Goal: Task Accomplishment & Management: Complete application form

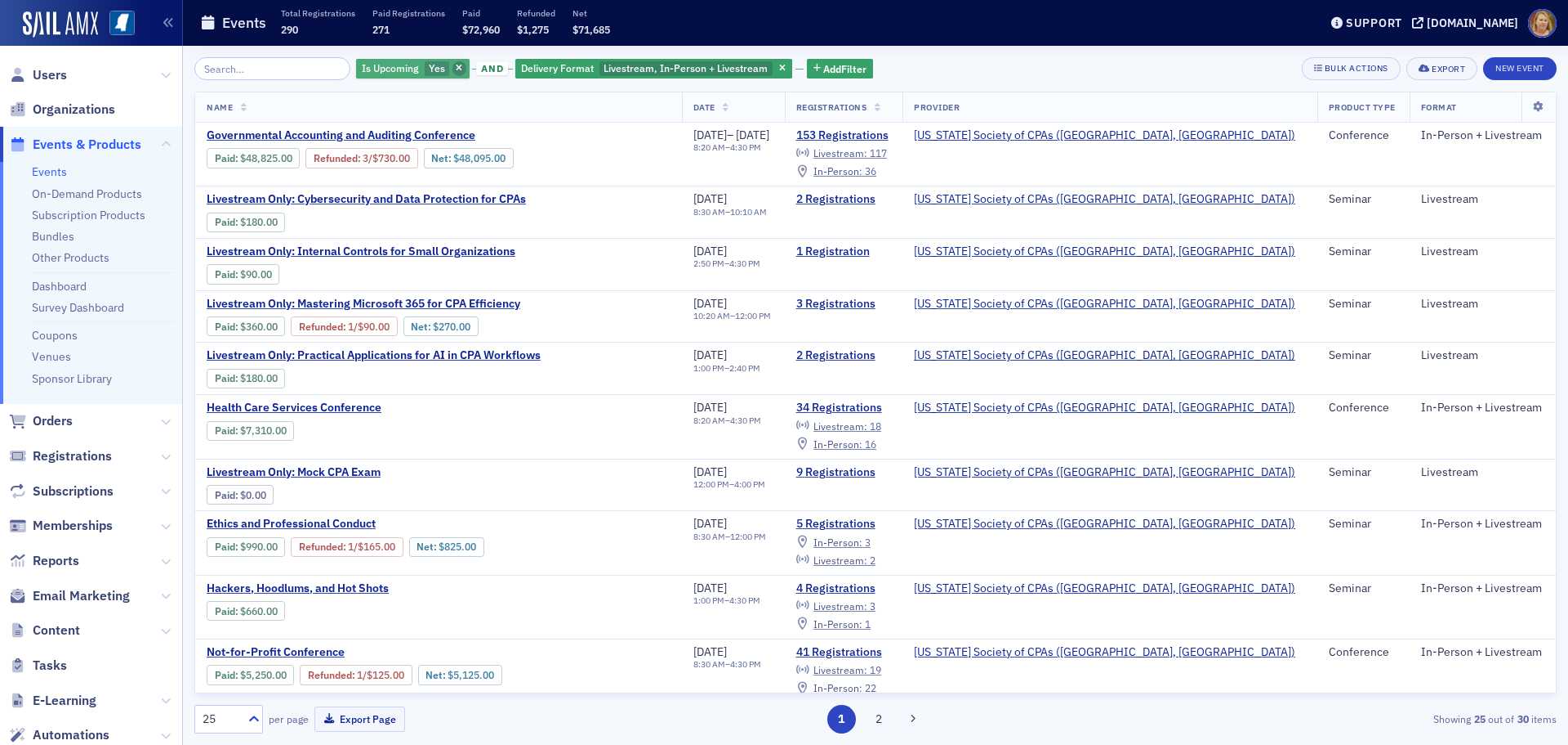
click at [452, 68] on span "button" at bounding box center [459, 68] width 15 height 15
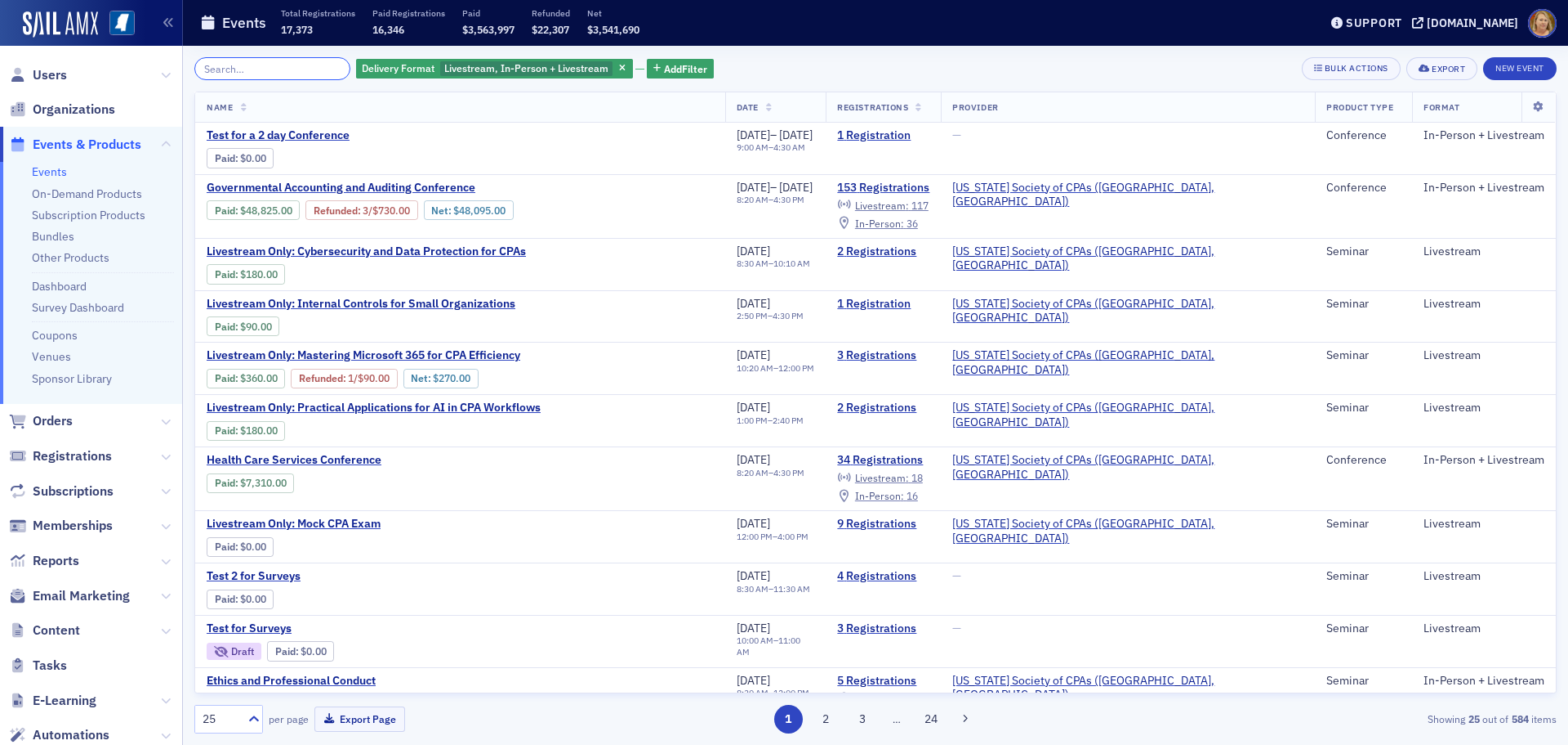
click at [322, 69] on input "search" at bounding box center [273, 68] width 156 height 23
click at [301, 136] on span "Test for a 2 day Conference" at bounding box center [344, 135] width 274 height 15
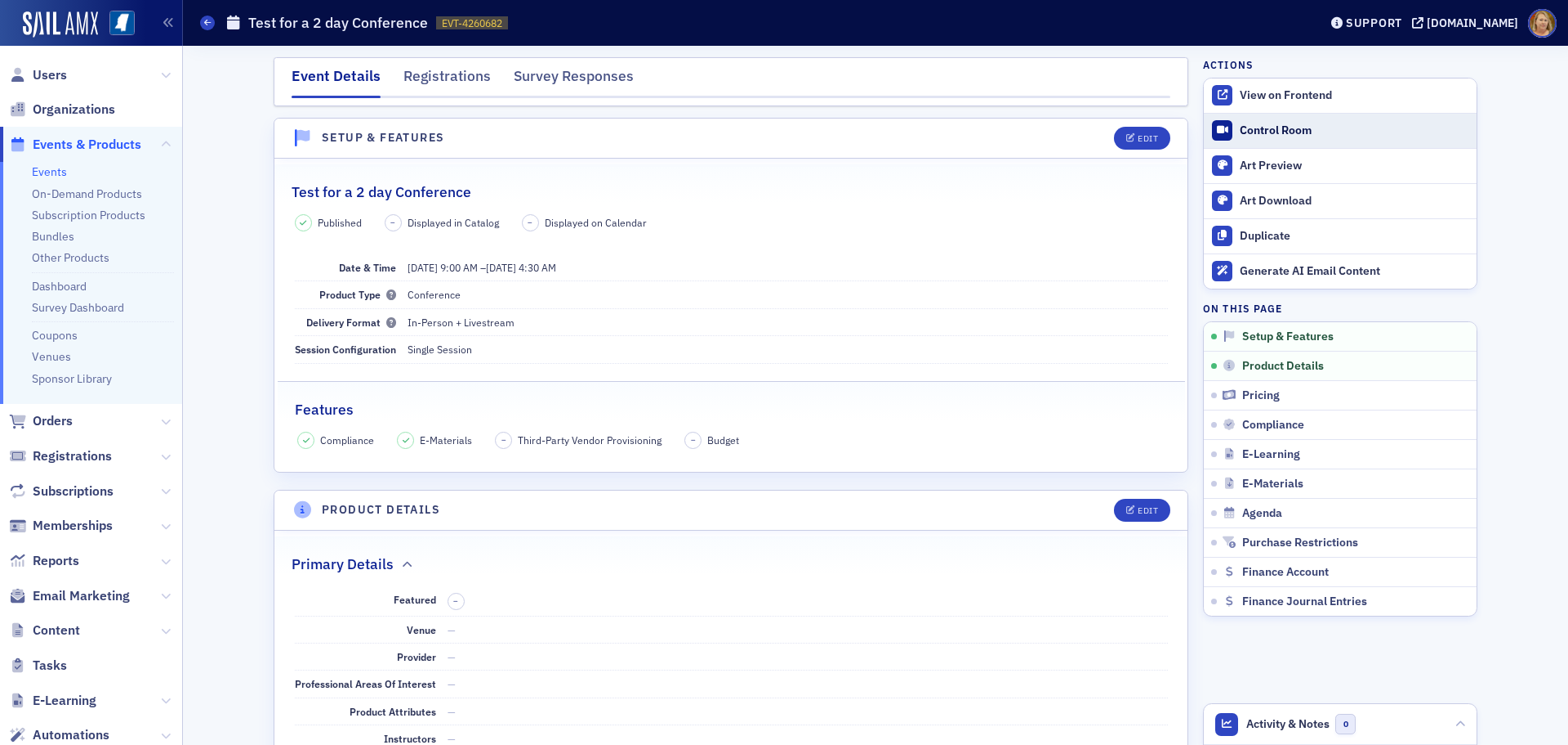
click at [1266, 118] on link "Control Room" at bounding box center [1340, 130] width 273 height 35
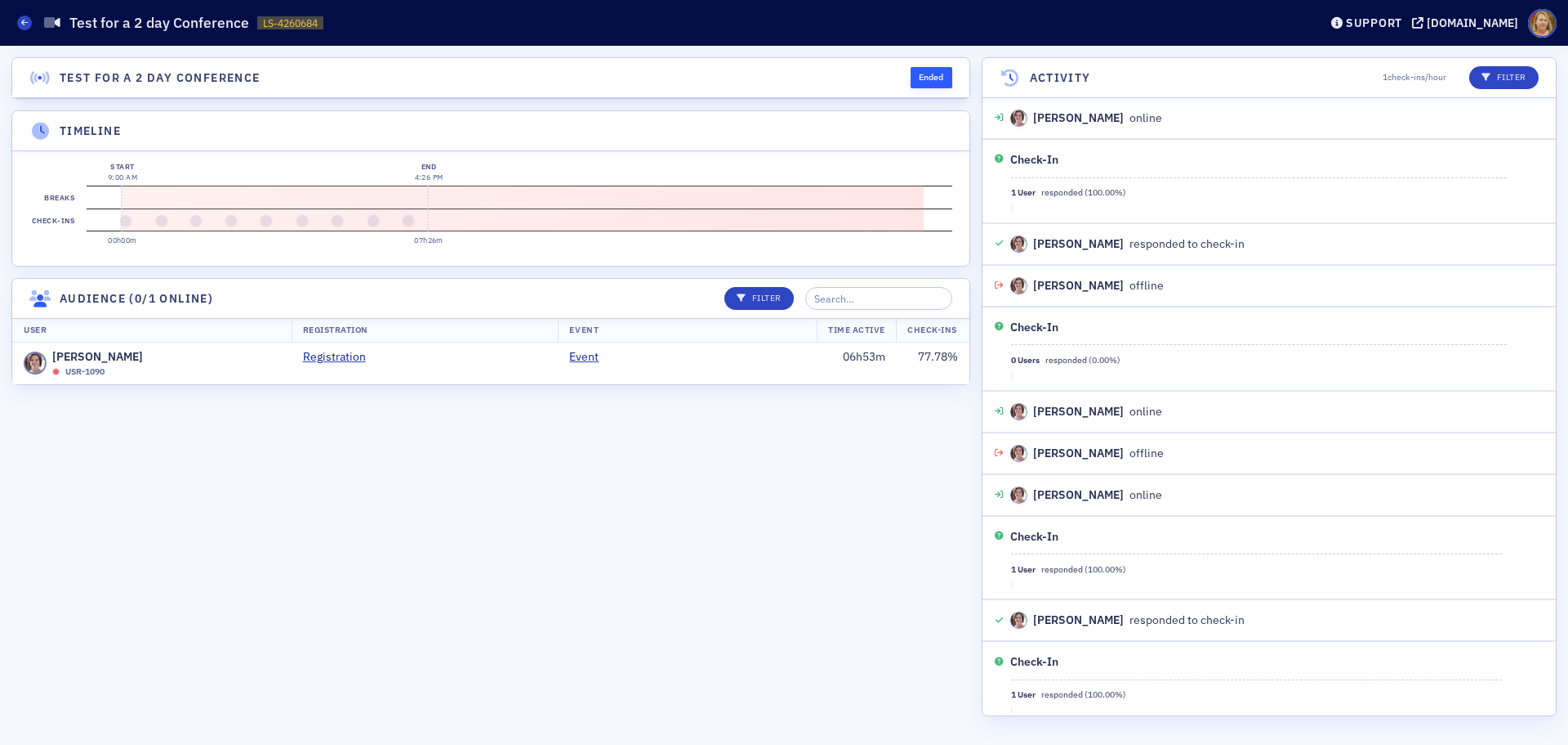
scroll to position [848, 0]
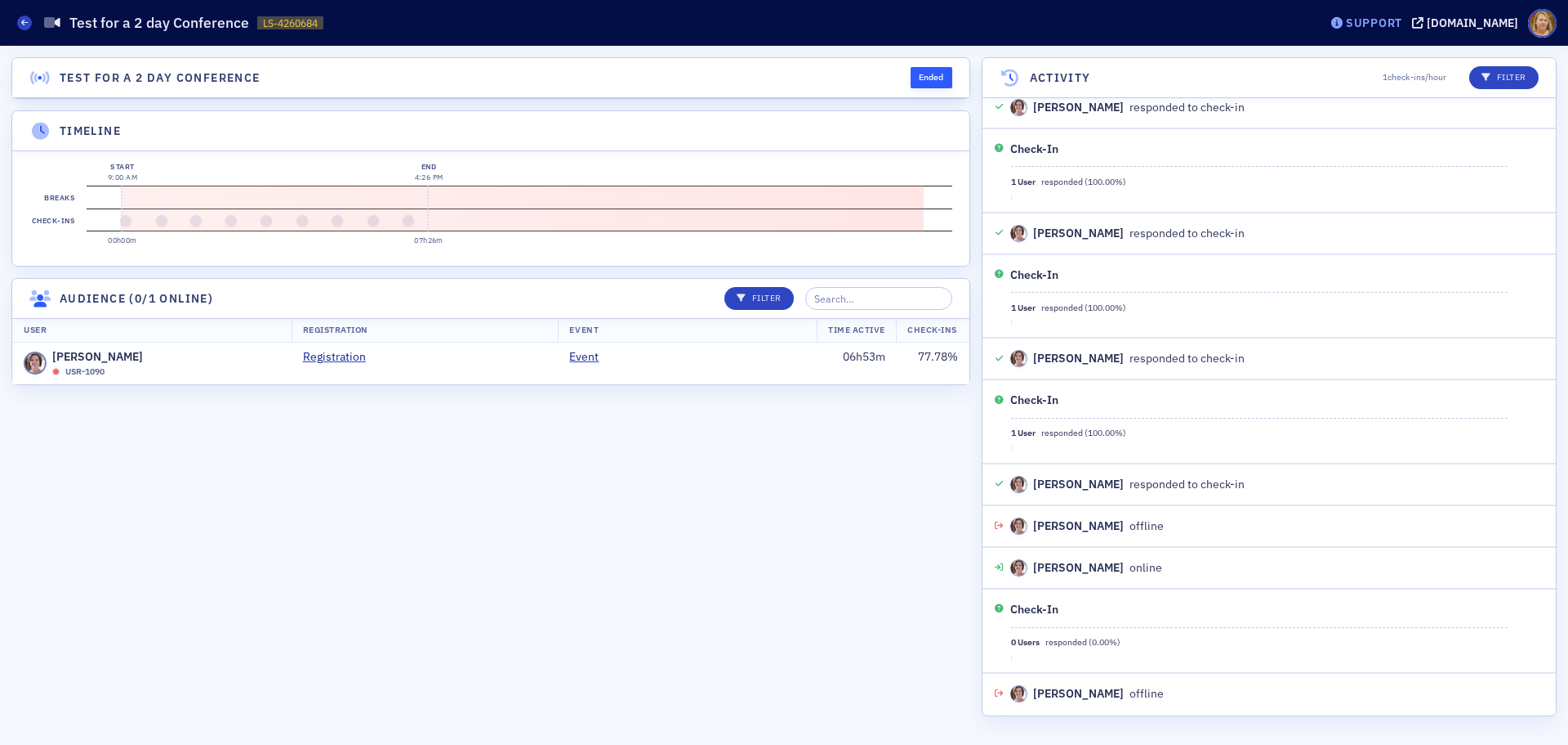
click at [1402, 17] on div "Support" at bounding box center [1373, 23] width 56 height 15
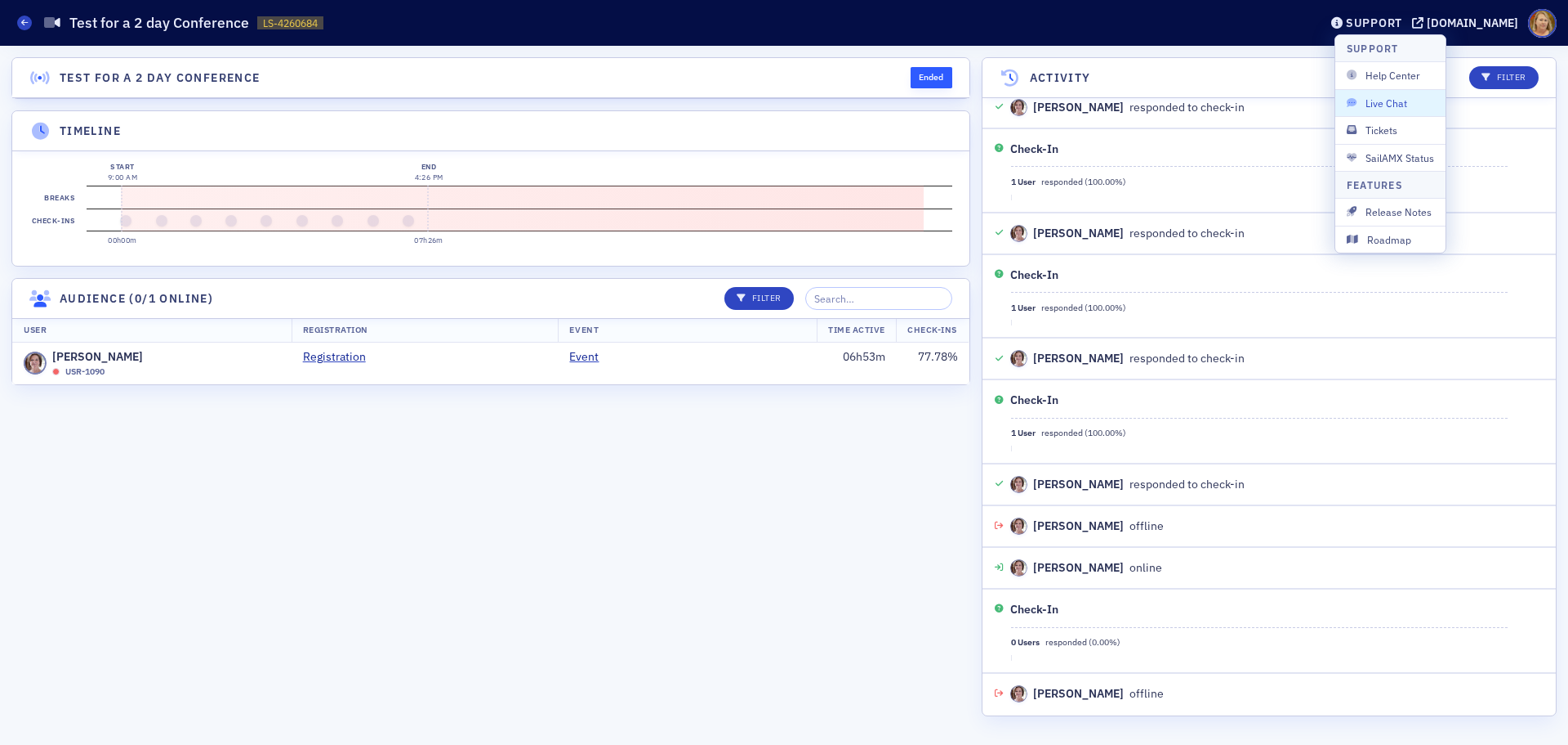
click at [1387, 92] on div "Help Center Live Chat Tickets SailAMX Status" at bounding box center [1391, 117] width 111 height 109
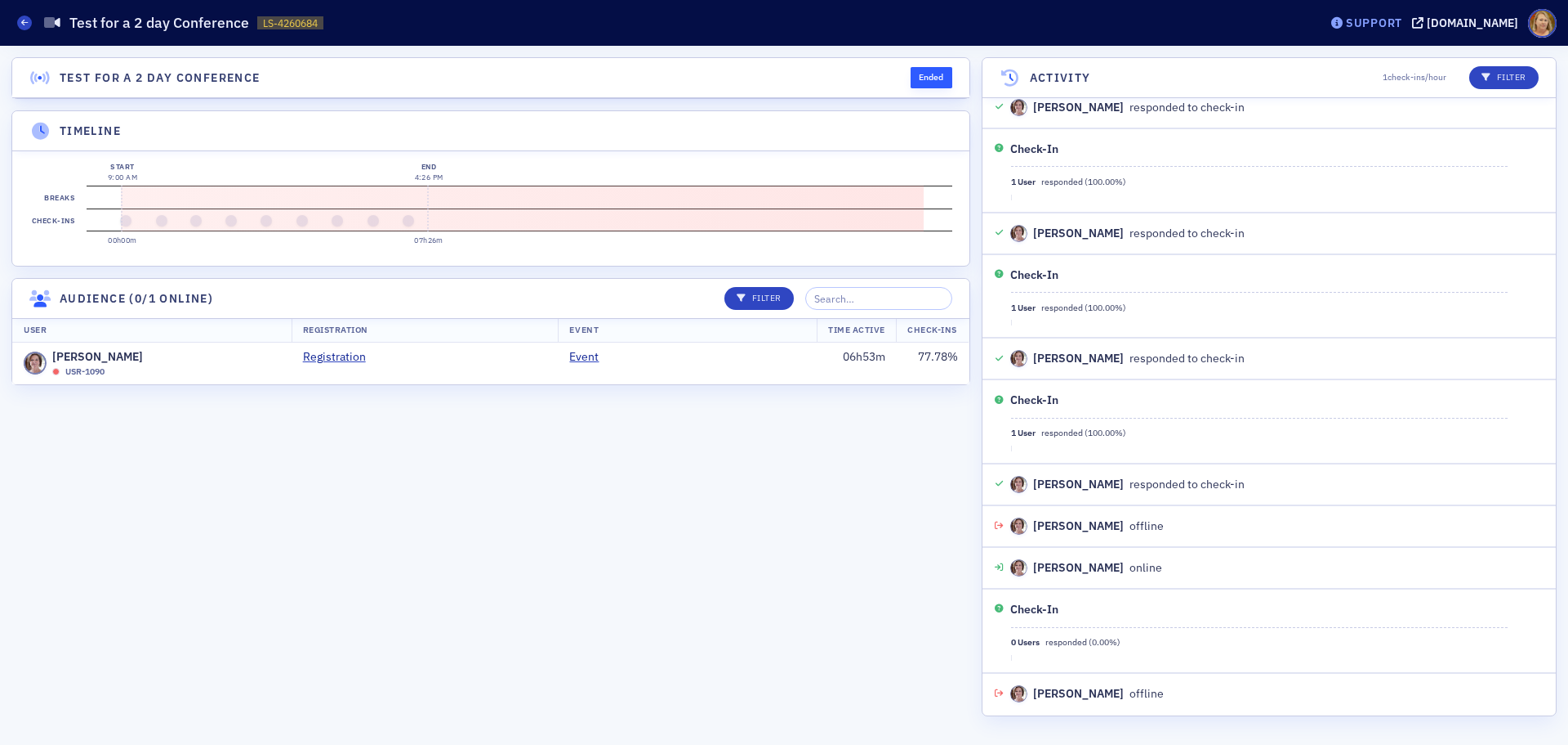
click at [1402, 18] on div "Support" at bounding box center [1373, 23] width 56 height 15
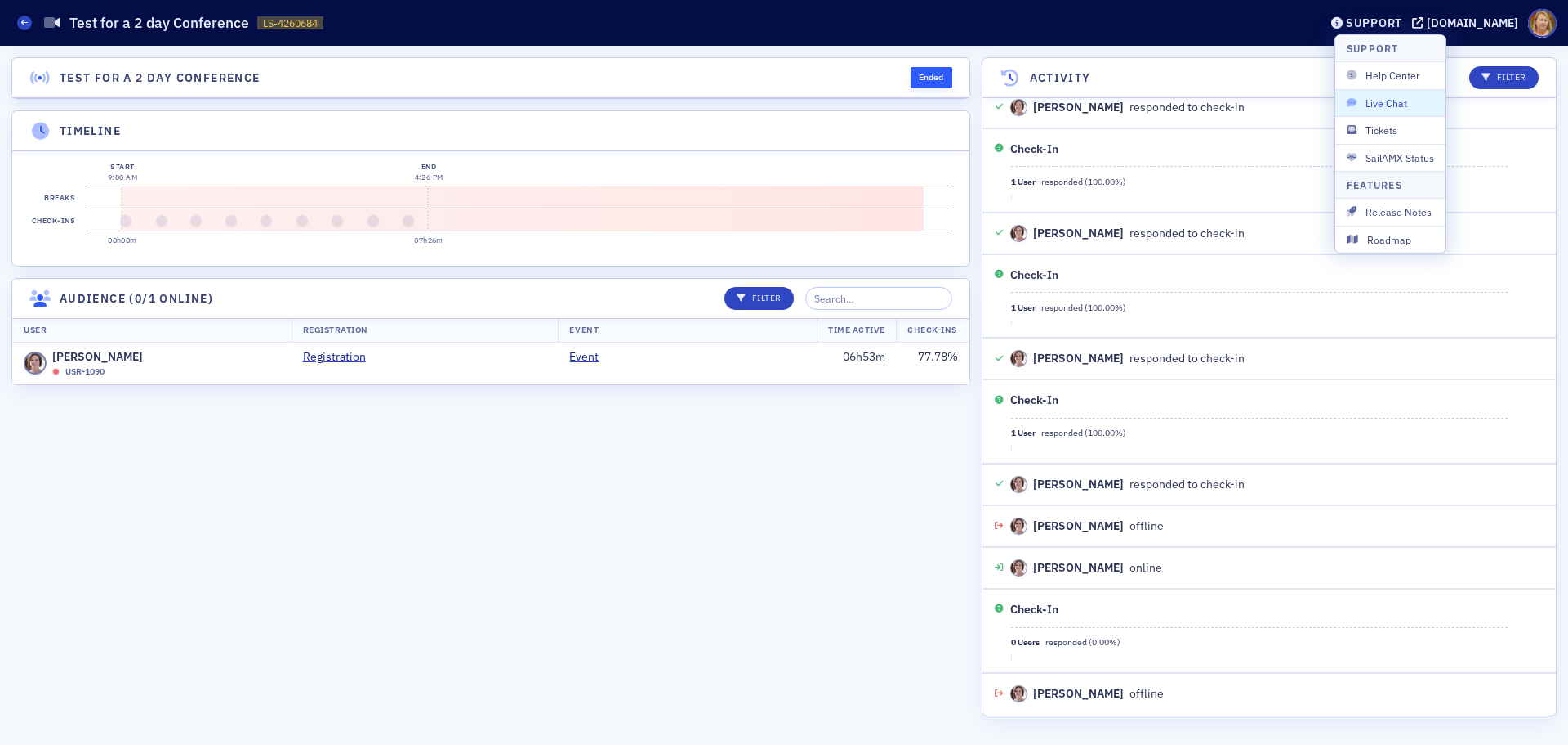
click at [1399, 104] on span "Live Chat" at bounding box center [1390, 103] width 88 height 15
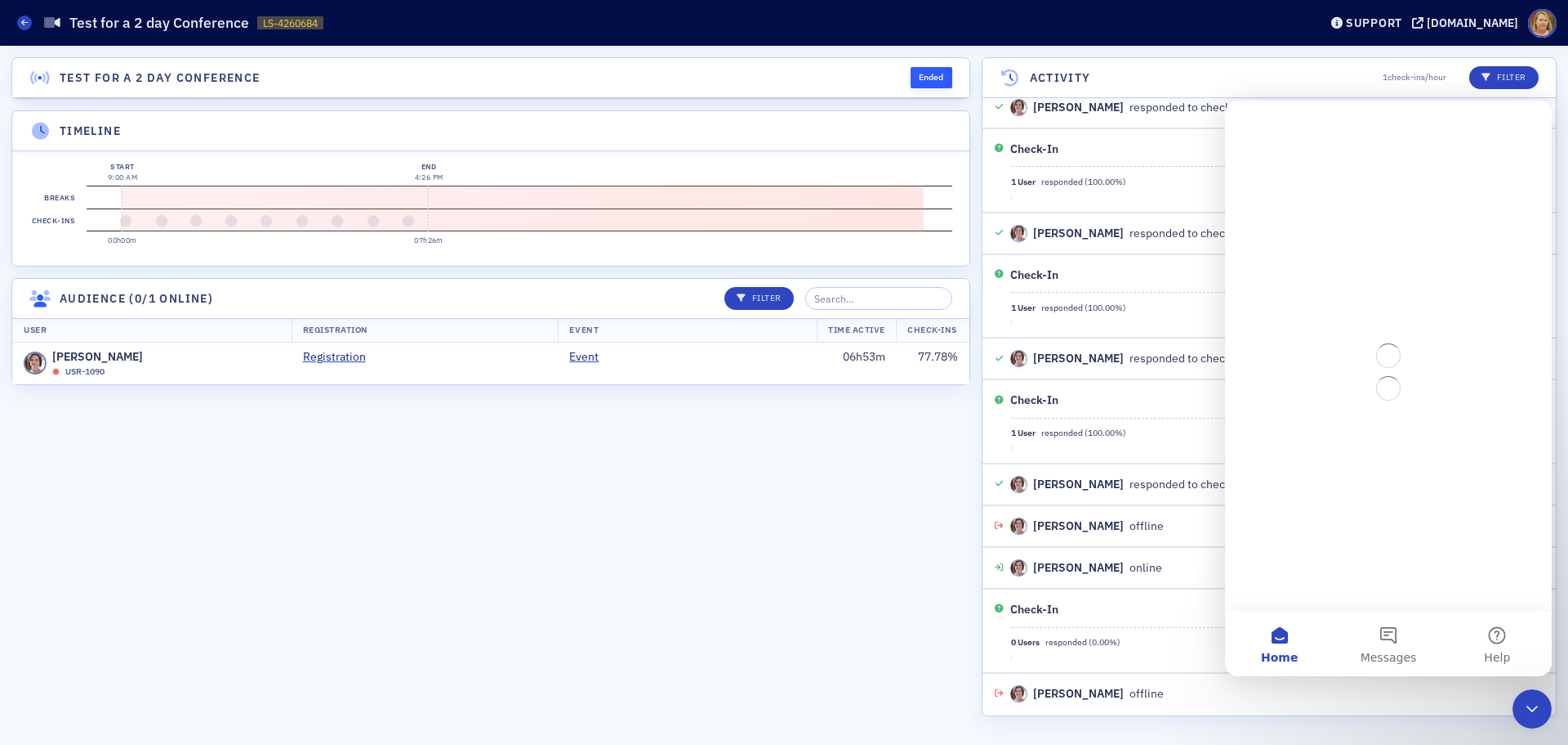
scroll to position [0, 0]
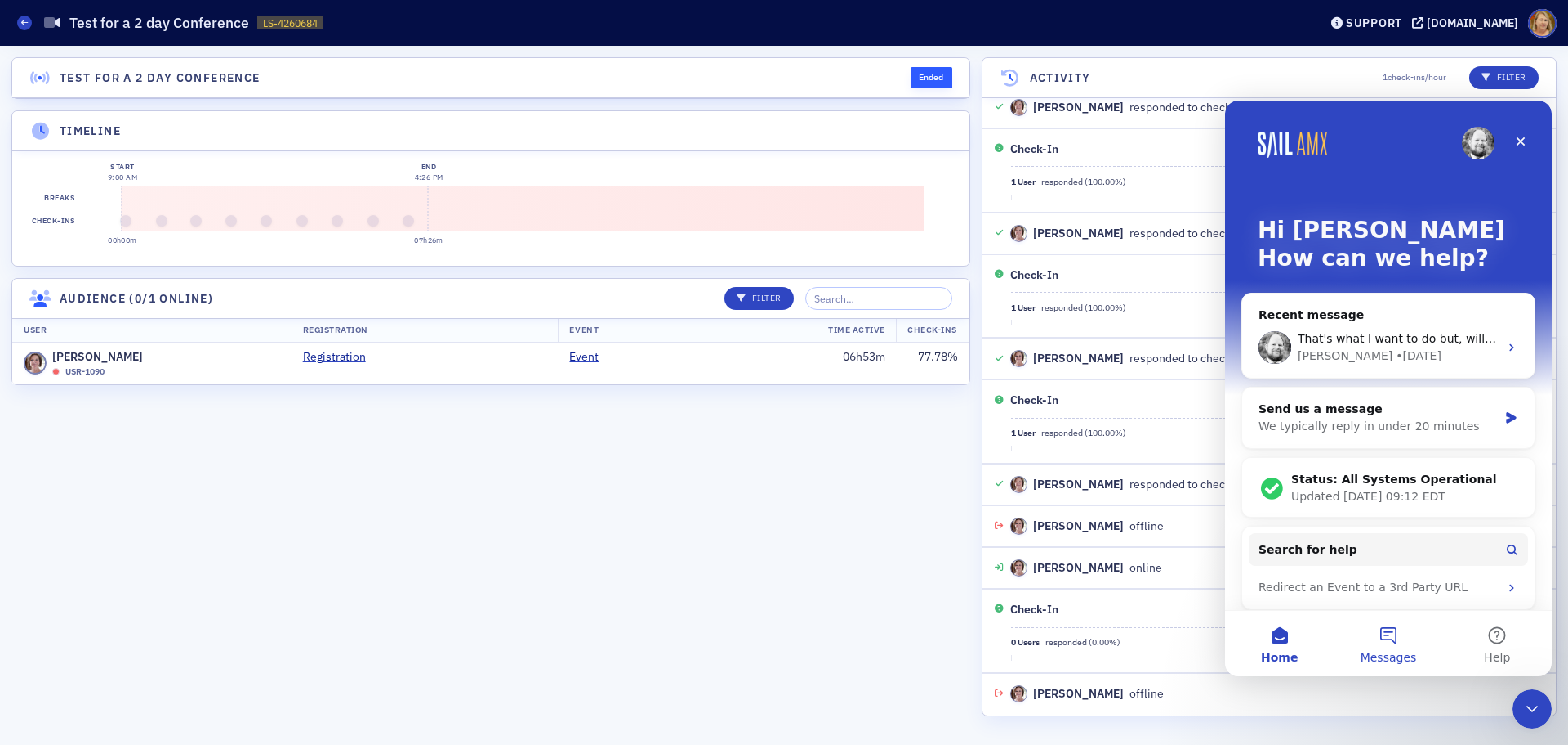
click at [1387, 641] on button "Messages" at bounding box center [1388, 643] width 109 height 65
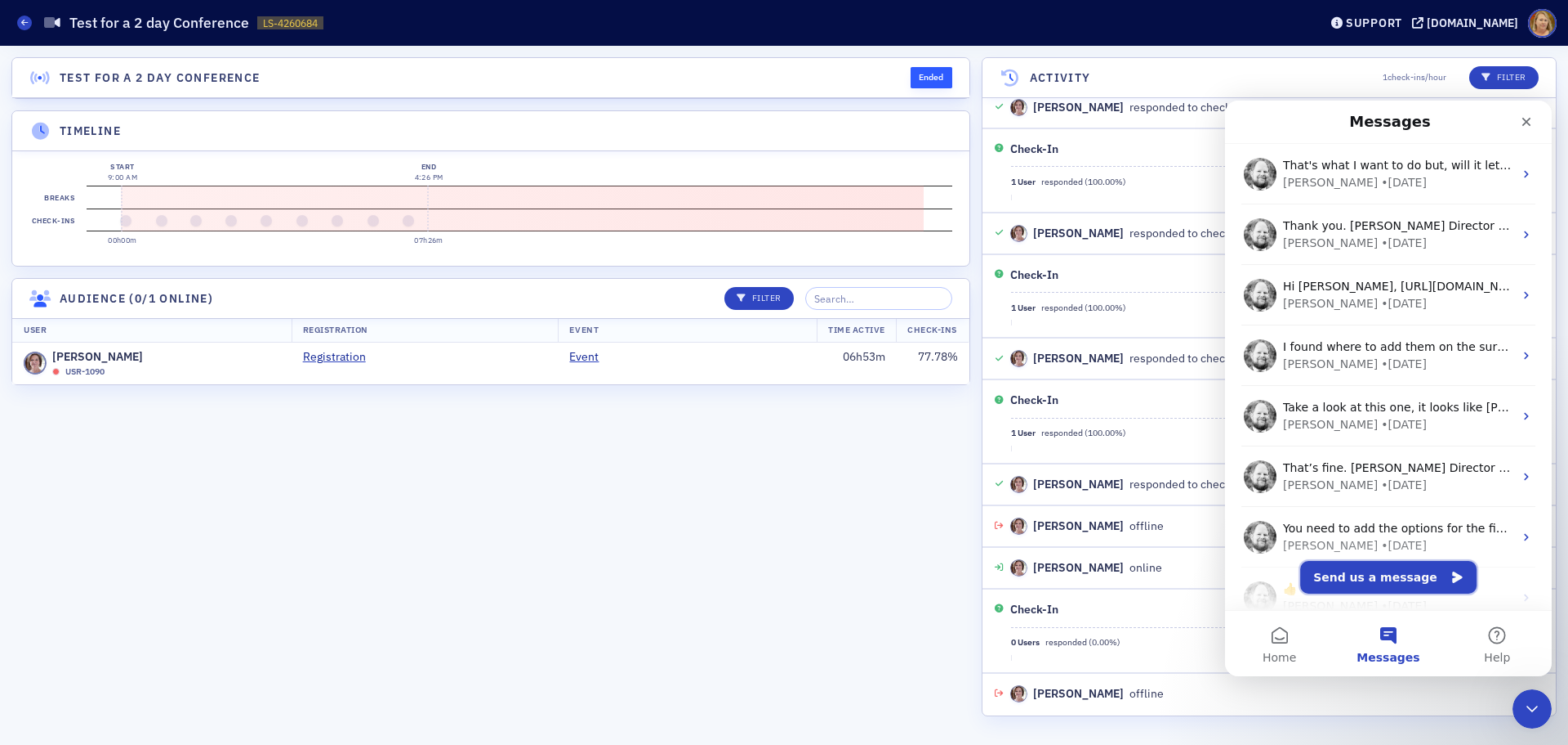
click at [1391, 575] on button "Send us a message" at bounding box center [1388, 576] width 177 height 33
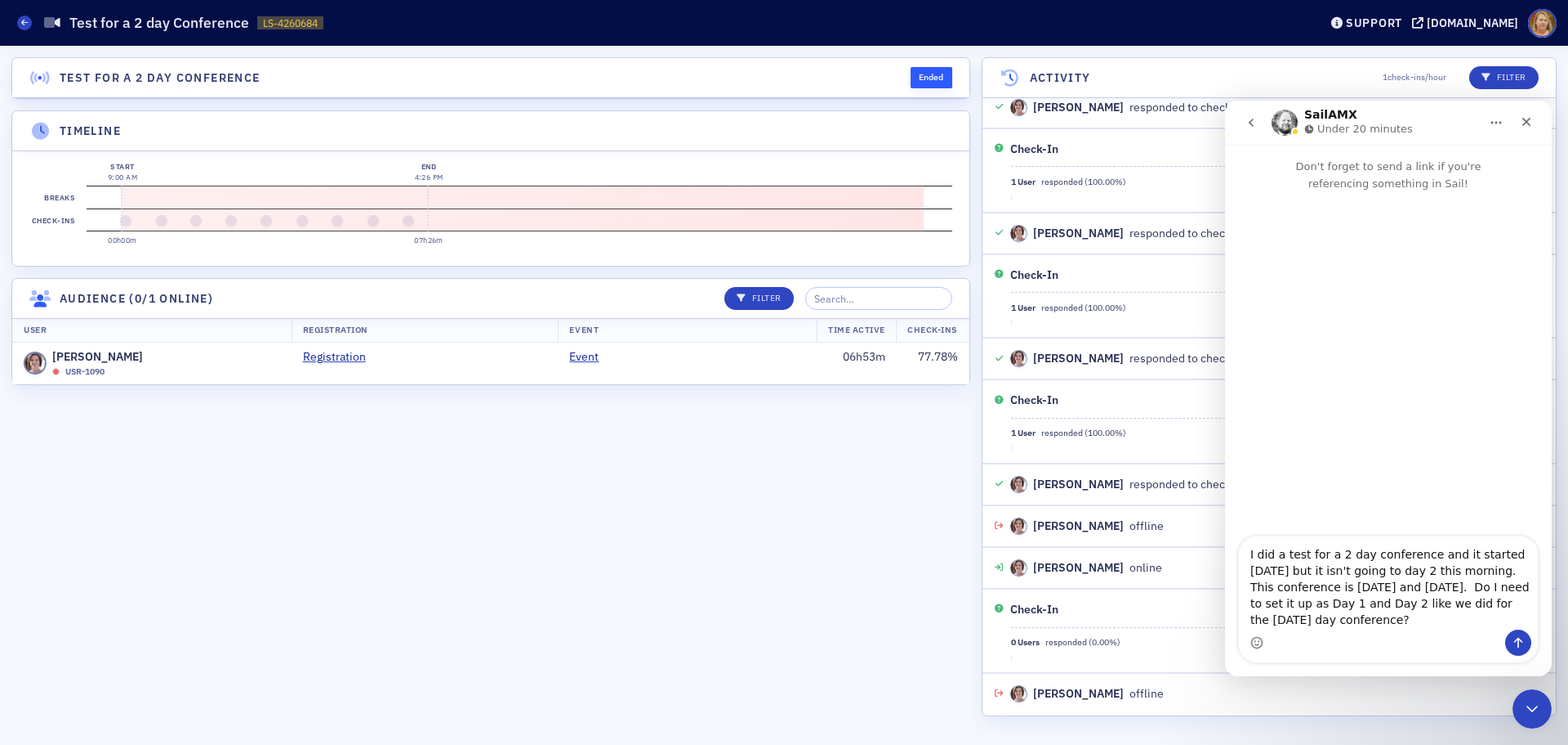
click at [1347, 652] on div "Intercom messenger" at bounding box center [1388, 642] width 299 height 26
click at [1364, 624] on textarea "I did a test for a 2 day conference and it started yesterday but it isn't going…" at bounding box center [1388, 583] width 299 height 93
paste textarea "https://ms-cpa.org/staff/e-learning/live-streams/1f08a65f-0fb6-6d1e-9bfc-5ec932…"
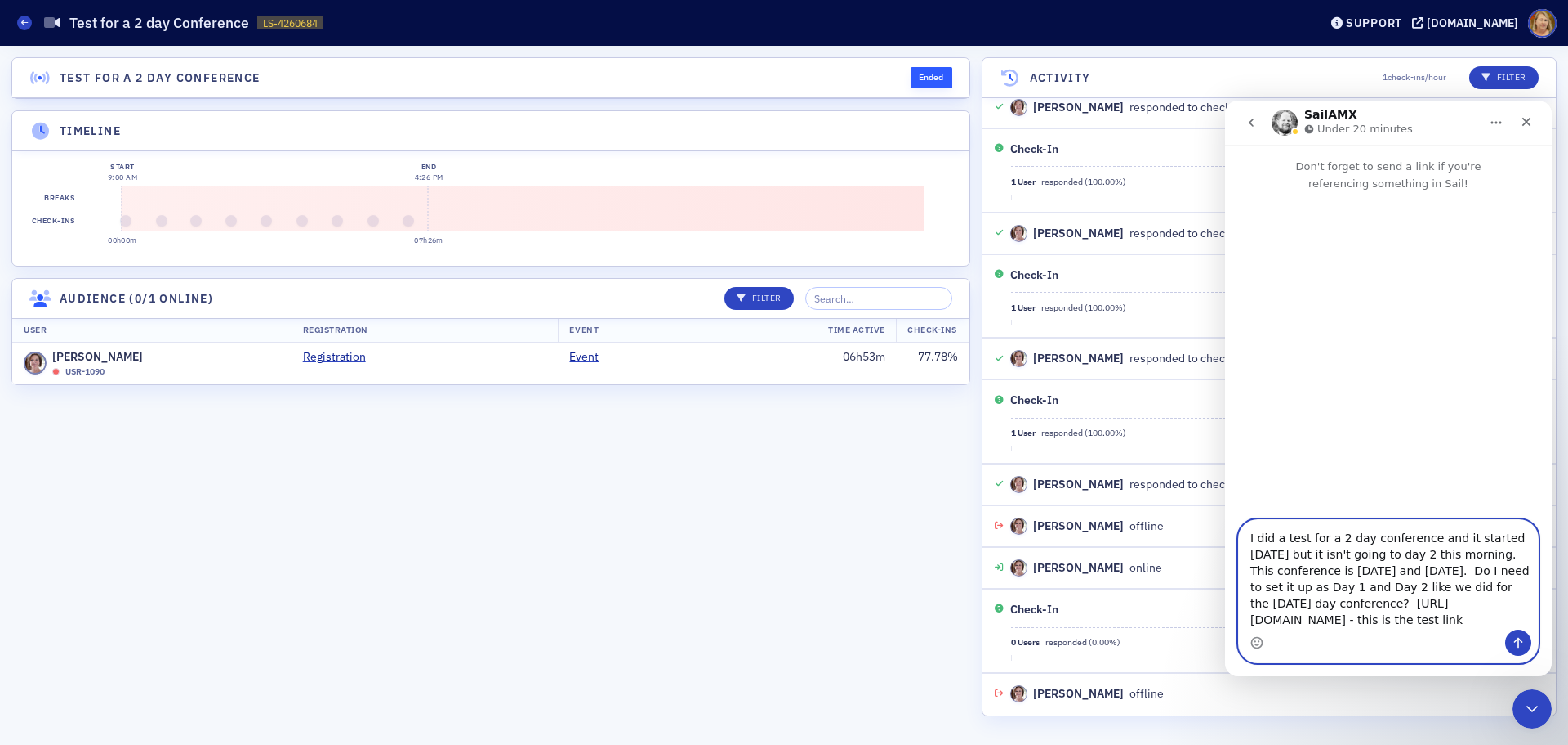
type textarea "I did a test for a 2 day conference and it started yesterday but it isn't going…"
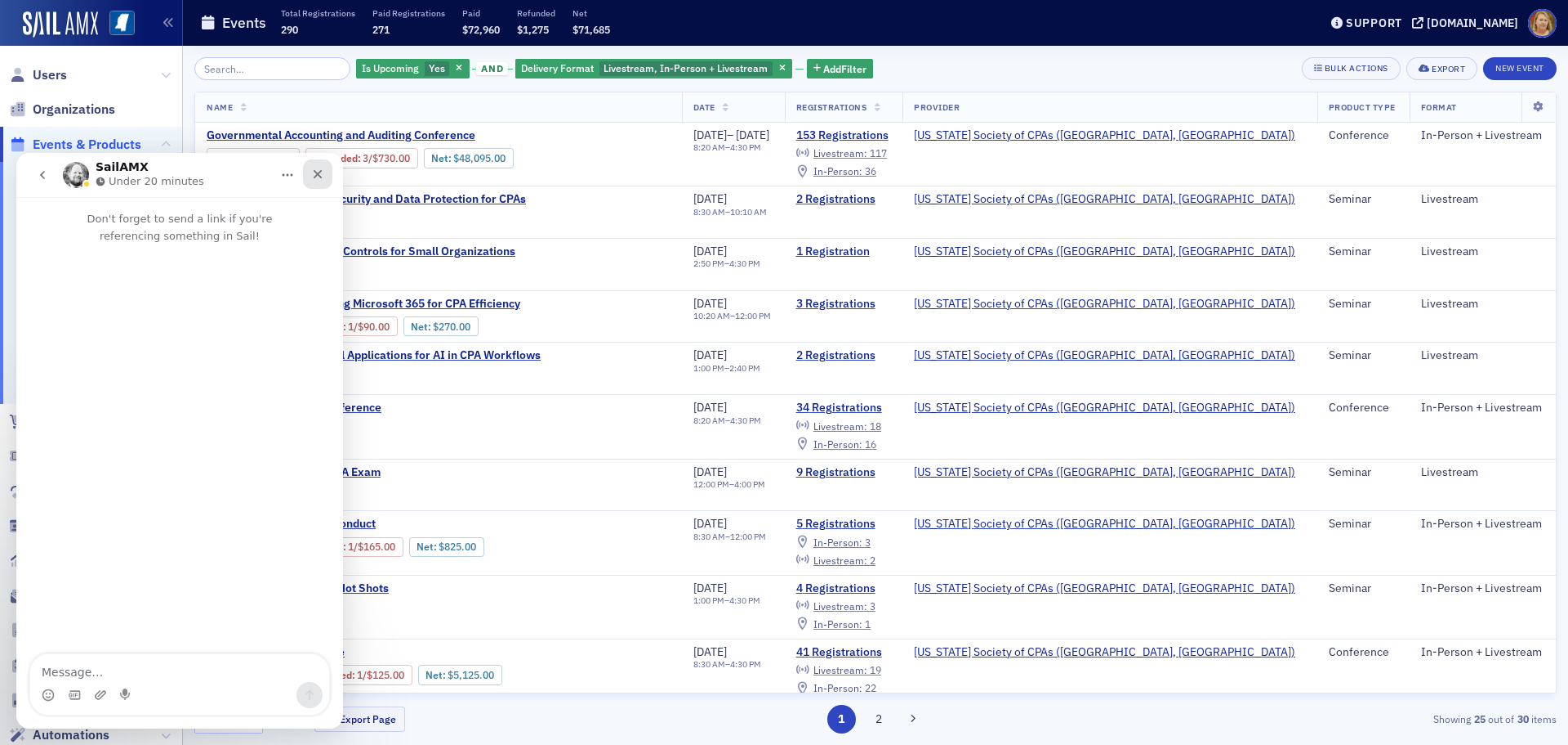
click at [310, 173] on div "Close" at bounding box center [318, 174] width 30 height 30
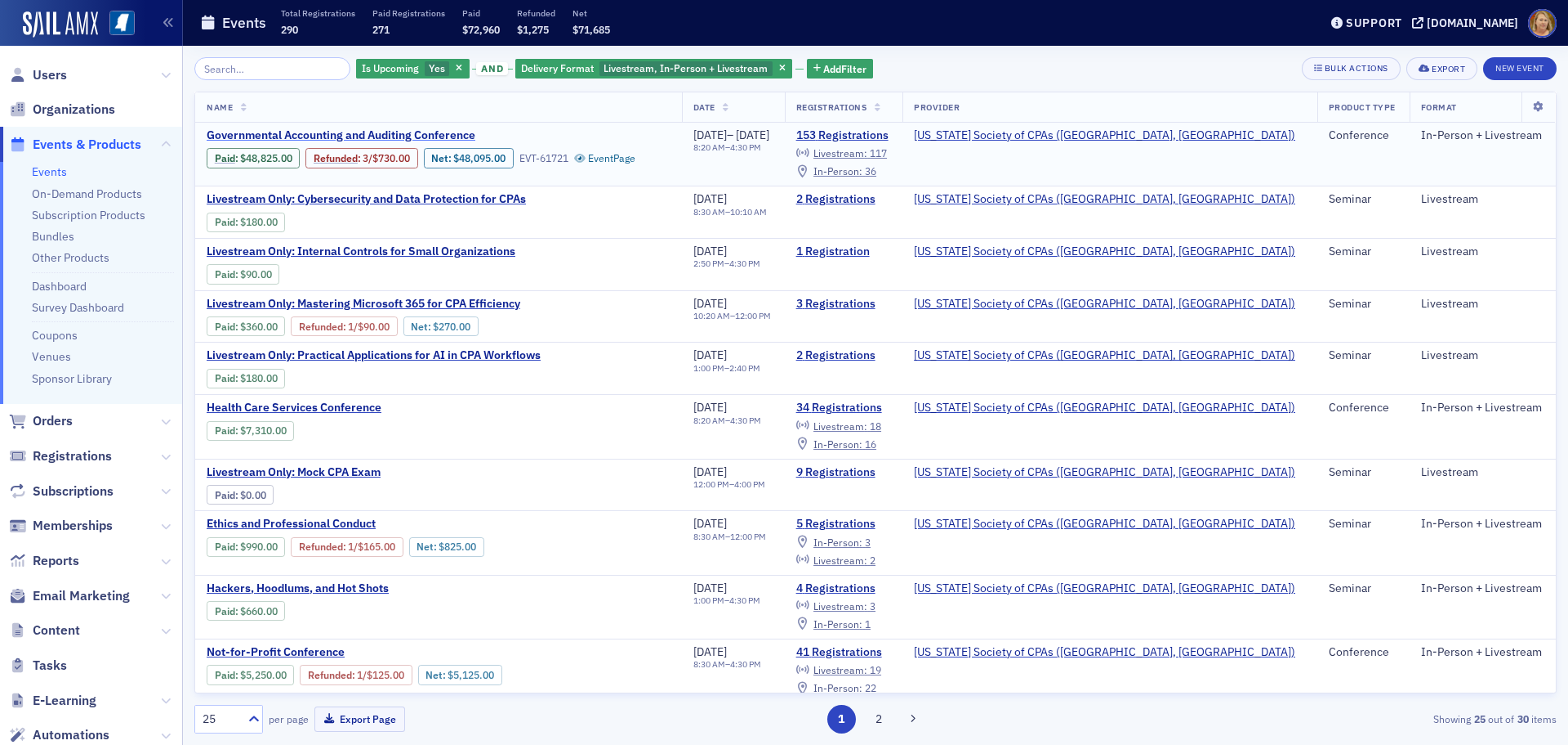
click at [370, 134] on span "Governmental Accounting and Auditing Conference" at bounding box center [344, 135] width 274 height 15
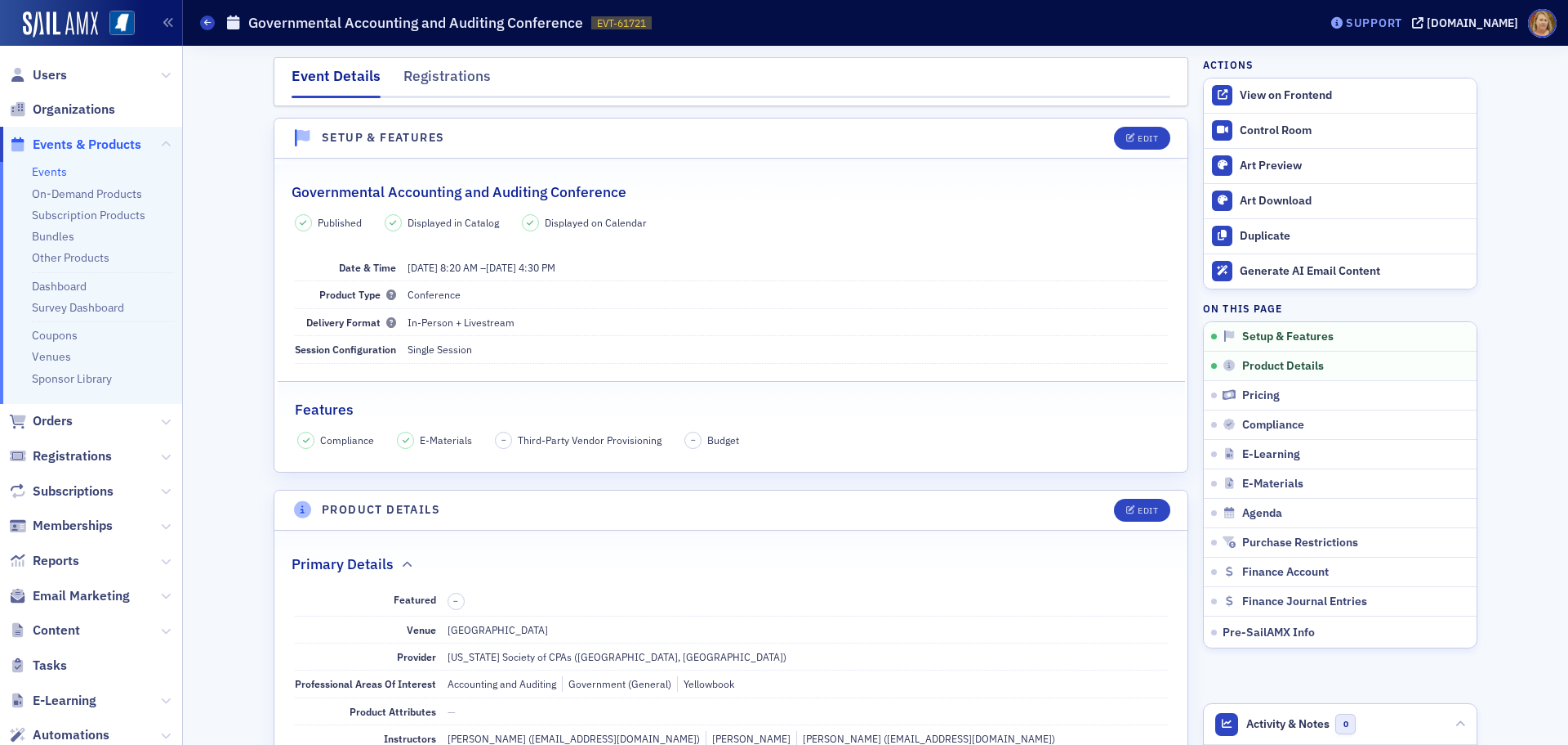
click at [1379, 26] on div "Support" at bounding box center [1373, 23] width 56 height 15
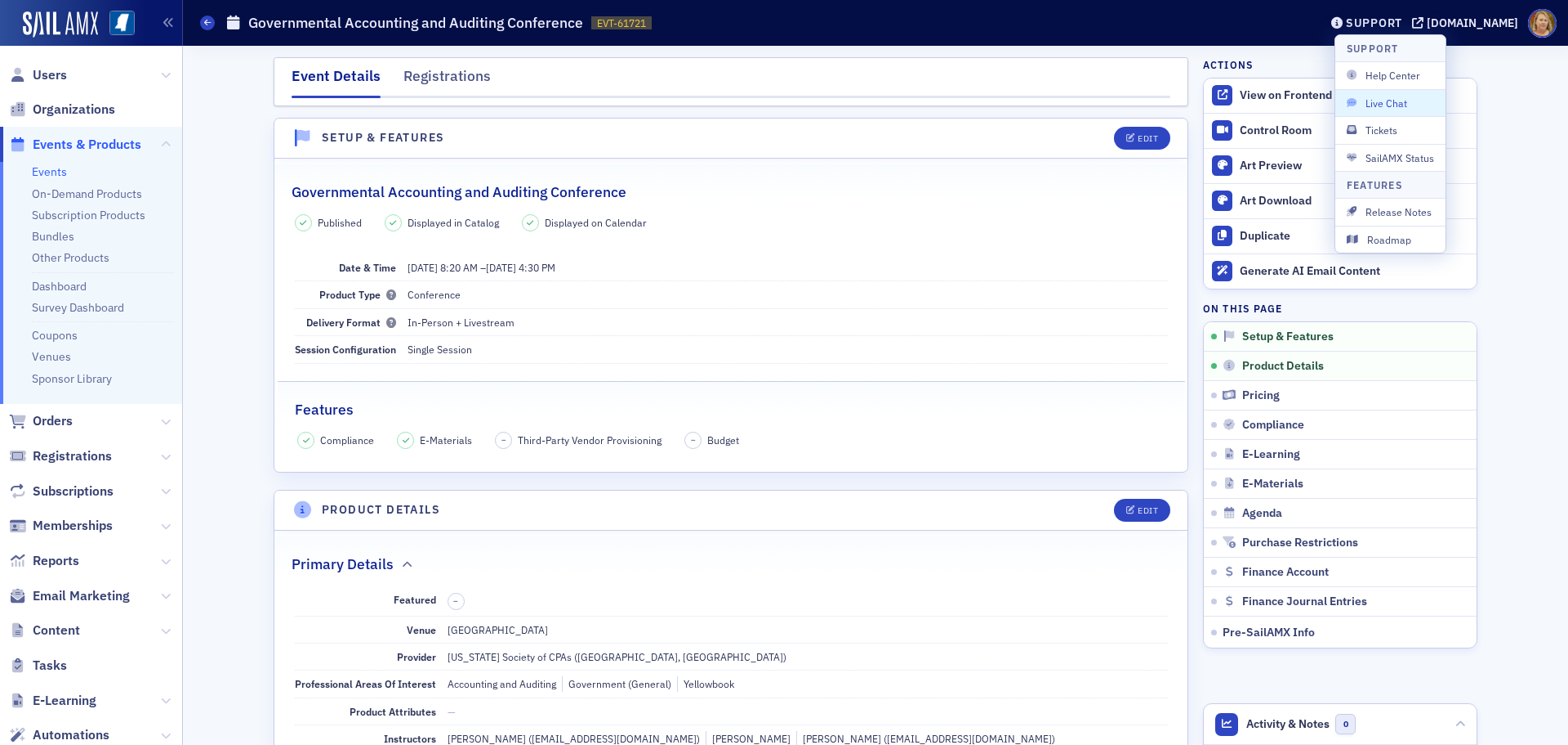
click at [1372, 112] on button "Live Chat" at bounding box center [1391, 102] width 111 height 27
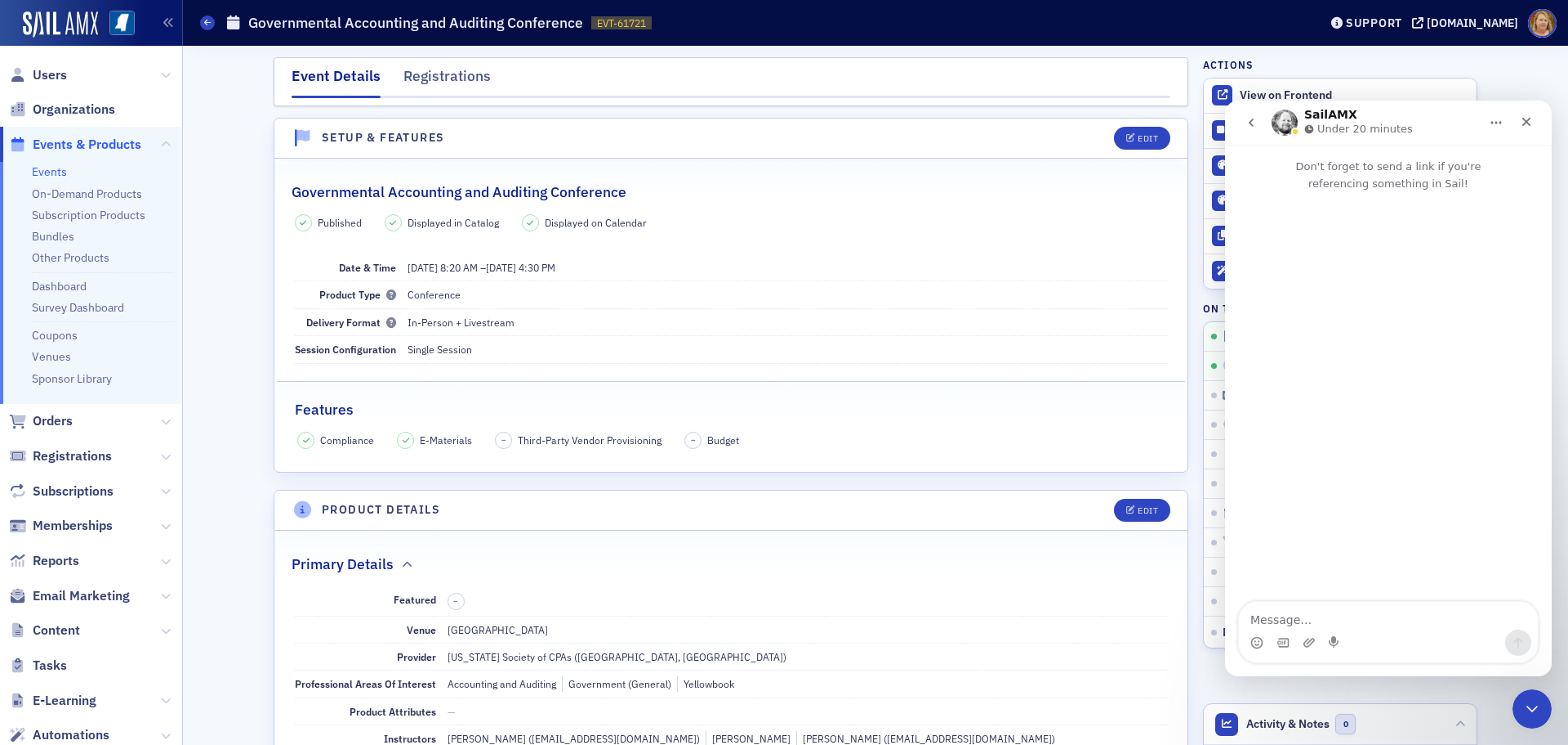
click at [1360, 620] on textarea "Message…" at bounding box center [1388, 616] width 299 height 28
type textarea "https://ms-cpa.org/staff/products/events/1f029efa-c68b-61b0-8ad5-62b7ad53e38a/e…"
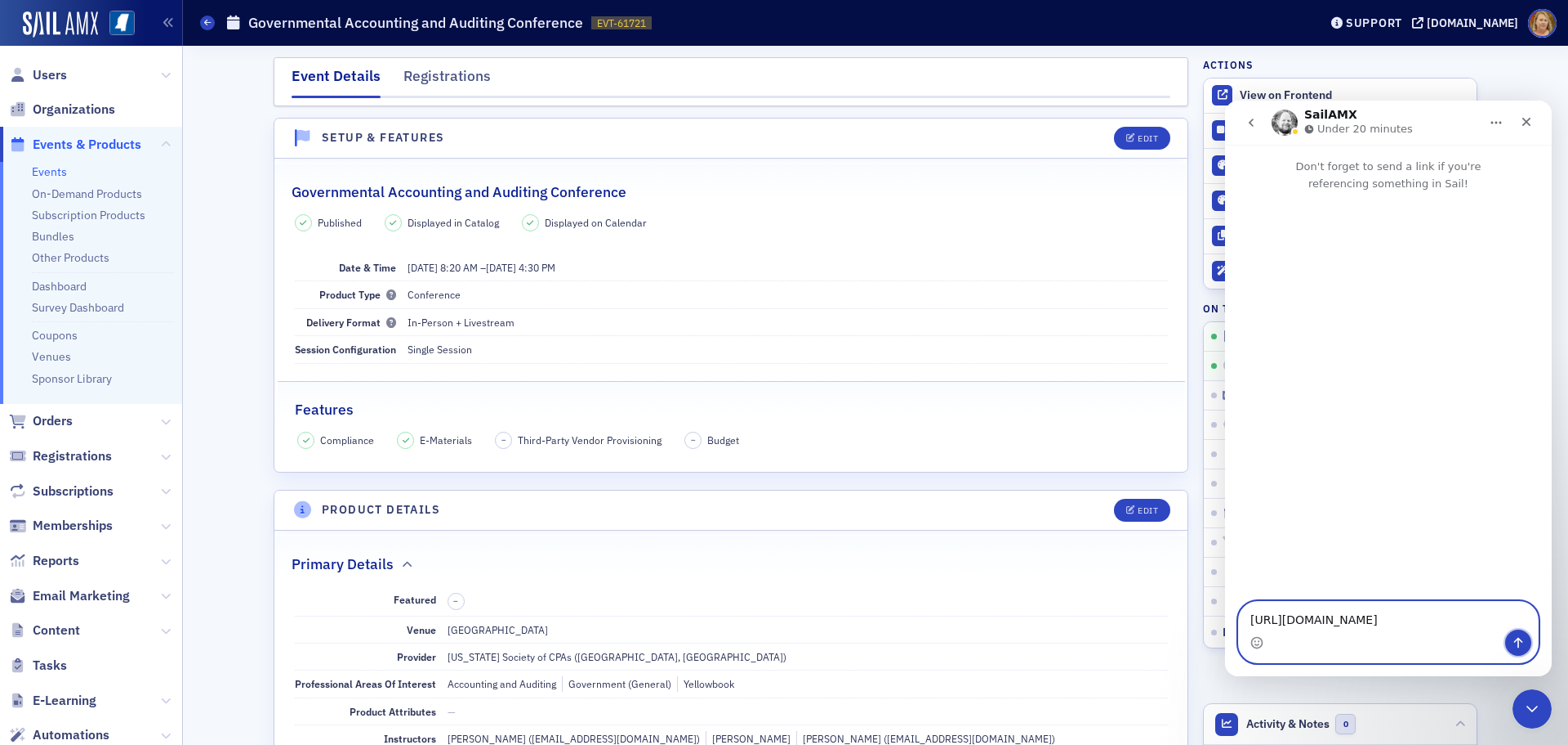
click at [1520, 640] on icon "Send a message…" at bounding box center [1519, 642] width 9 height 11
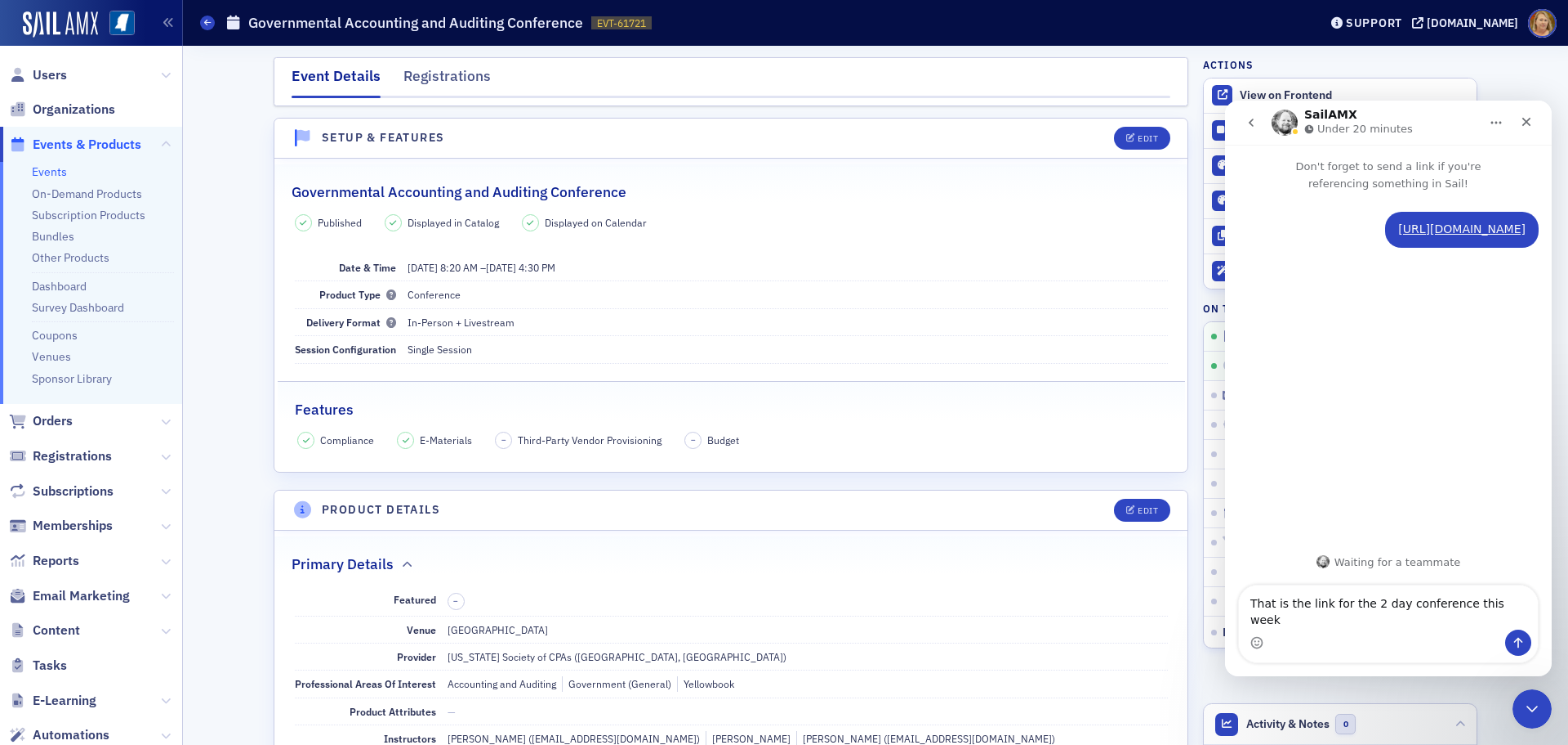
type textarea "That is the link for the 2 day conference this week."
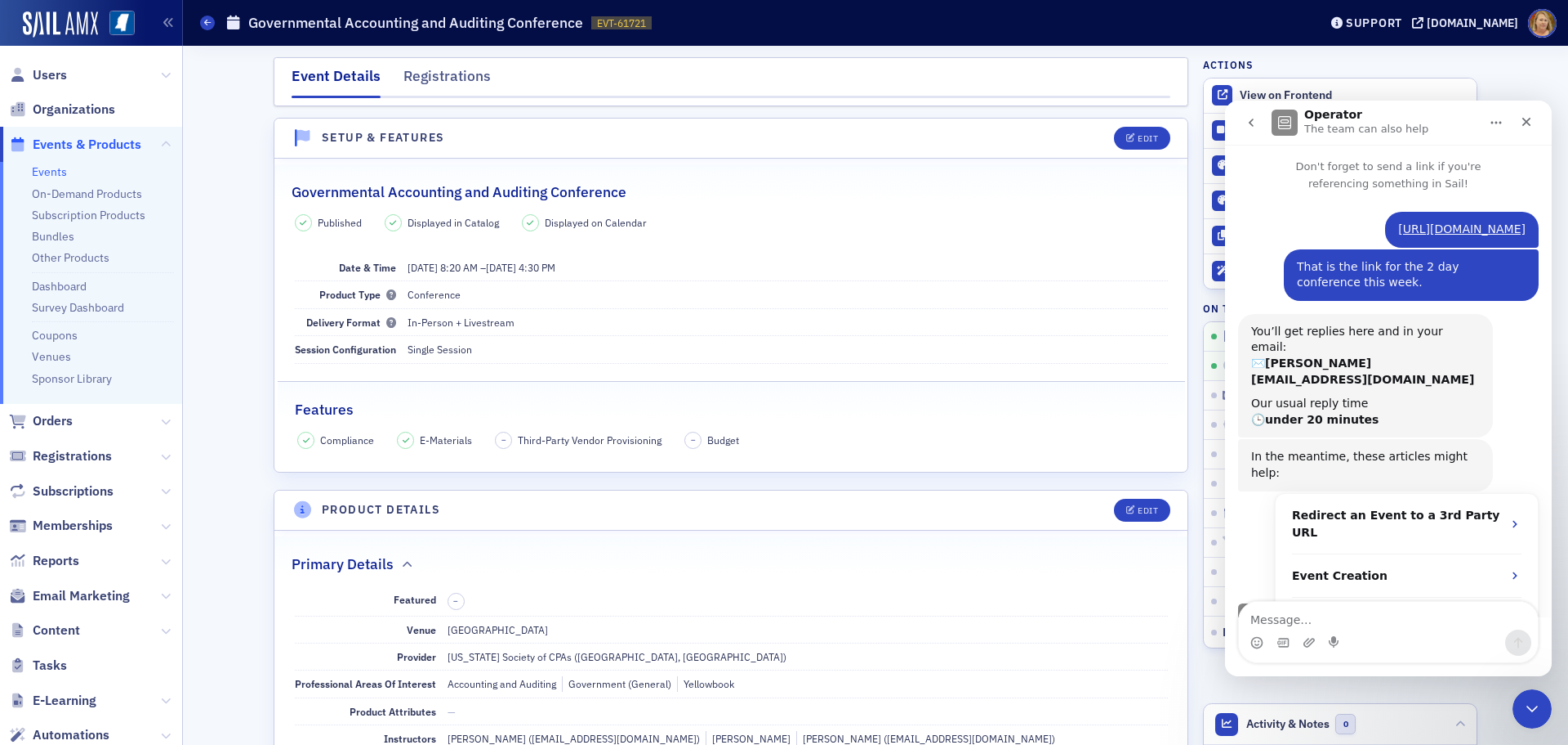
scroll to position [22, 0]
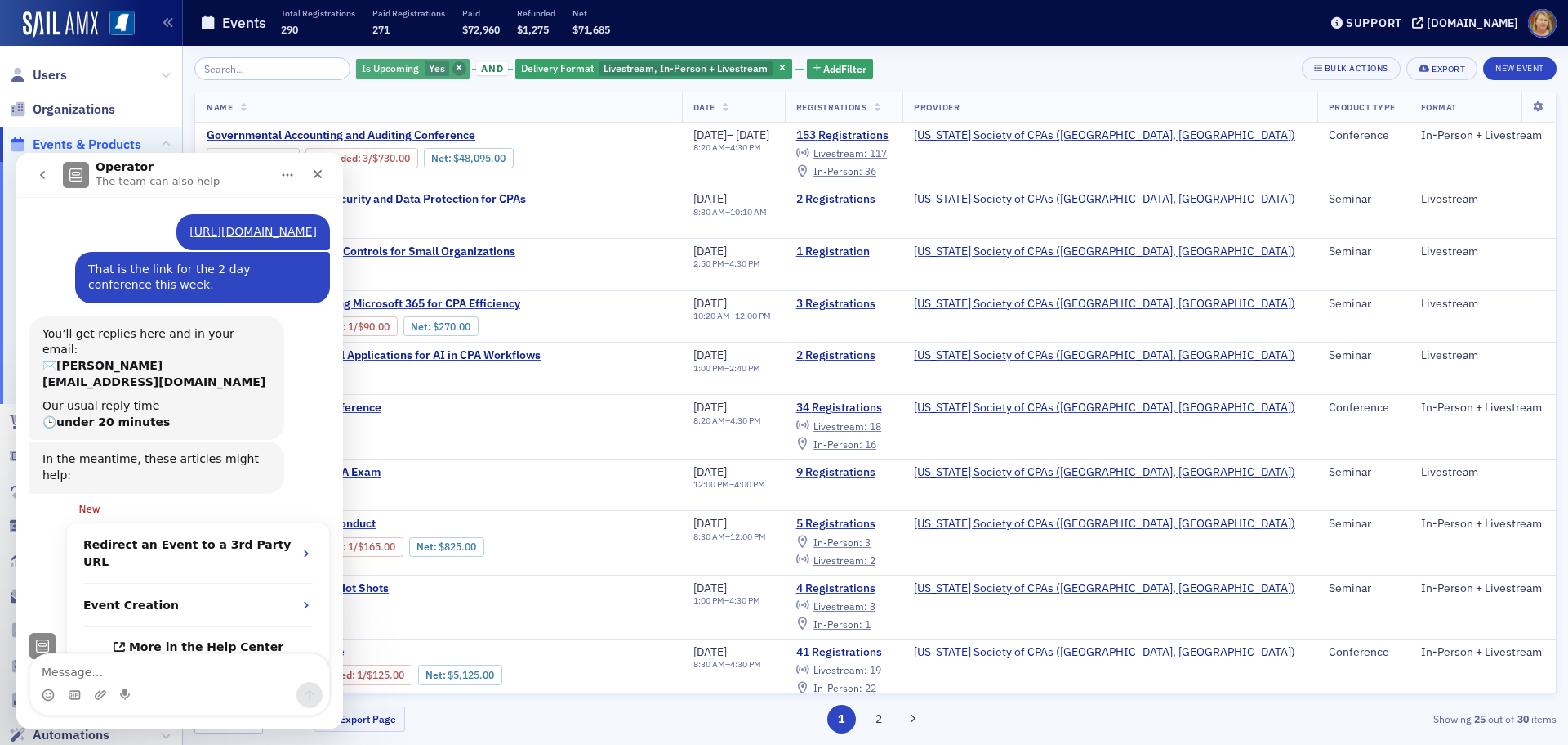
scroll to position [48, 0]
click at [452, 66] on span "button" at bounding box center [459, 68] width 15 height 15
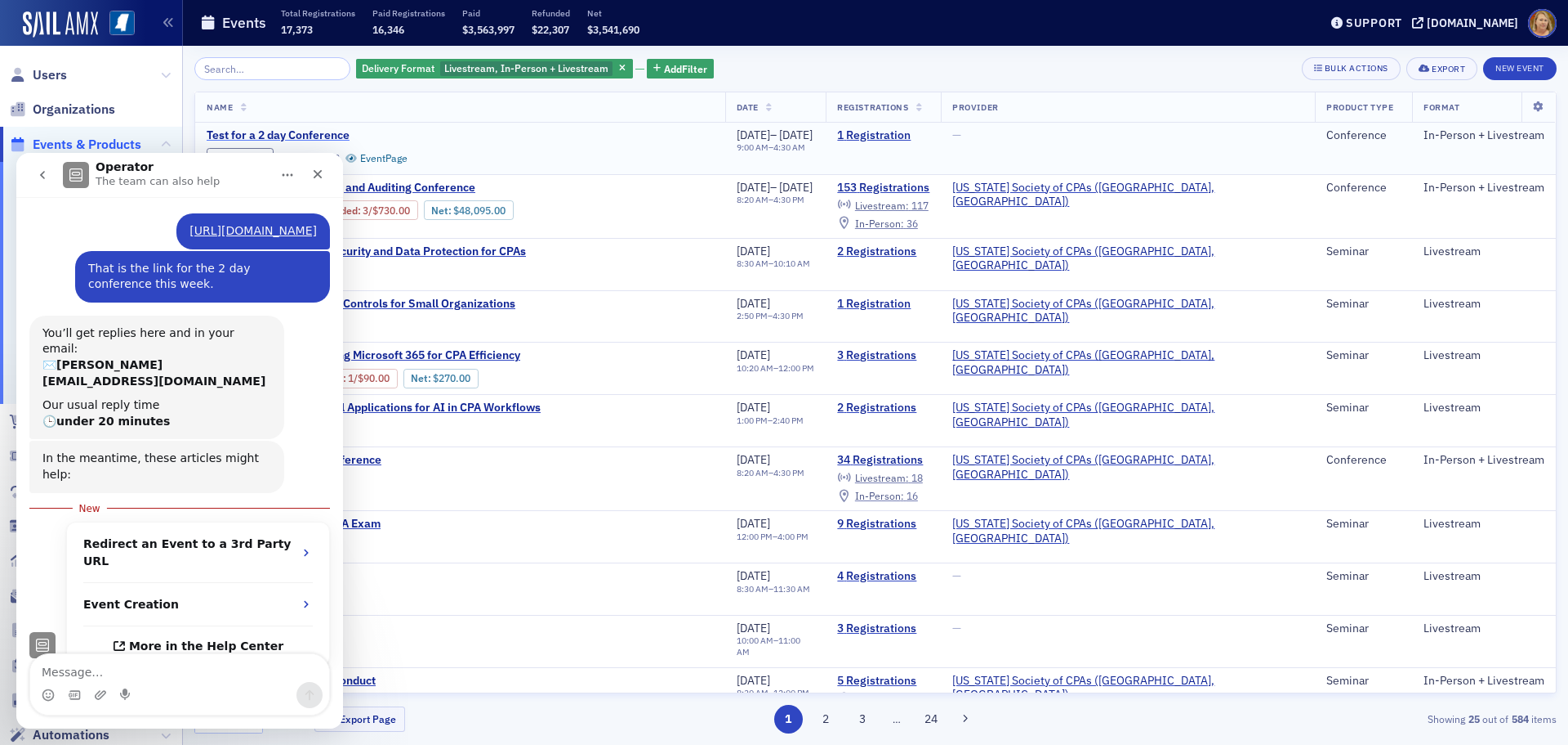
click at [346, 136] on span "Test for a 2 day Conference" at bounding box center [344, 135] width 274 height 15
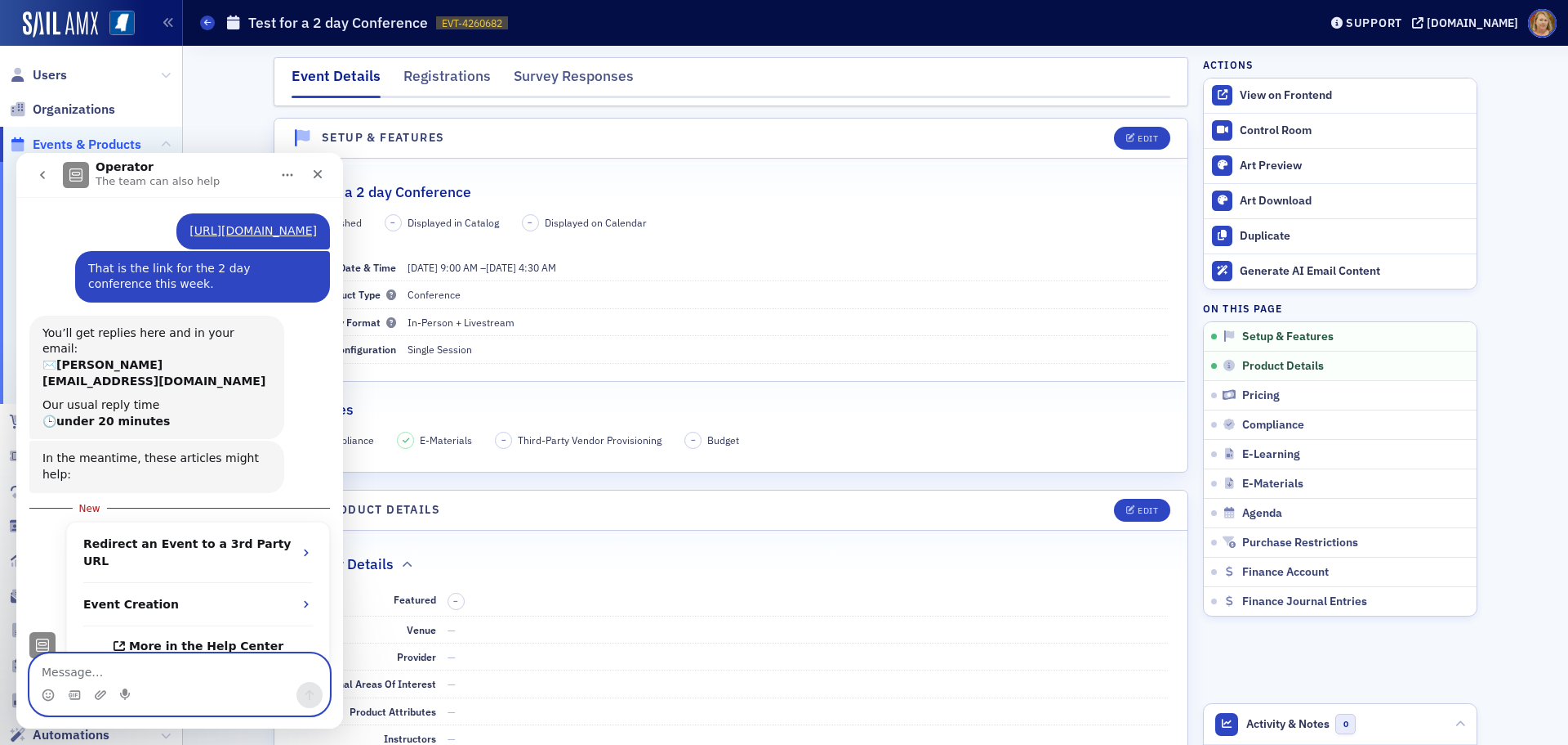
click at [88, 669] on textarea "Message…" at bounding box center [180, 668] width 299 height 28
paste textarea "[URL][DOMAIN_NAME]"
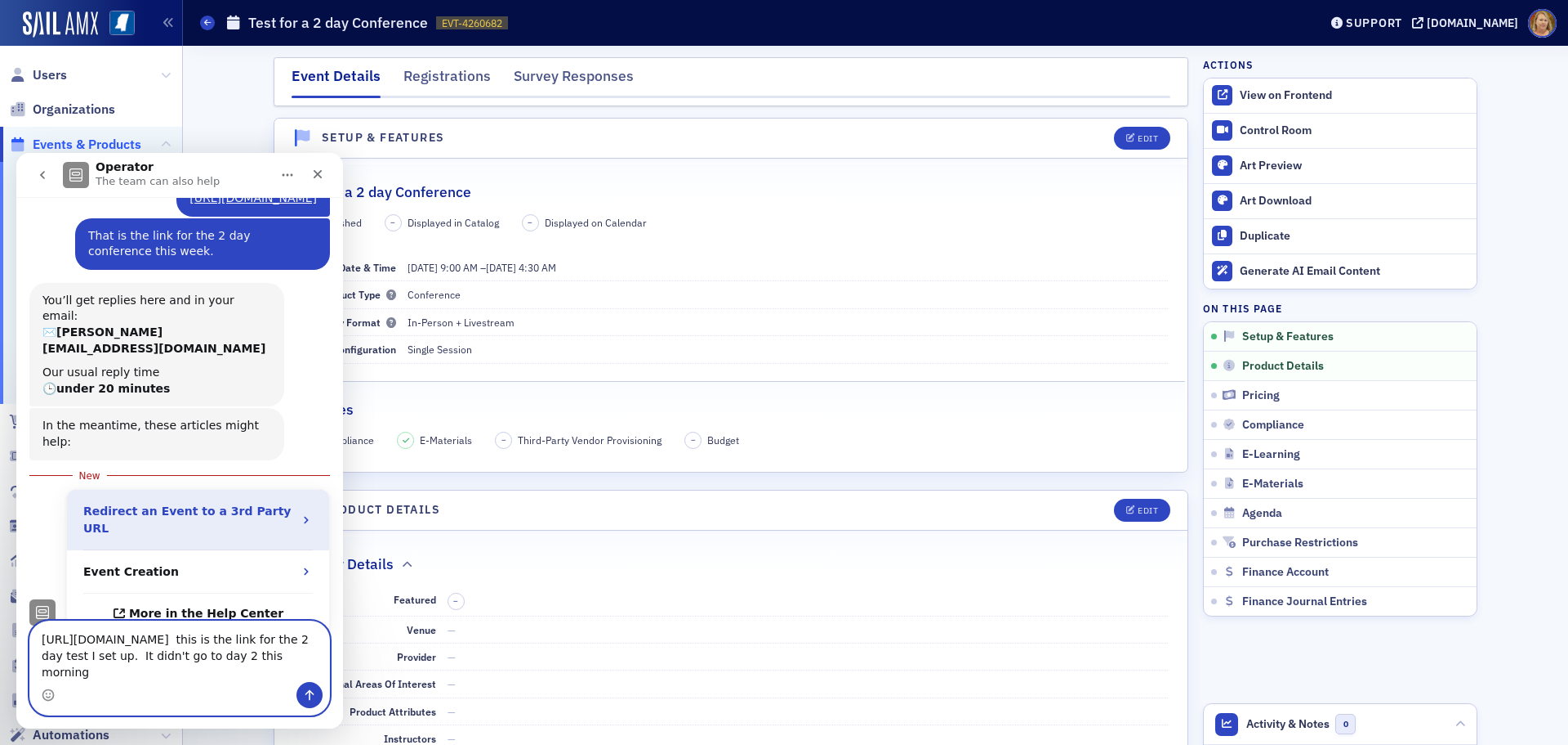
scroll to position [97, 0]
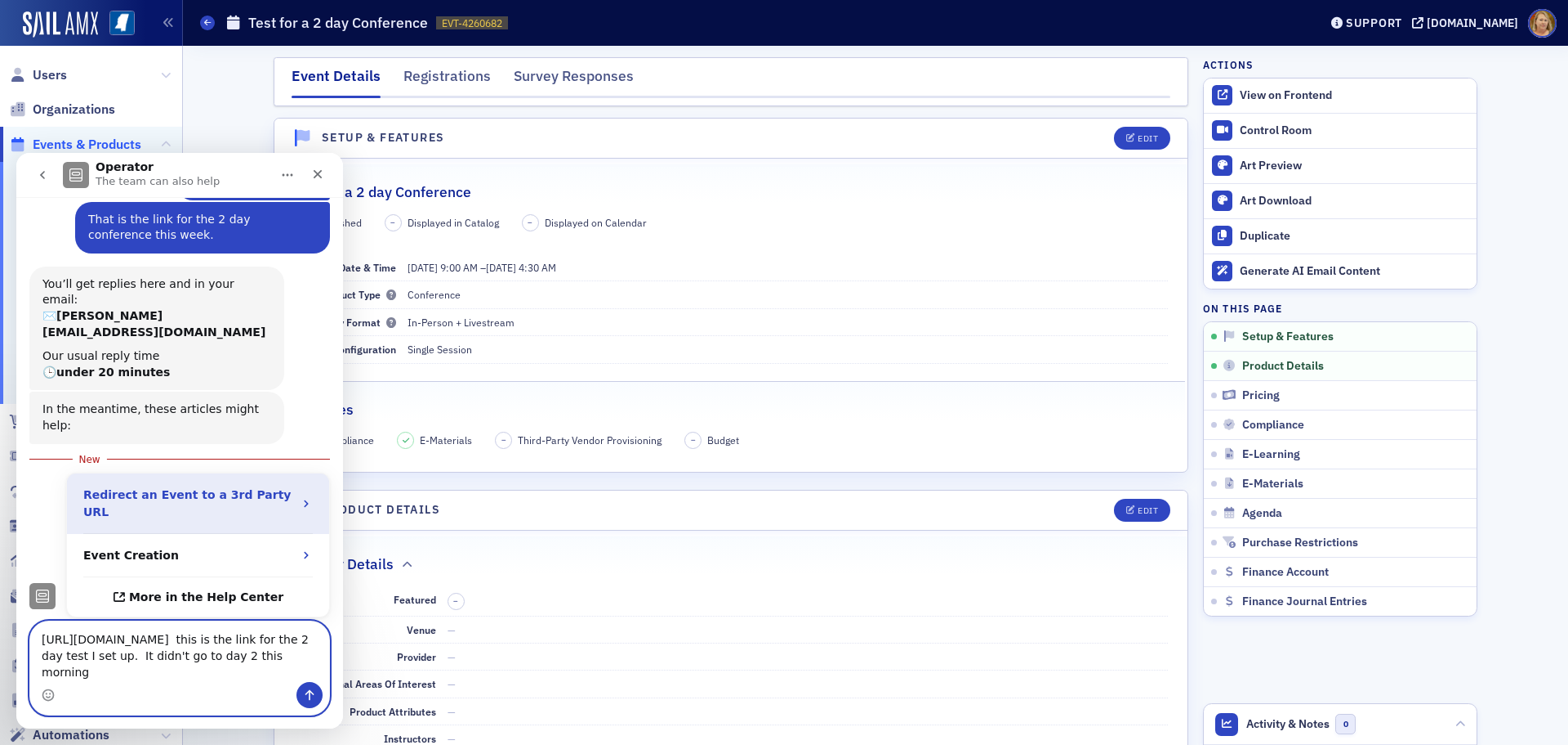
type textarea "[URL][DOMAIN_NAME] this is the link for the 2 day test I set up. It didn't go t…"
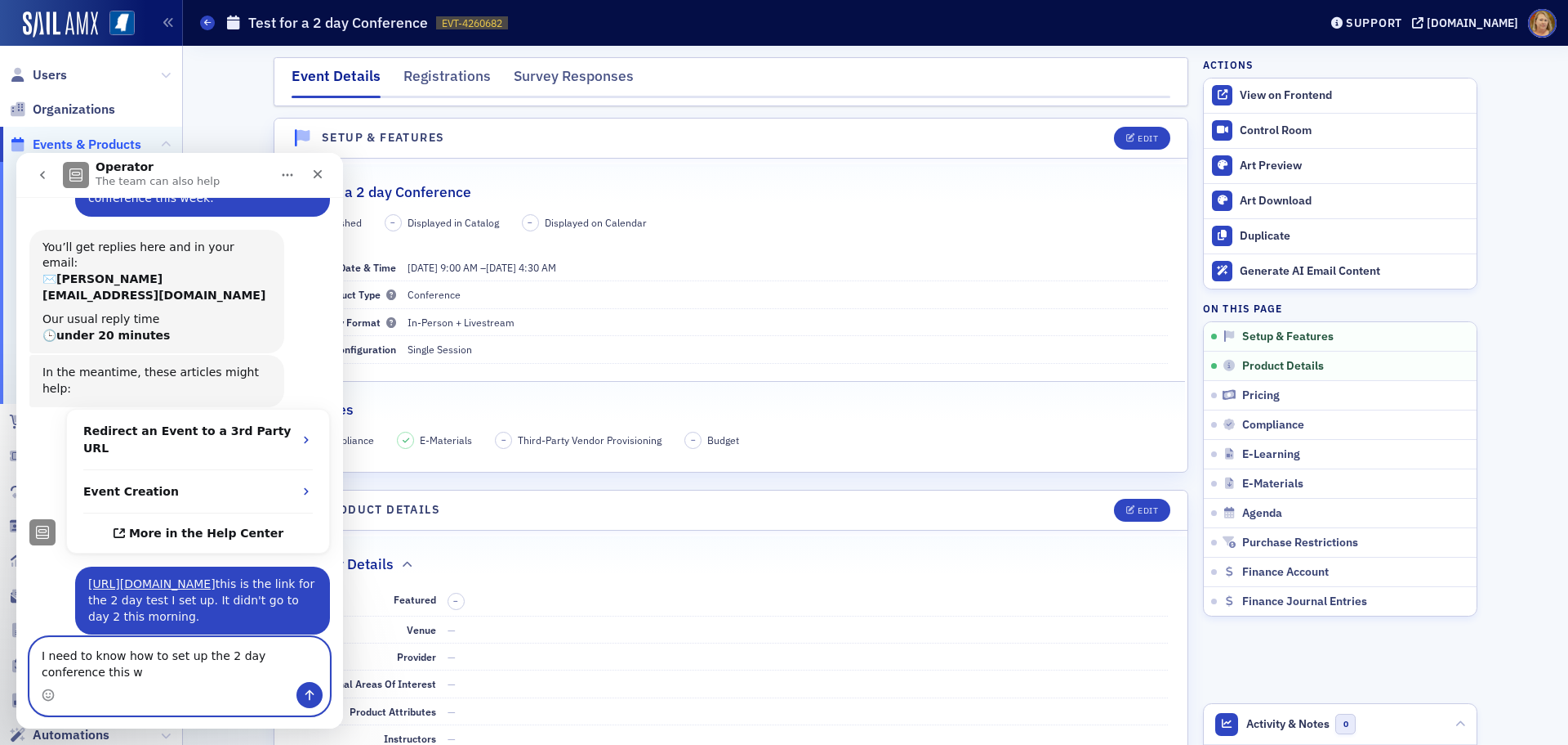
scroll to position [150, 0]
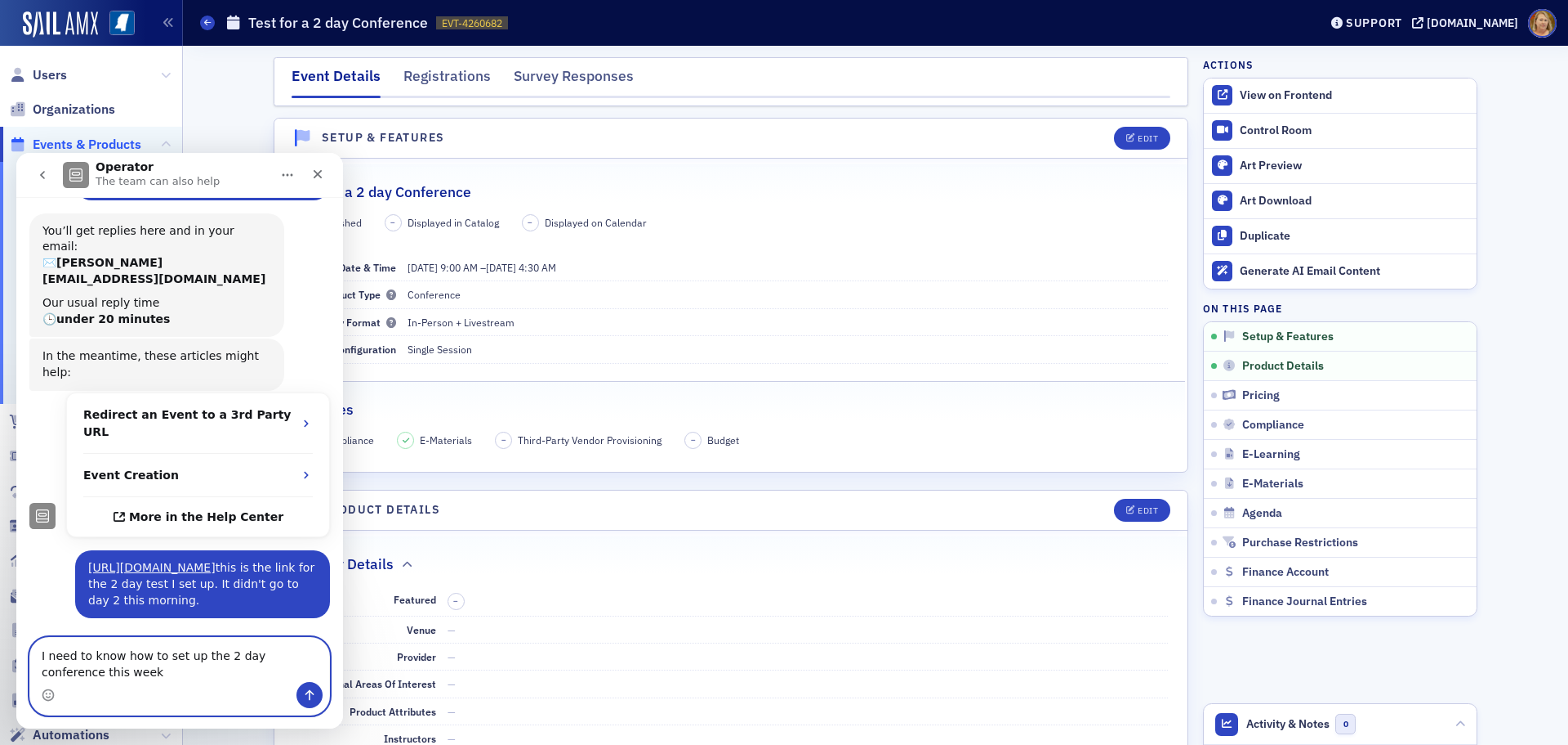
type textarea "I need to know how to set up the 2 day conference this week."
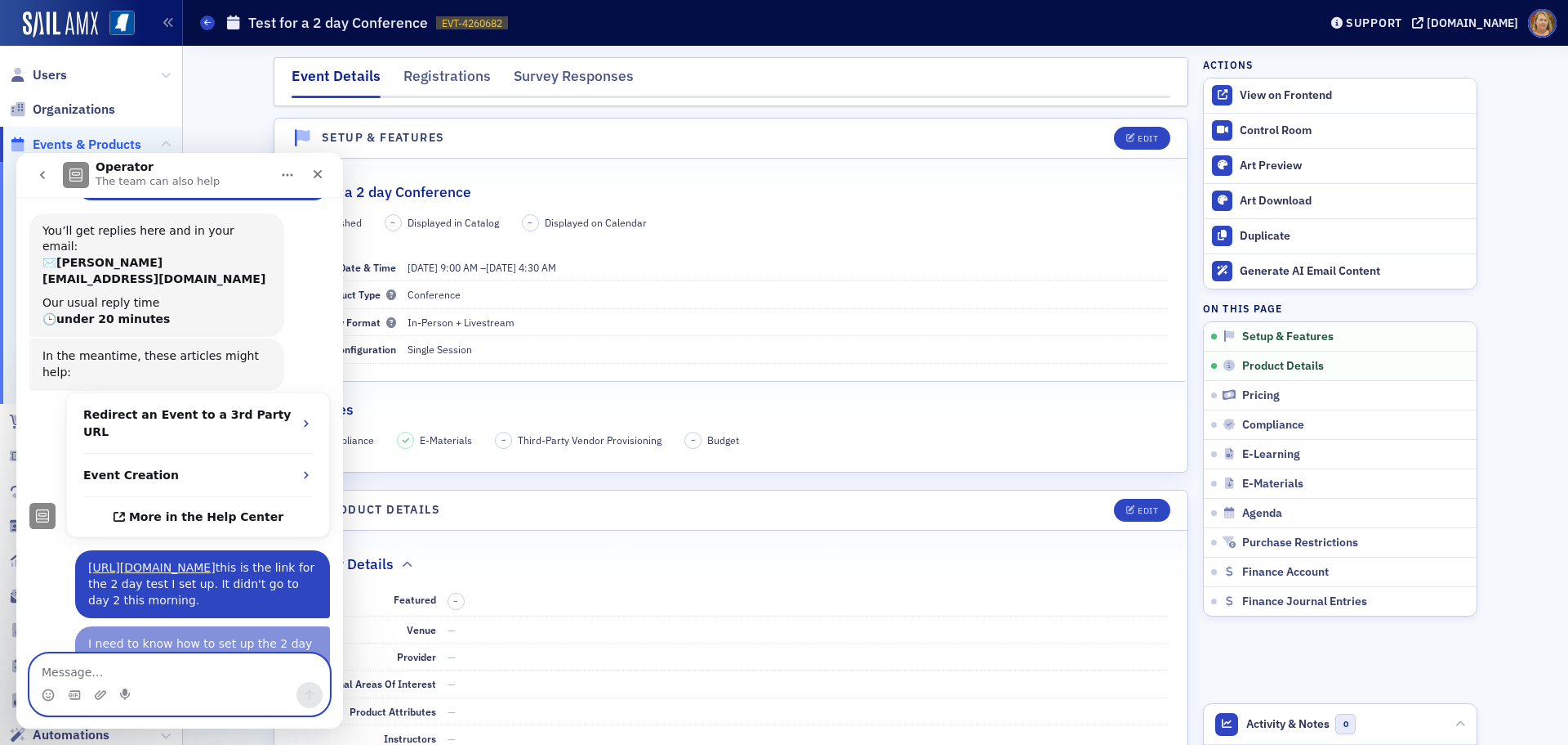
scroll to position [187, 0]
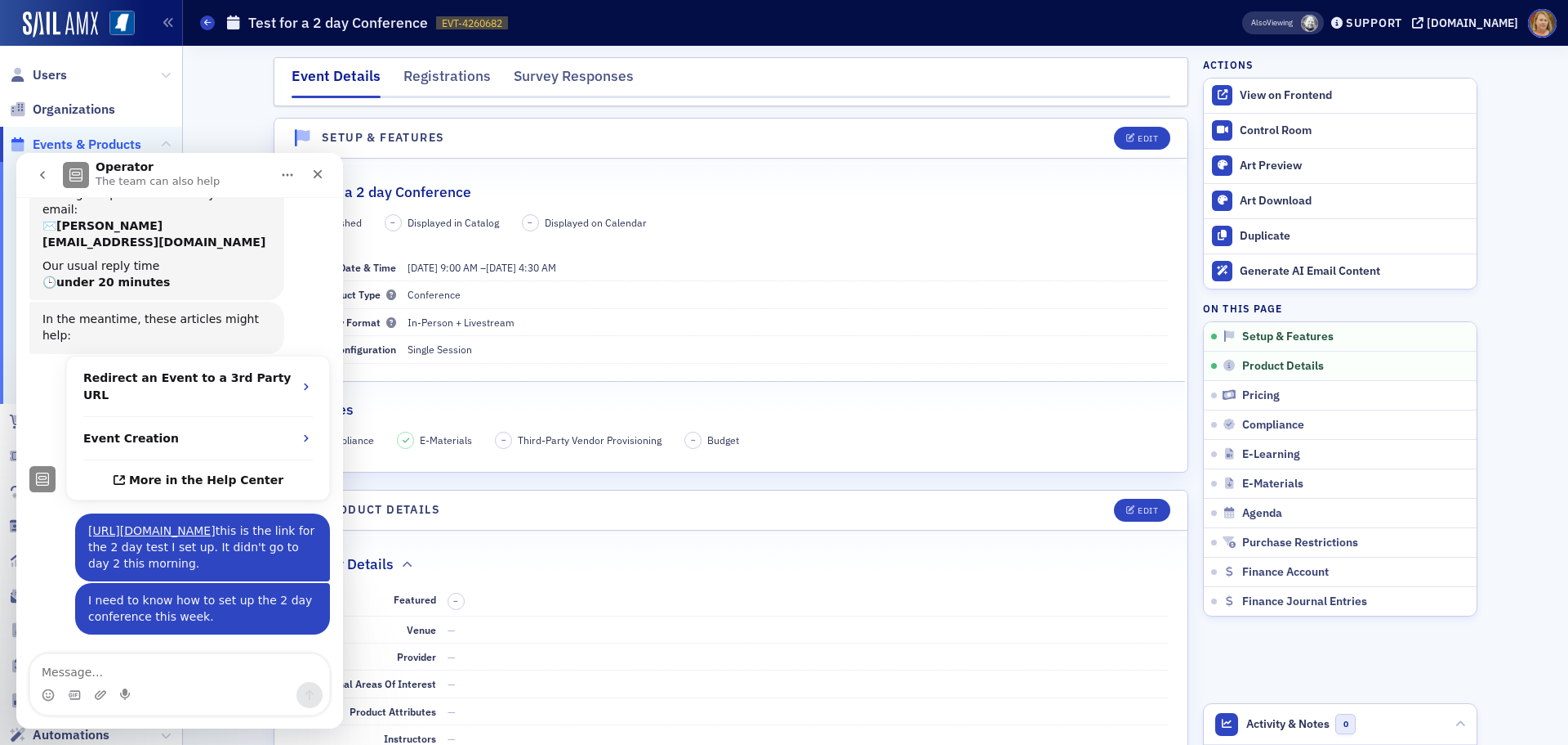
click at [320, 178] on icon "Close" at bounding box center [318, 174] width 9 height 9
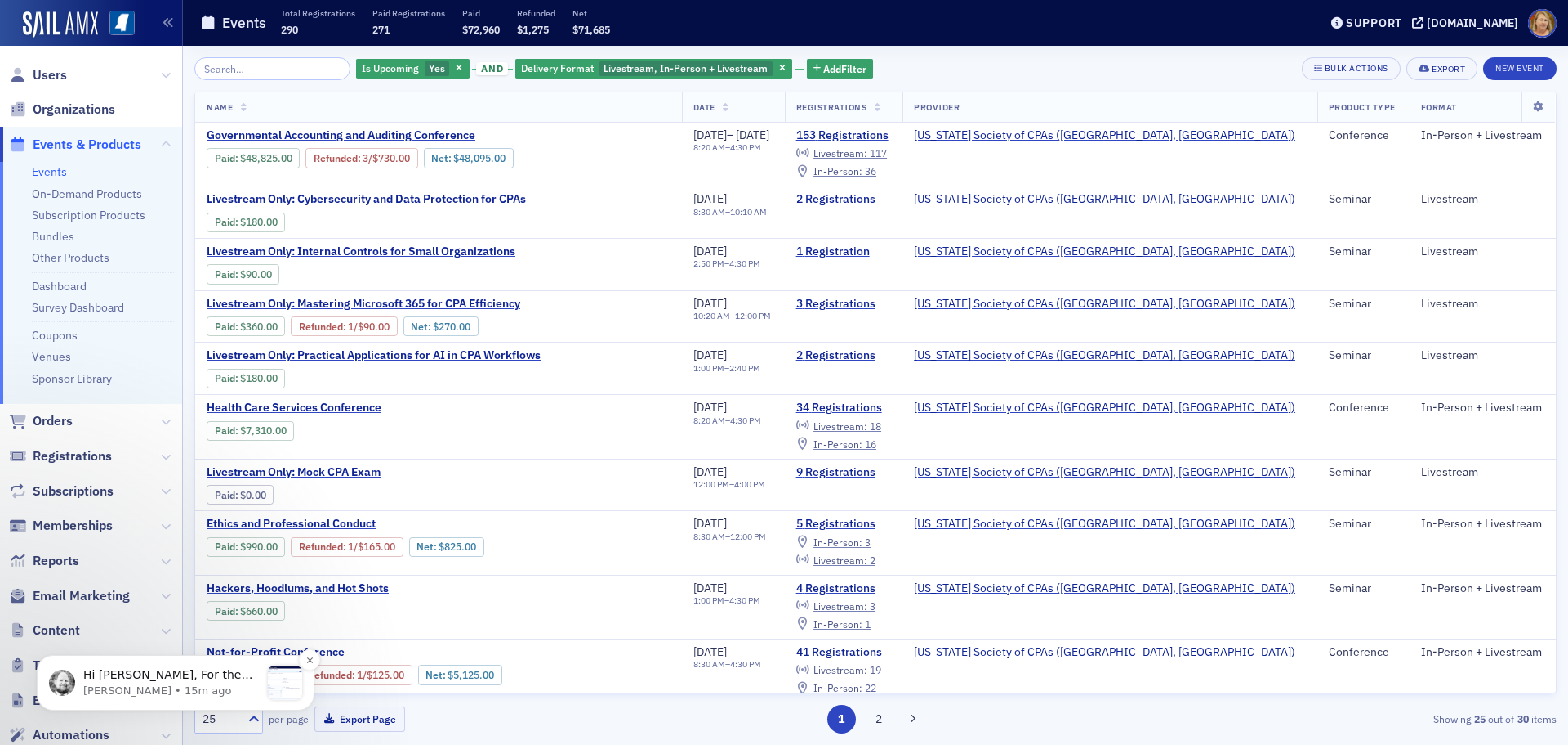
click at [157, 670] on p "Hi [PERSON_NAME], For the test conference you set the end time to [DATE] 4:30 a…" at bounding box center [171, 675] width 177 height 17
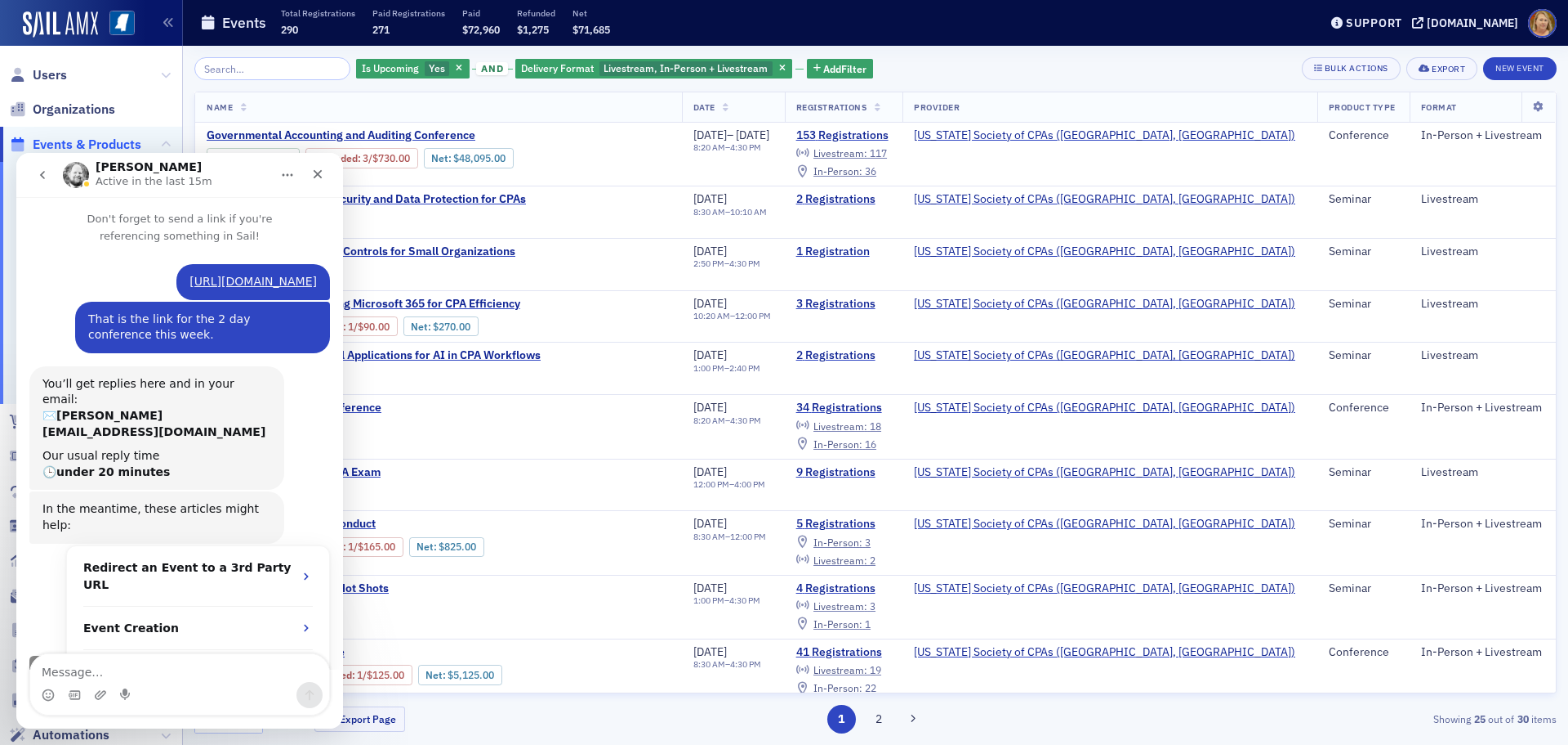
scroll to position [513, 0]
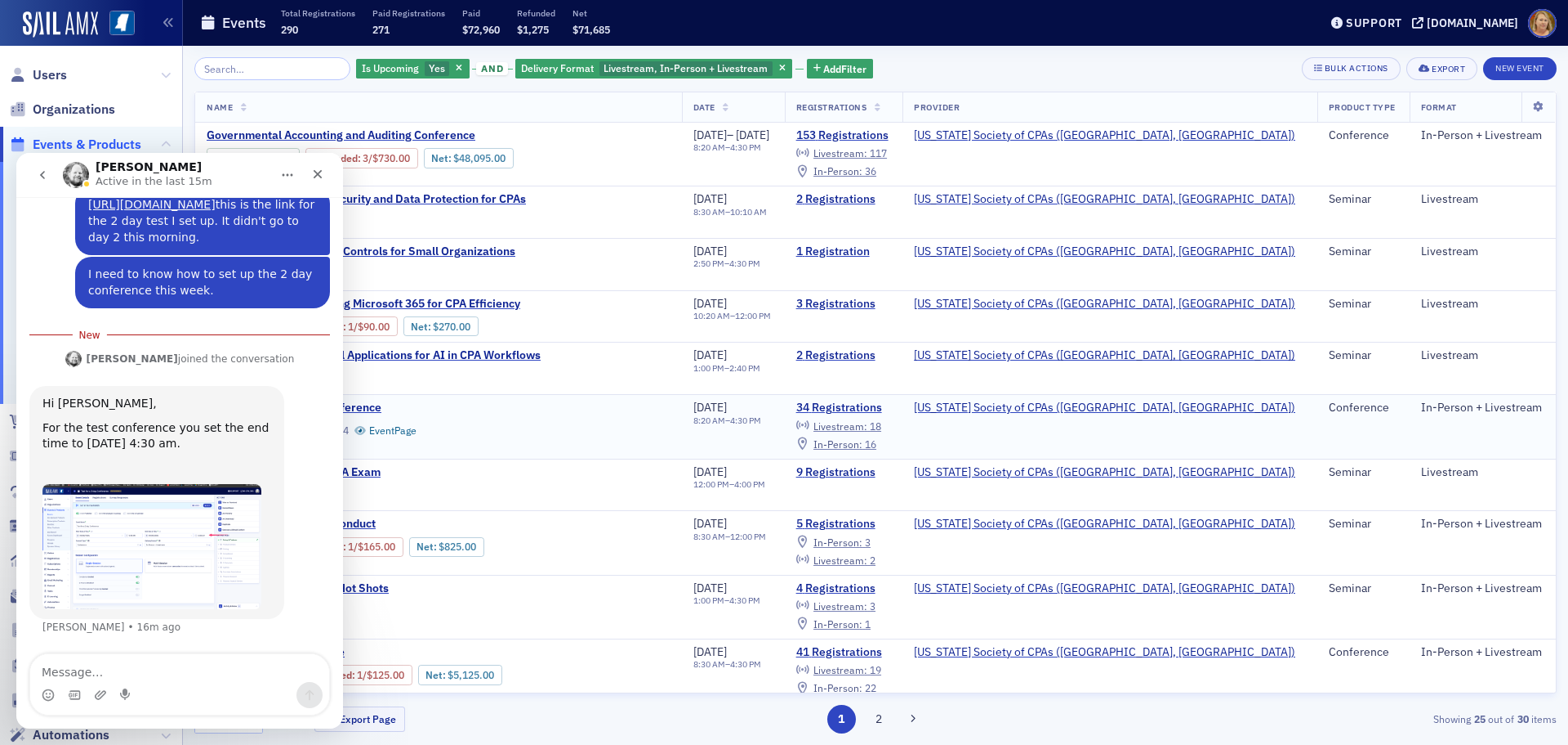
click at [464, 452] on td "Health Care Services Conference Paid : $7,310.00 EVT-61954 Event Page" at bounding box center [438, 427] width 487 height 64
click at [364, 59] on div "Is Upcoming Yes" at bounding box center [413, 69] width 114 height 21
click at [452, 68] on span "button" at bounding box center [459, 68] width 15 height 15
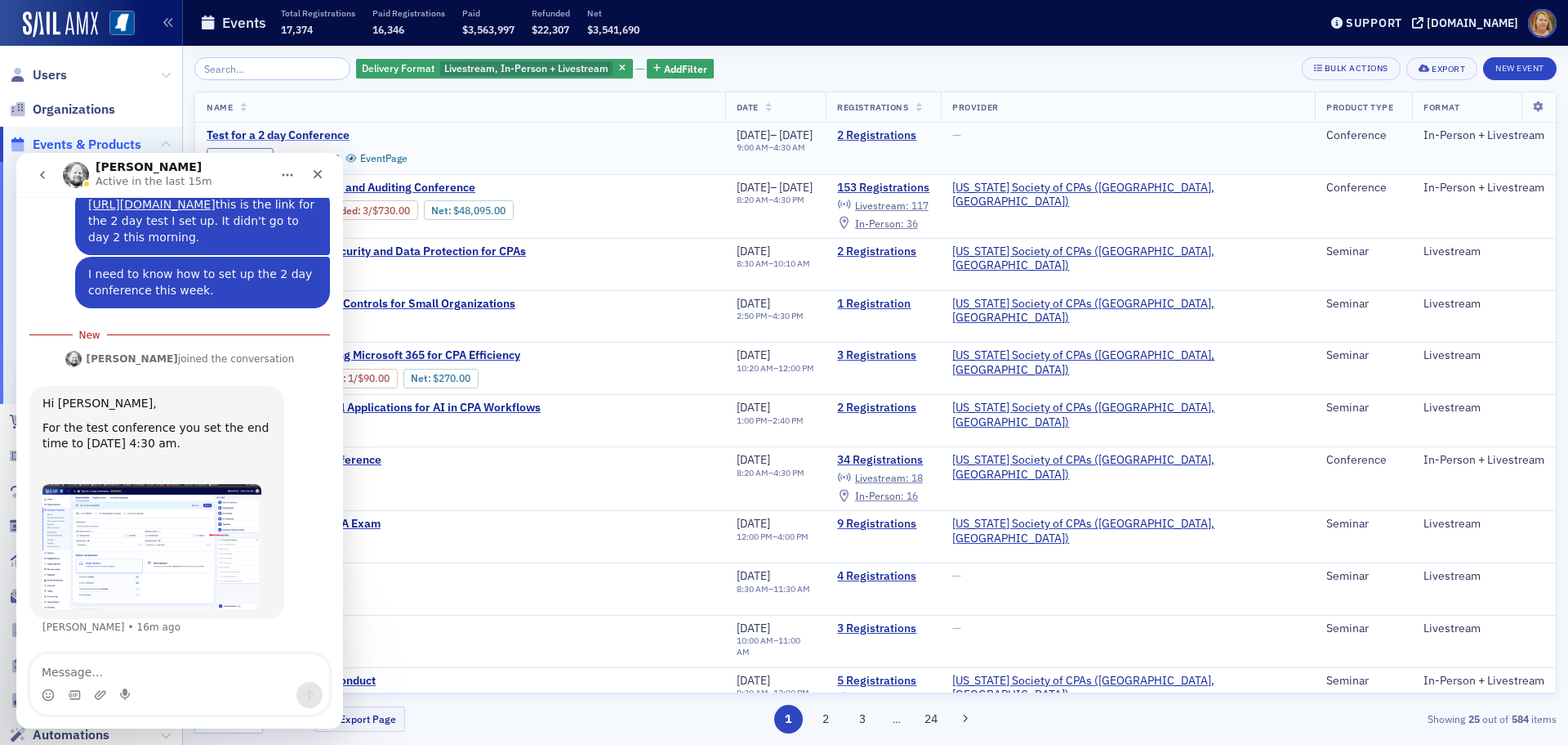
click at [337, 131] on span "Test for a 2 day Conference" at bounding box center [344, 135] width 274 height 15
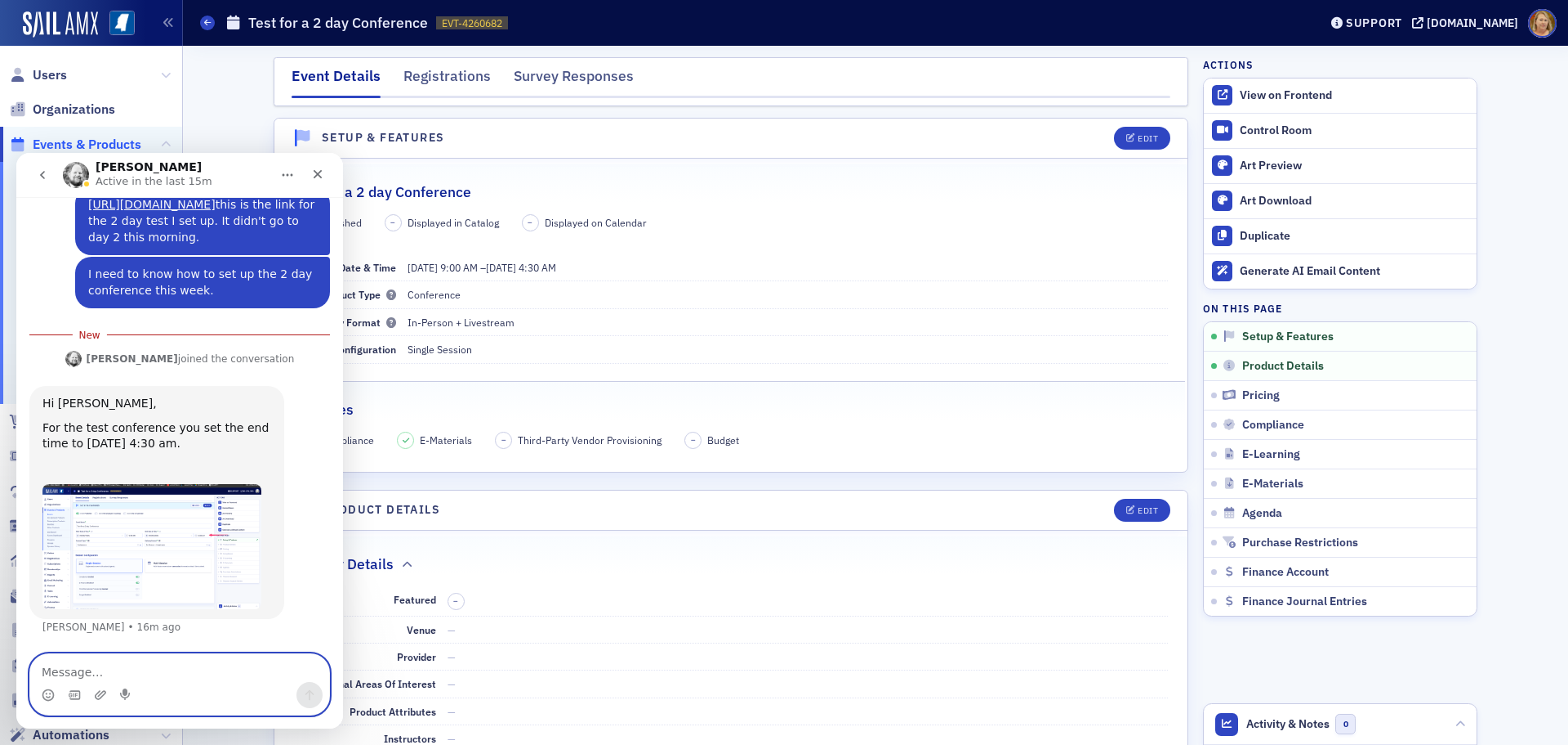
click at [206, 676] on textarea "Message…" at bounding box center [180, 668] width 299 height 28
type textarea "Oh my gosh!!!!!!! Can I still change the time and start it?"
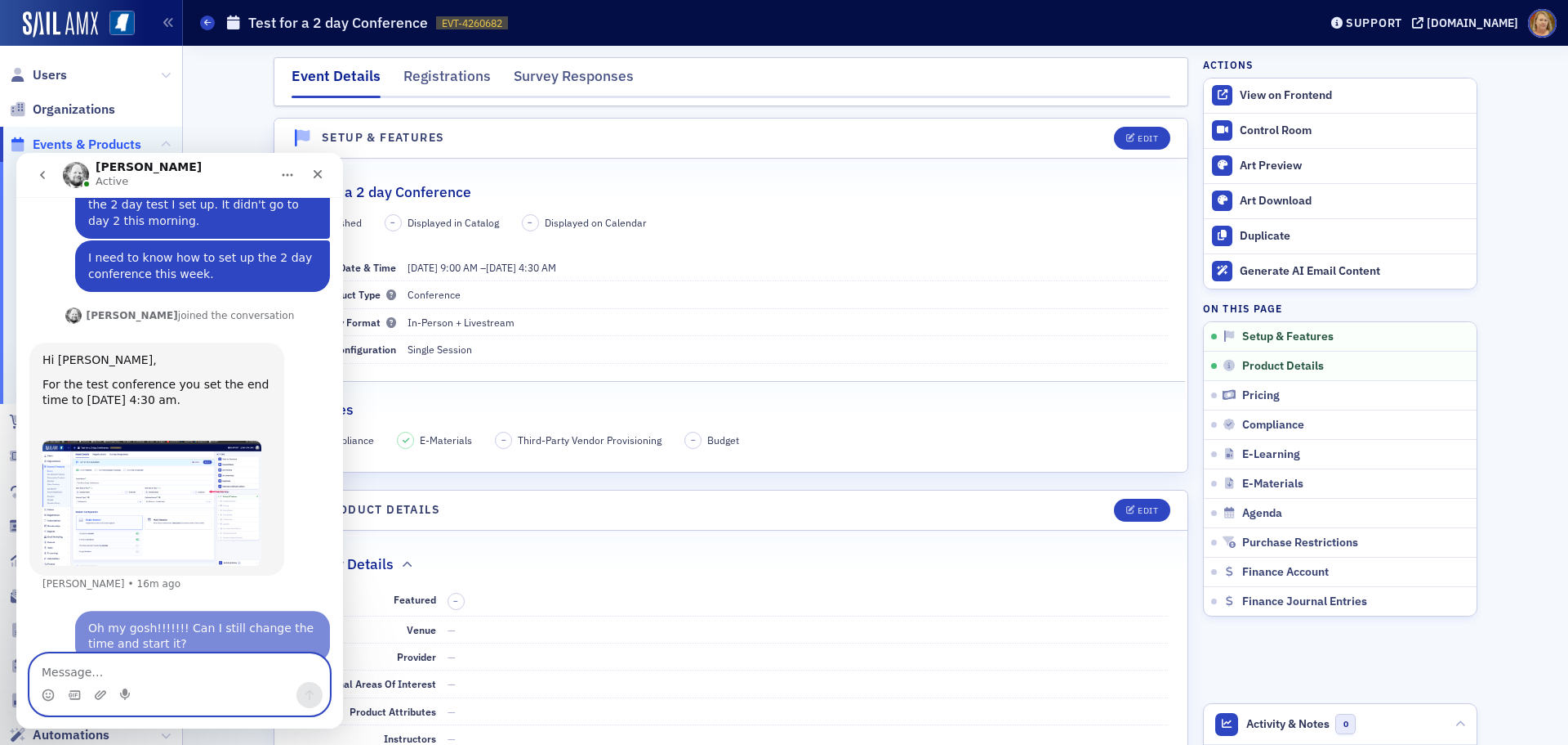
scroll to position [551, 0]
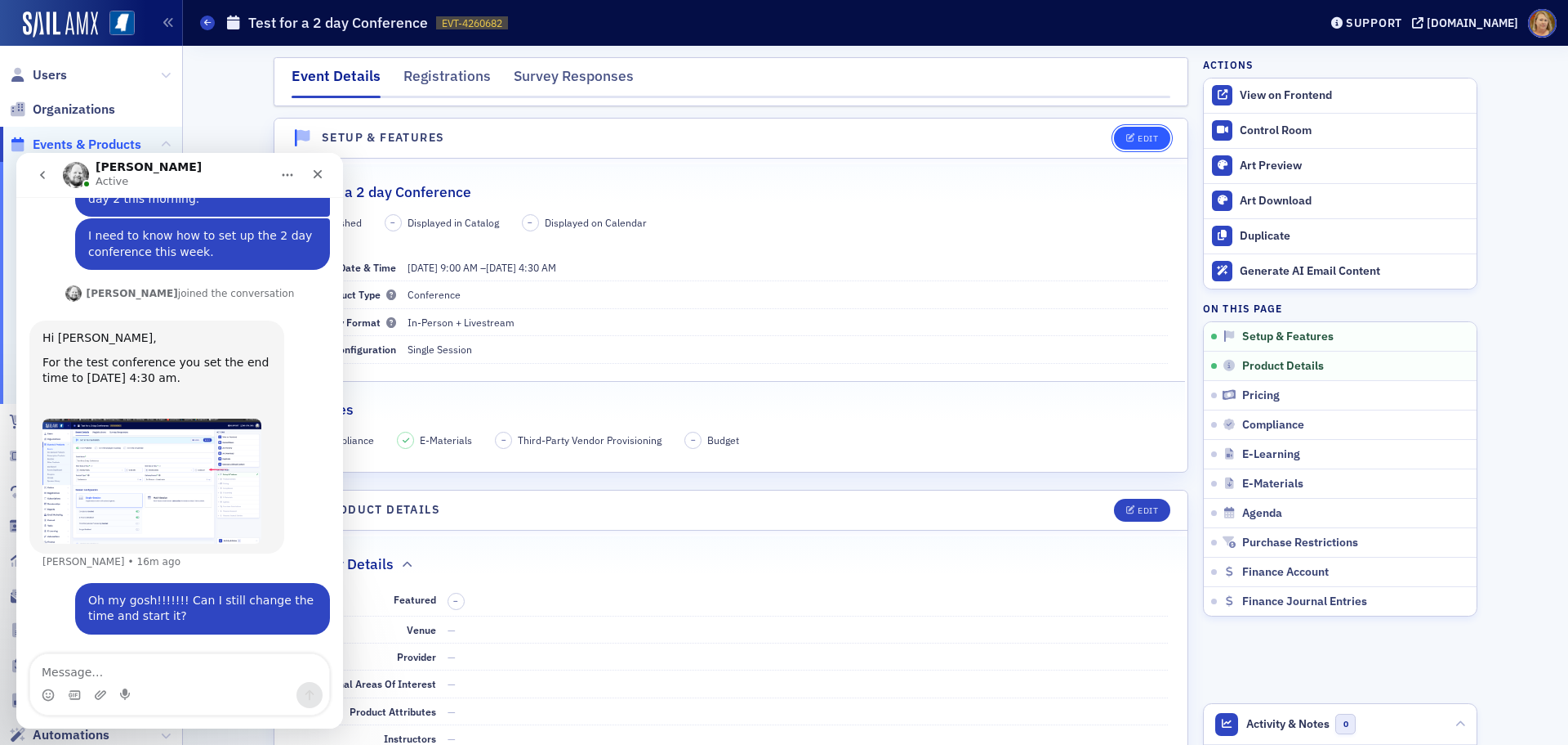
click at [1137, 140] on div "Edit" at bounding box center [1147, 138] width 21 height 9
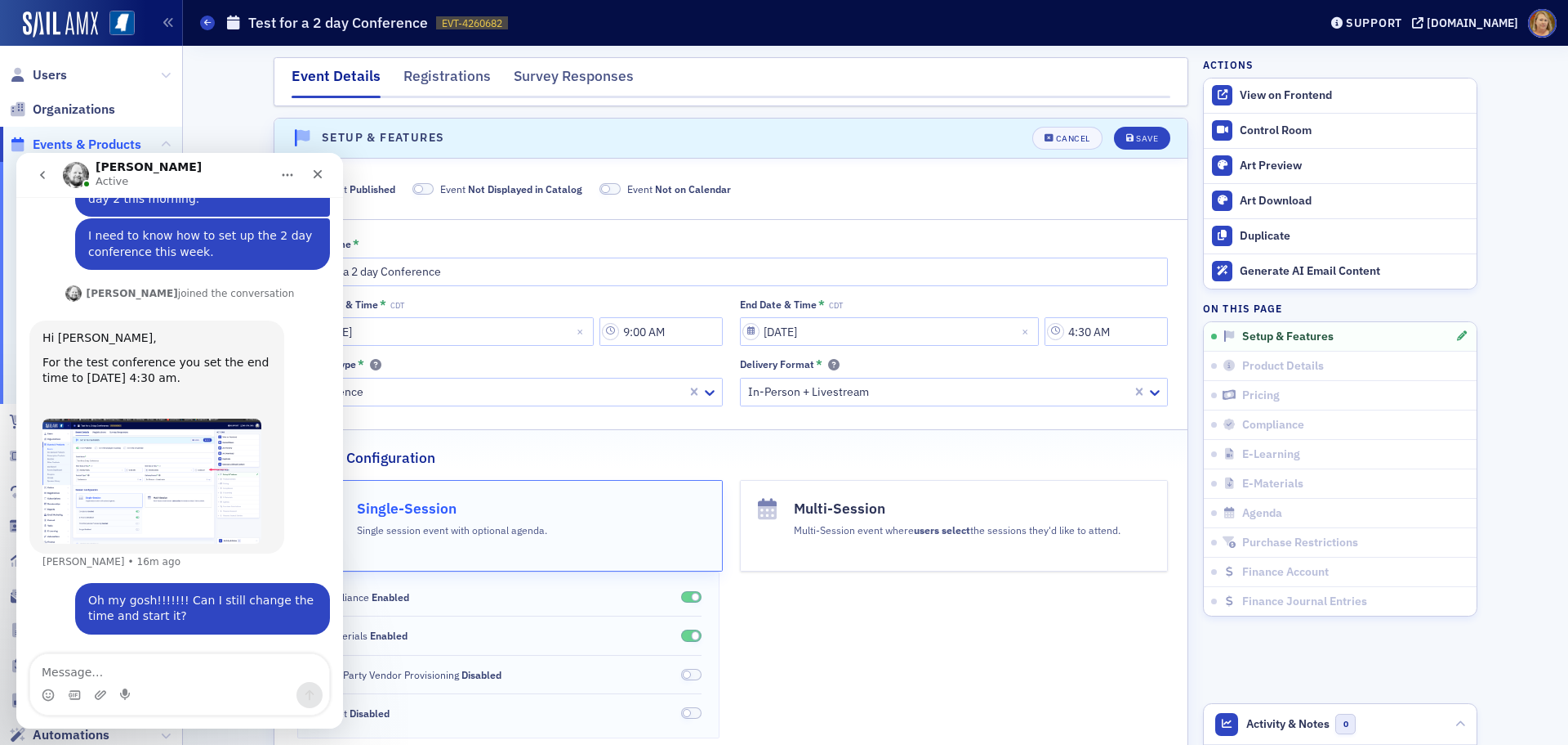
scroll to position [23, 0]
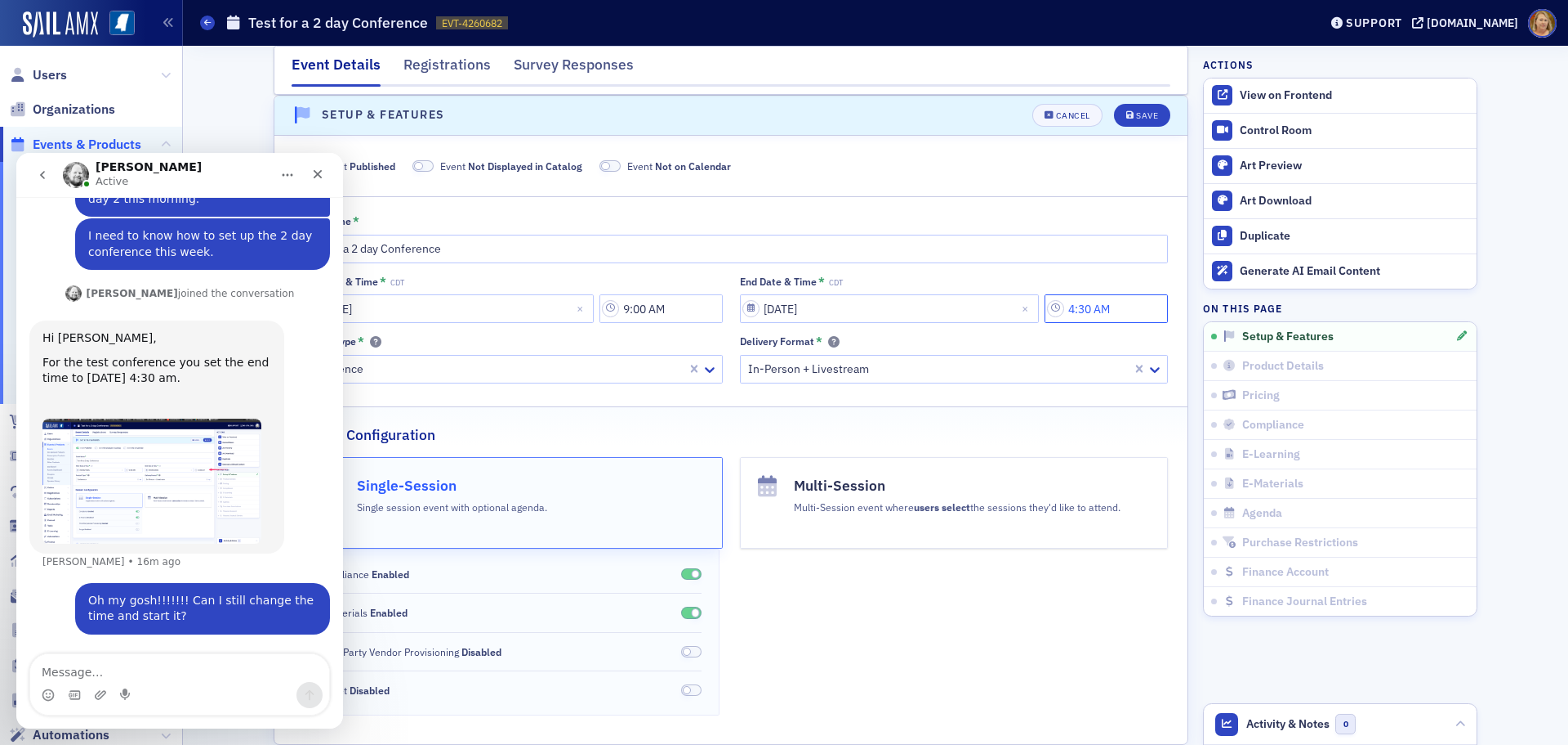
click at [1109, 300] on input "4:30 AM" at bounding box center [1106, 308] width 123 height 29
click at [1036, 314] on button "PM" at bounding box center [1028, 308] width 31 height 29
type input "4:30 PM"
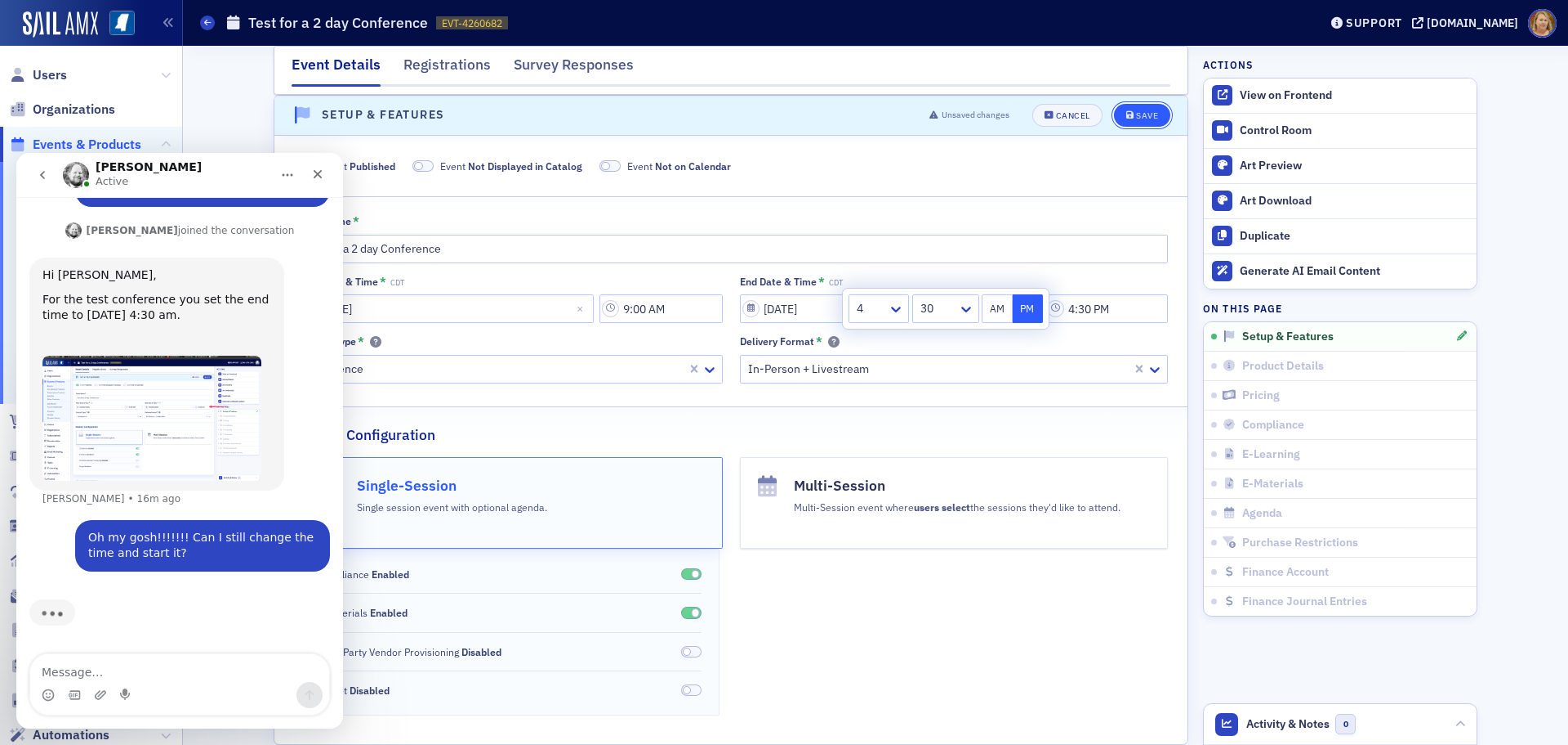
click at [1134, 122] on button "Save" at bounding box center [1141, 115] width 56 height 23
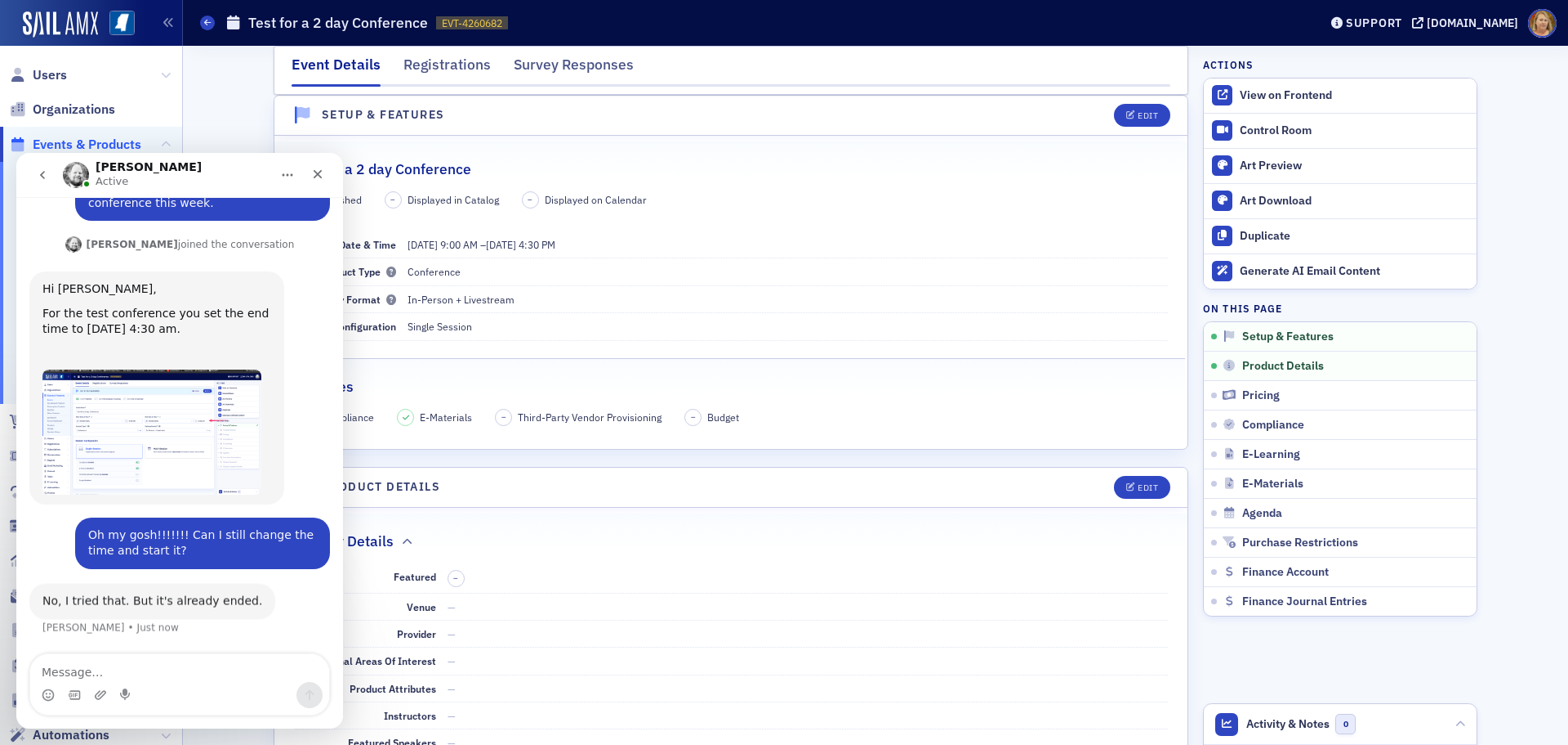
scroll to position [600, 0]
click at [120, 678] on textarea "Message…" at bounding box center [180, 668] width 299 height 28
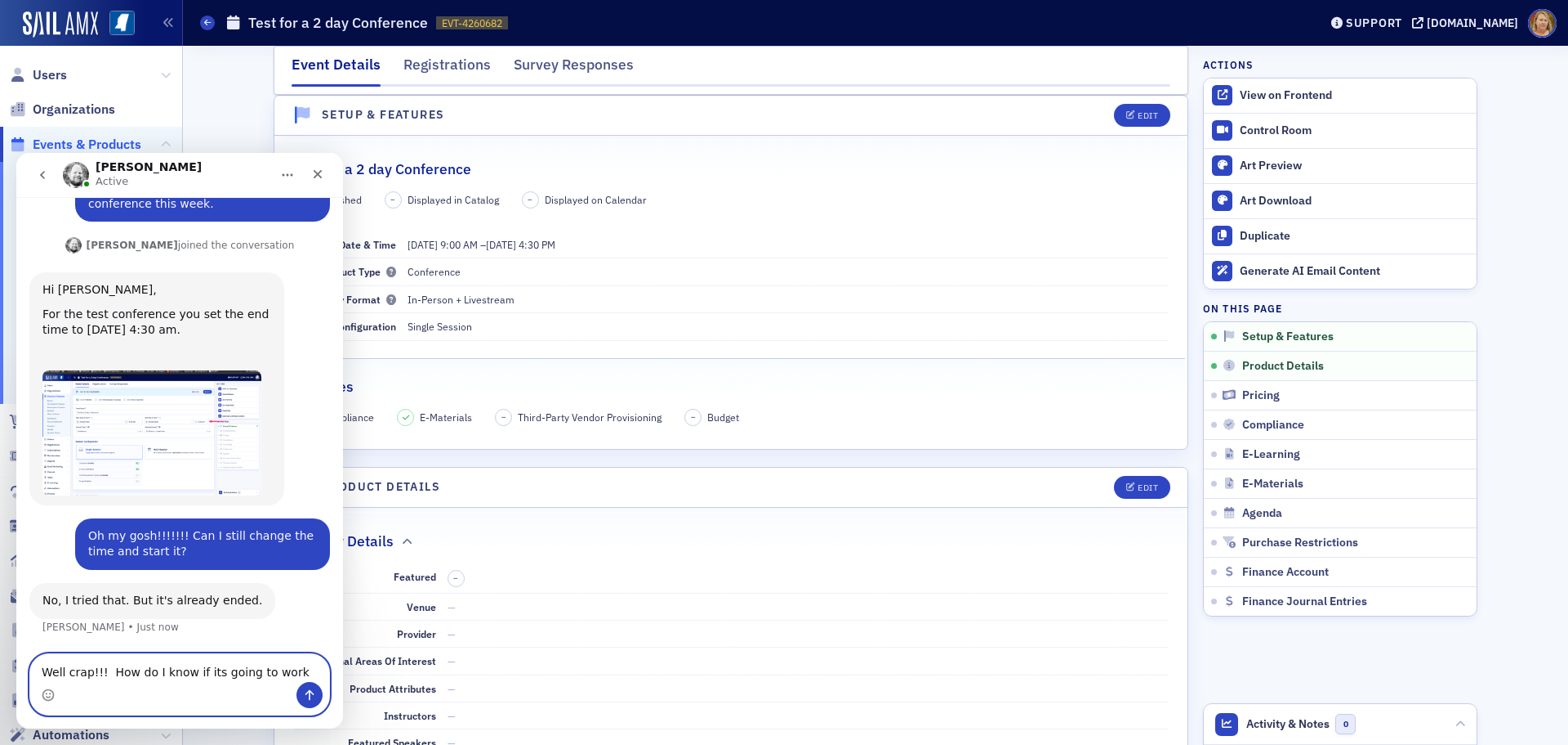
type textarea "Well crap!!! How do I know if its going to work?"
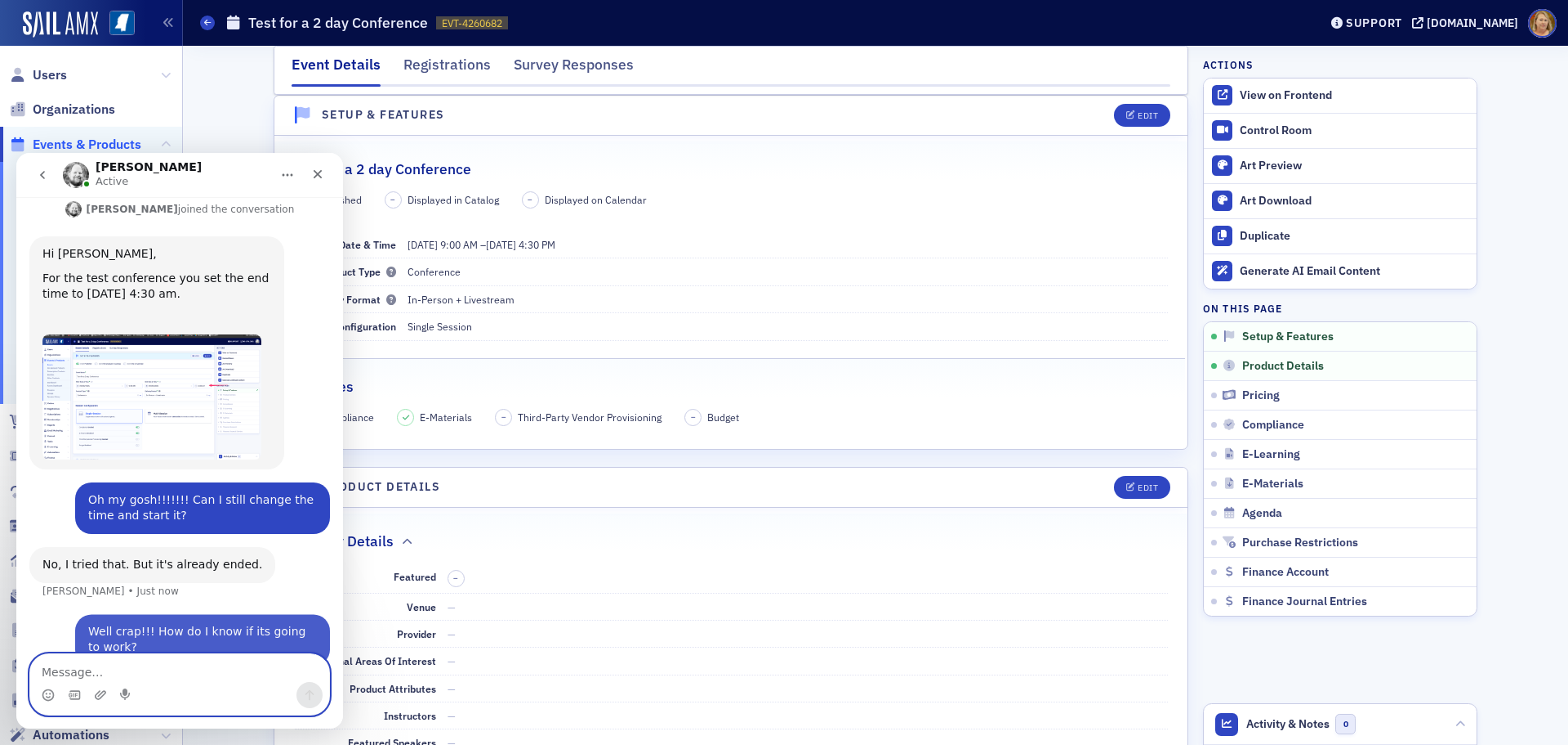
scroll to position [665, 0]
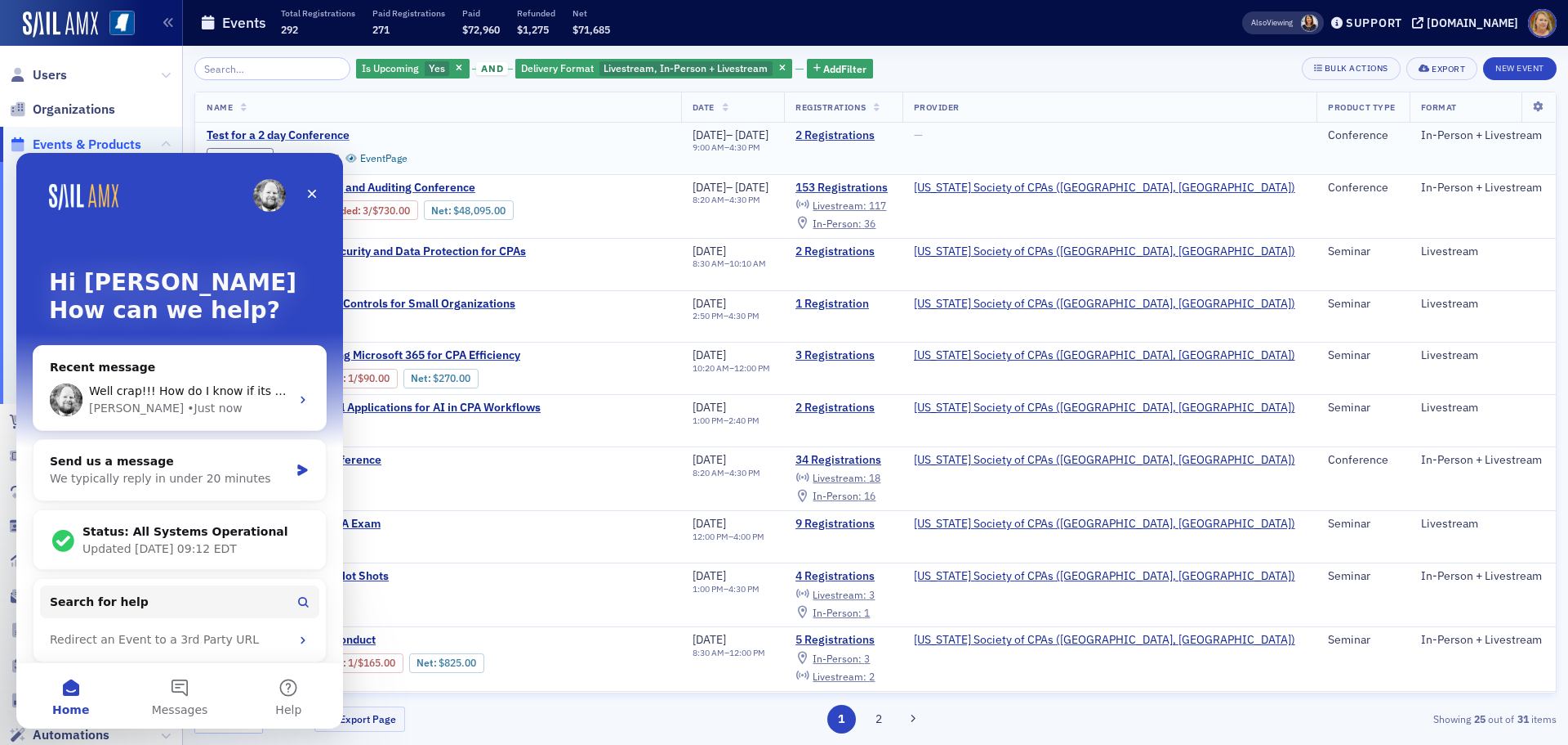
click at [338, 132] on span "Test for a 2 day Conference" at bounding box center [344, 135] width 274 height 15
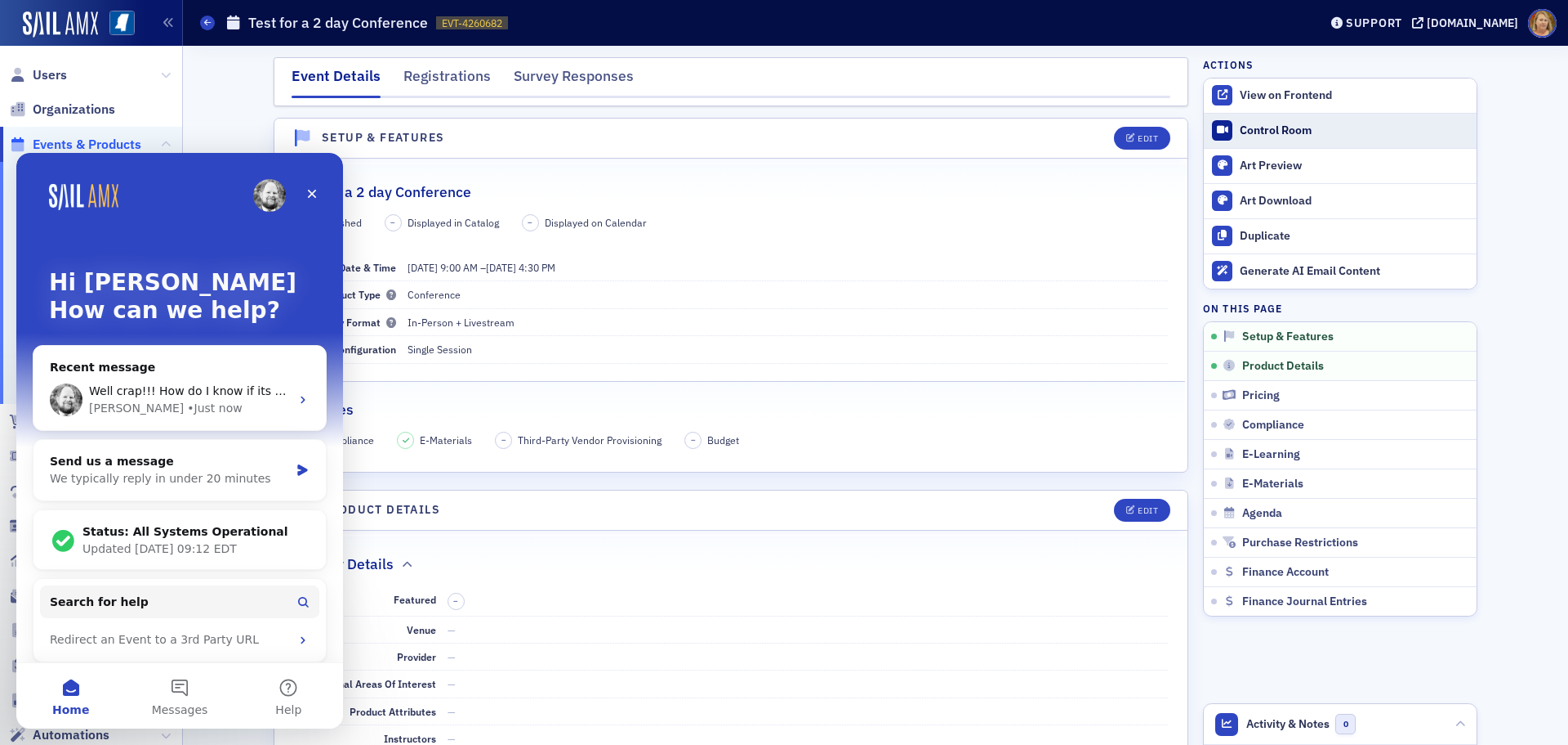
click at [1222, 130] on div at bounding box center [1222, 130] width 21 height 21
click at [324, 201] on div "Close" at bounding box center [312, 194] width 30 height 30
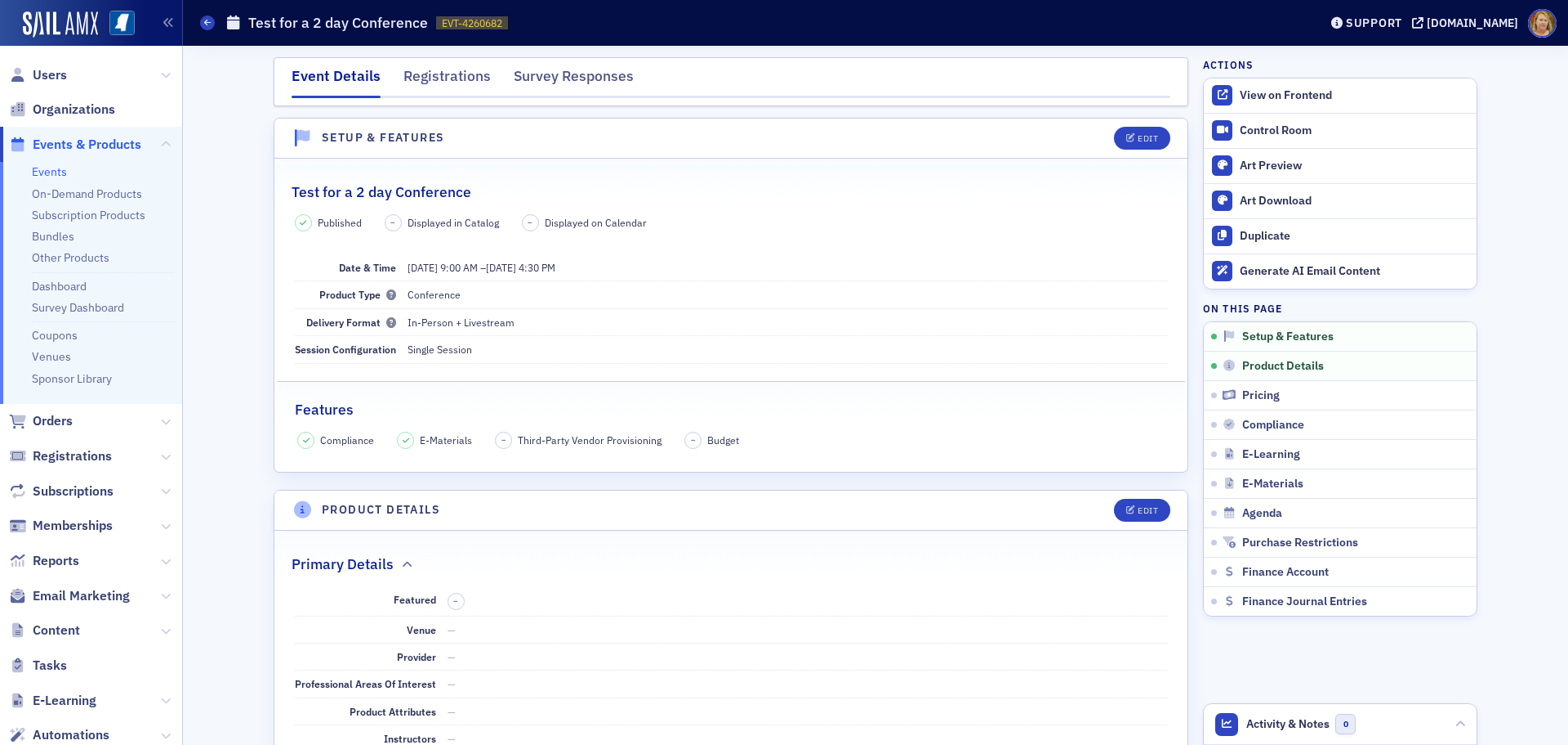
click at [96, 139] on span "Events & Products" at bounding box center [87, 144] width 109 height 18
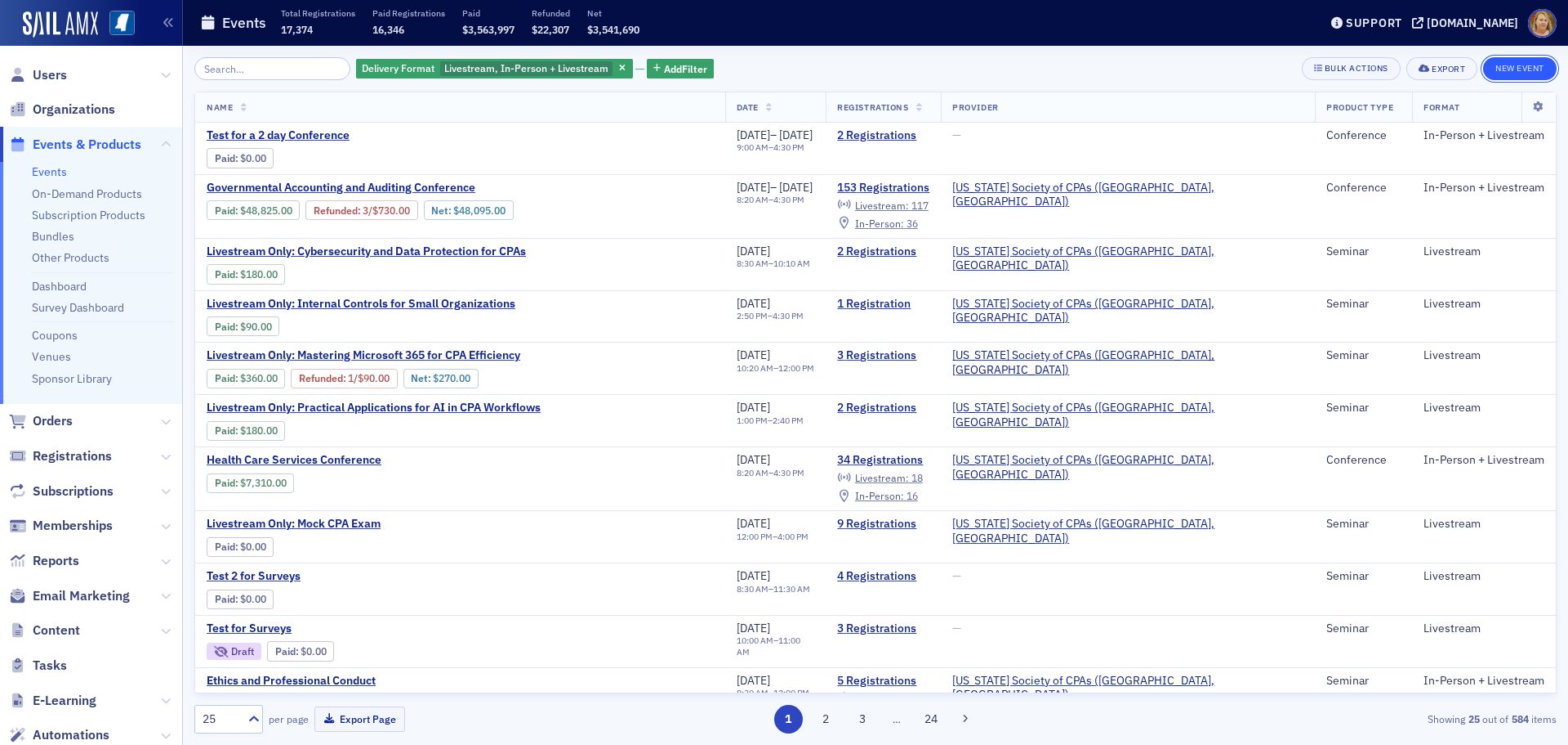
click at [1503, 63] on button "New Event" at bounding box center [1520, 68] width 73 height 23
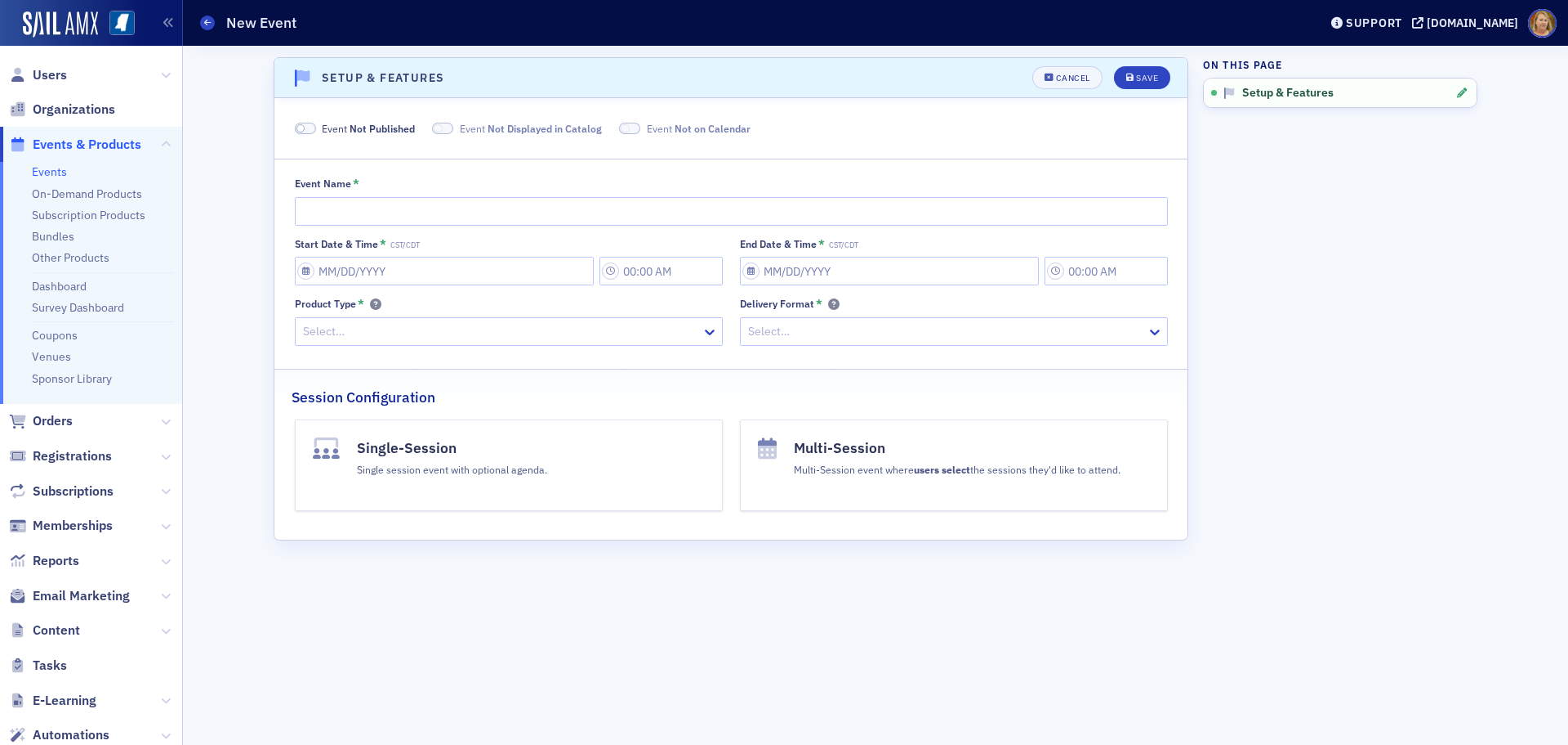
click at [305, 129] on span at bounding box center [306, 128] width 22 height 12
click at [420, 124] on span at bounding box center [424, 128] width 22 height 12
drag, startPoint x: 603, startPoint y: 126, endPoint x: 591, endPoint y: 125, distance: 12.0
click at [604, 126] on span at bounding box center [610, 128] width 22 height 12
click at [530, 211] on input "Event Name *" at bounding box center [732, 210] width 873 height 29
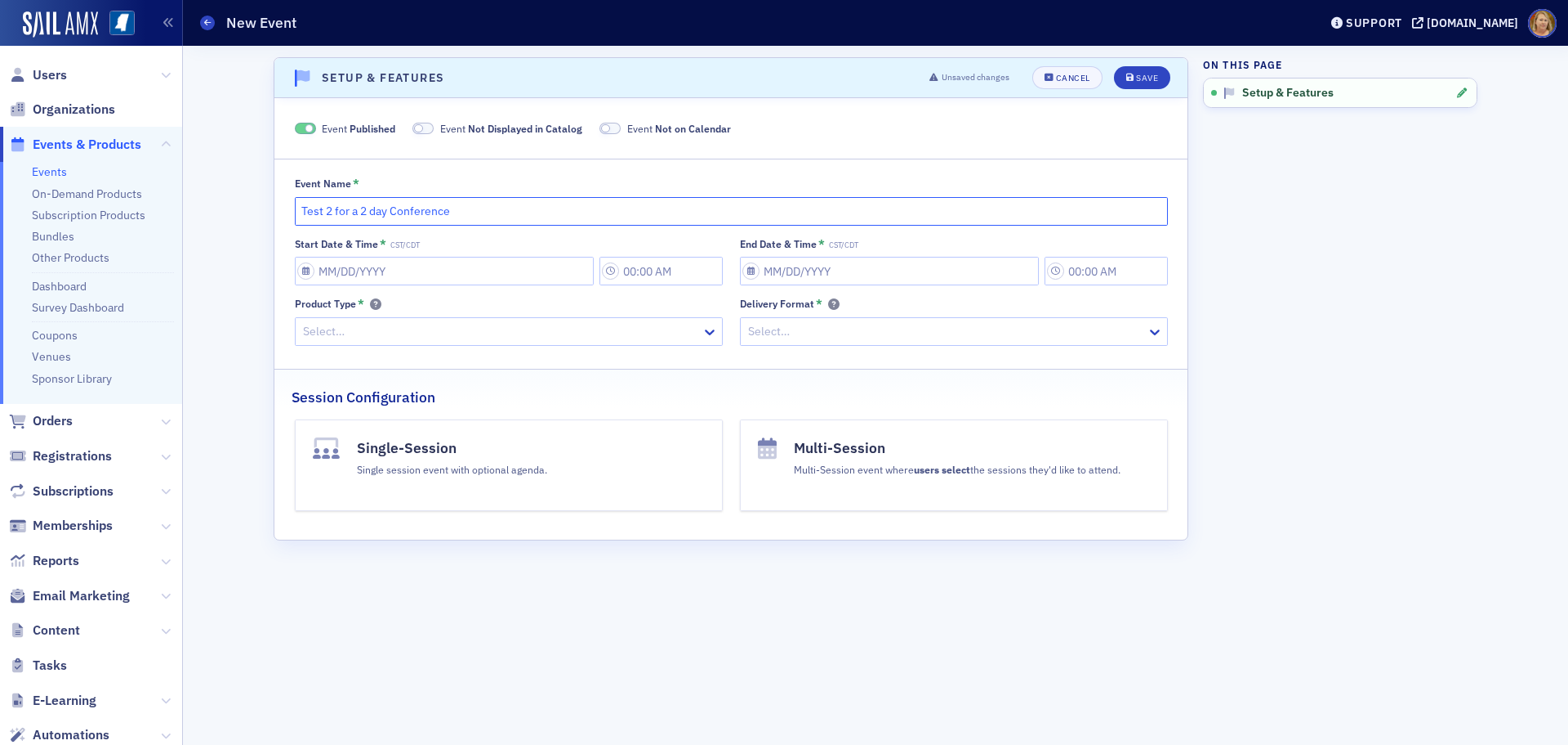
type input "Test 2 for a 2 day Conference"
select select "8"
select select "2025"
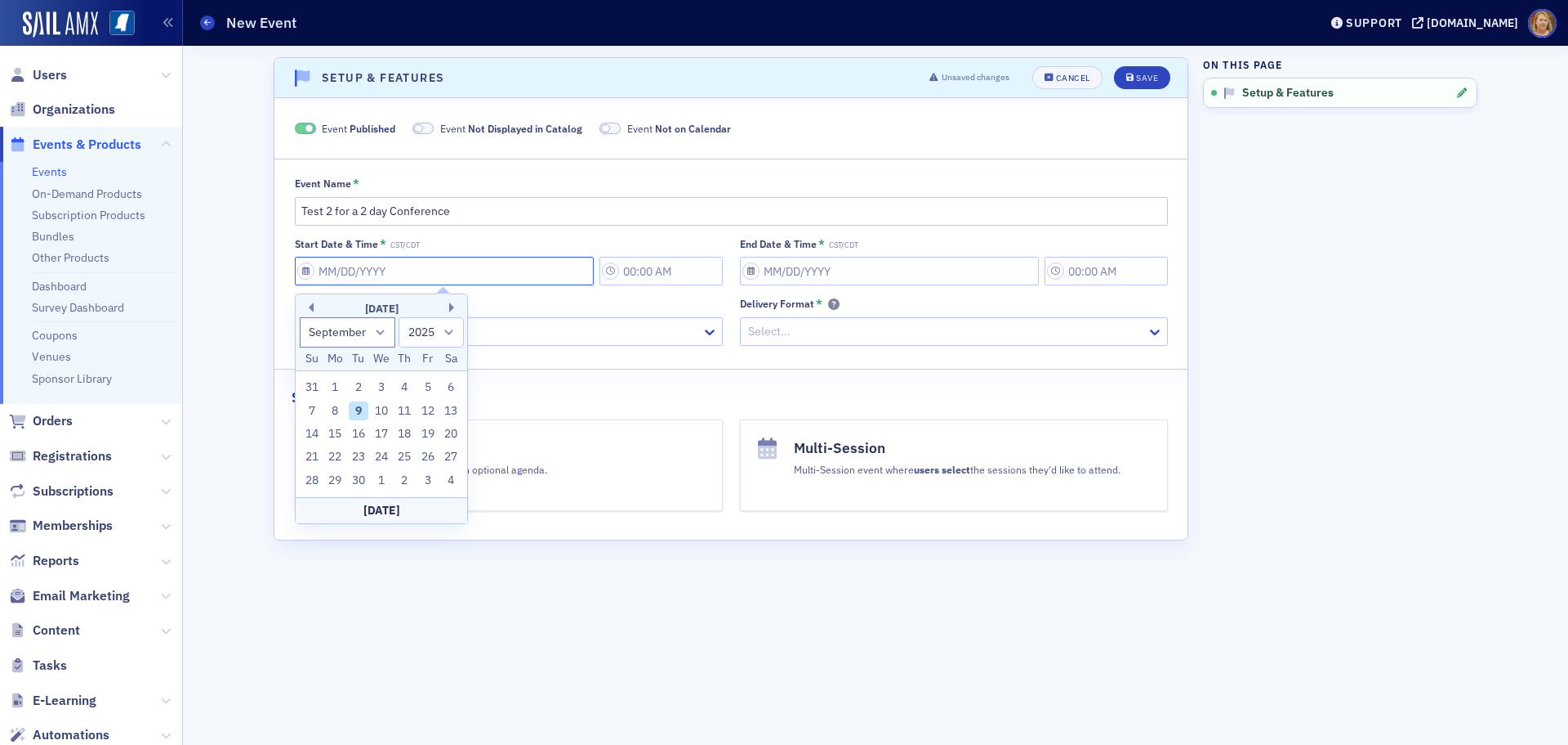
click at [420, 264] on input "Start Date & Time * CST/CDT" at bounding box center [444, 271] width 299 height 29
click at [362, 413] on div "9" at bounding box center [358, 411] width 20 height 20
type input "09/09/2025"
type input "9:00 AM"
type input "09/09/2025"
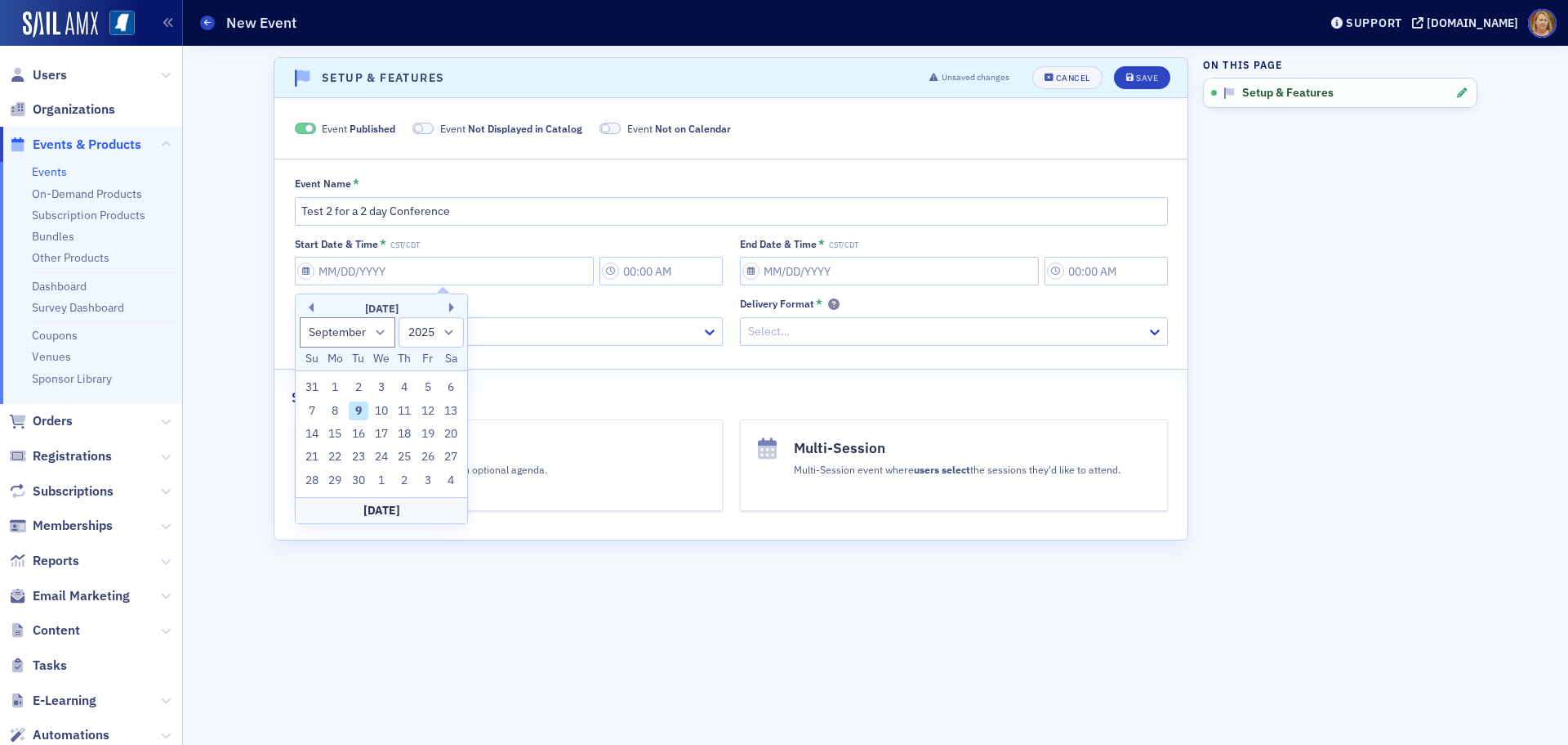
type input "10:00 AM"
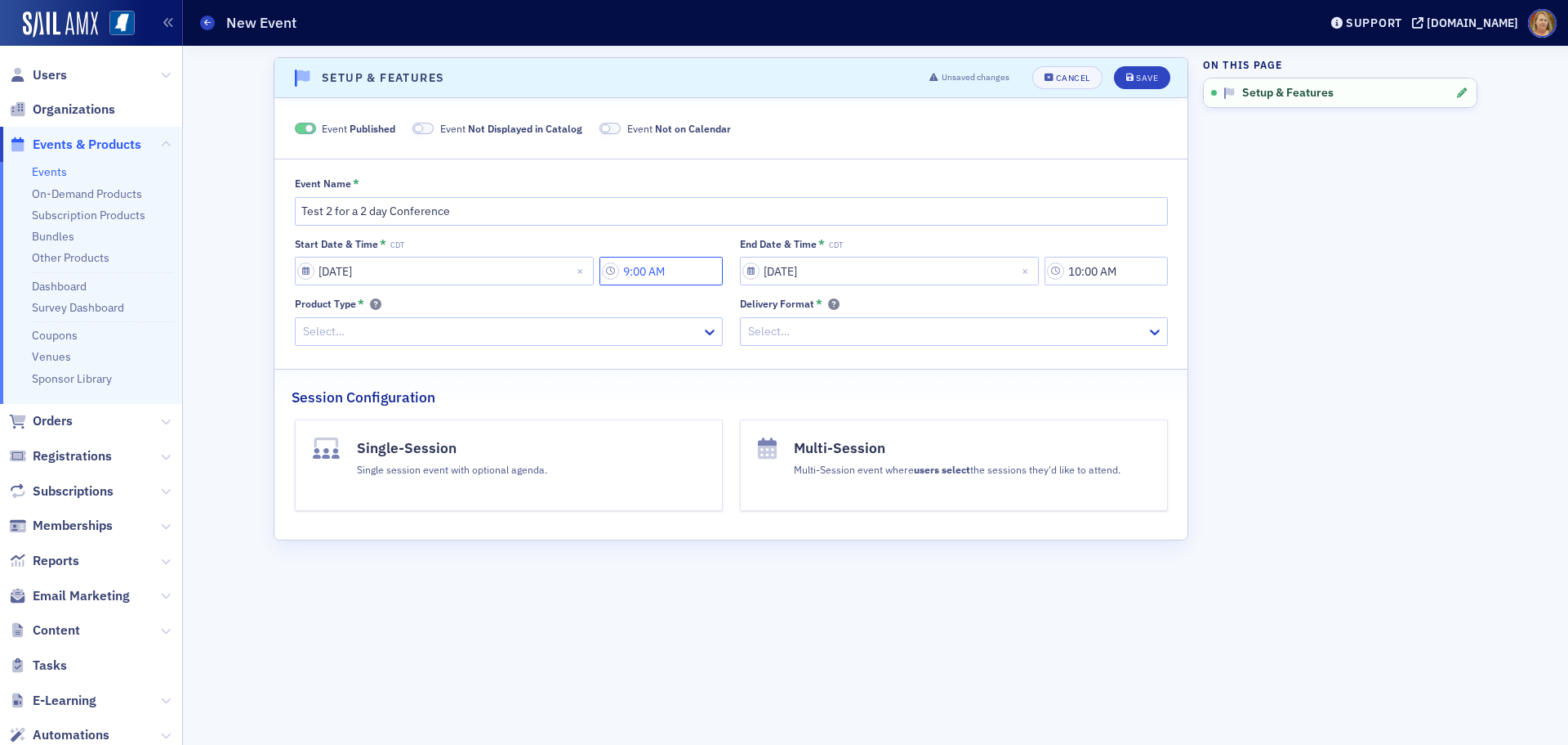
click at [644, 276] on input "9:00 AM" at bounding box center [661, 271] width 123 height 29
click at [752, 278] on div at bounding box center [750, 271] width 31 height 21
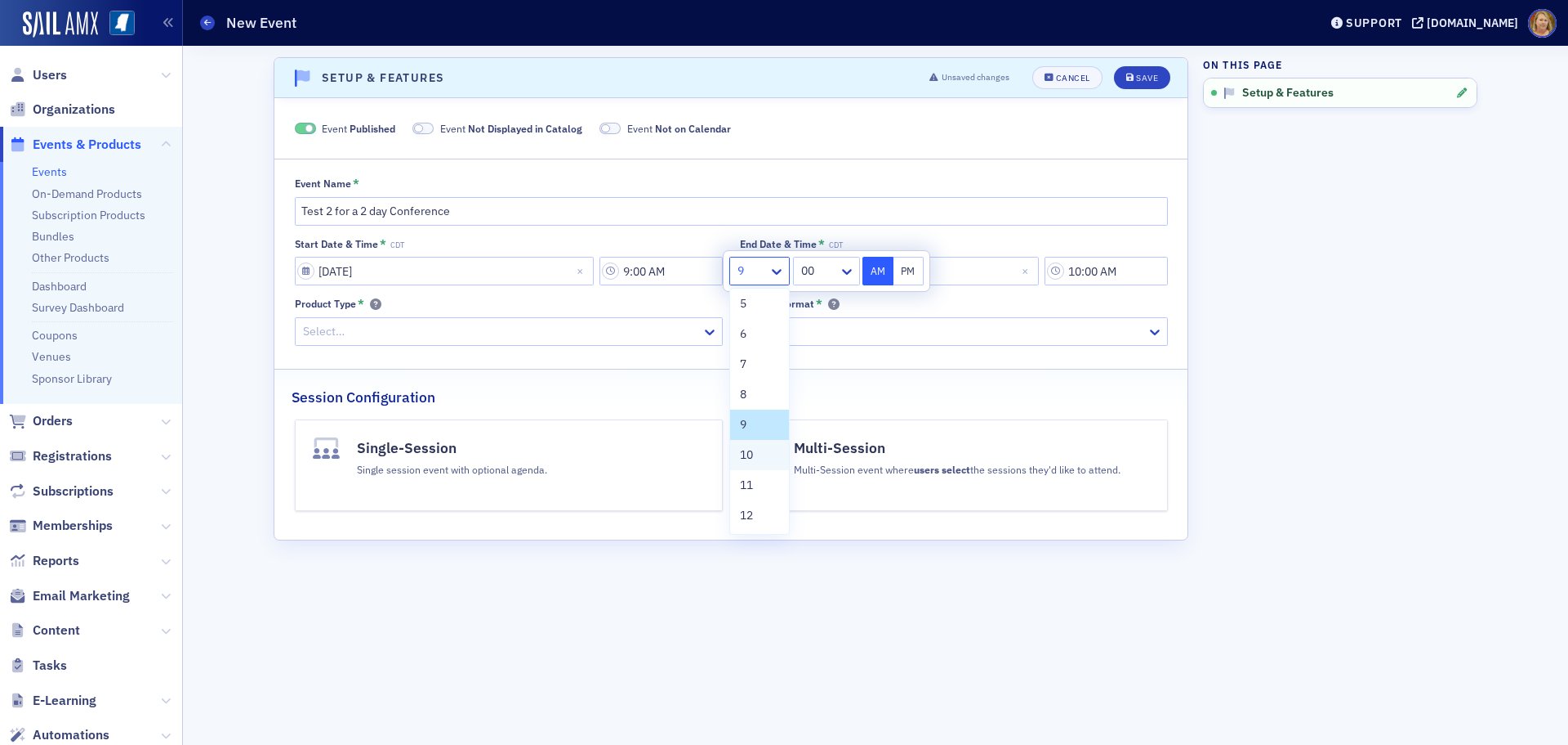
click at [757, 447] on div "10" at bounding box center [759, 455] width 39 height 17
type input "10:00 AM"
click at [882, 273] on button "AM" at bounding box center [878, 271] width 31 height 29
click at [944, 272] on input "09/09/2025" at bounding box center [889, 271] width 299 height 29
select select "8"
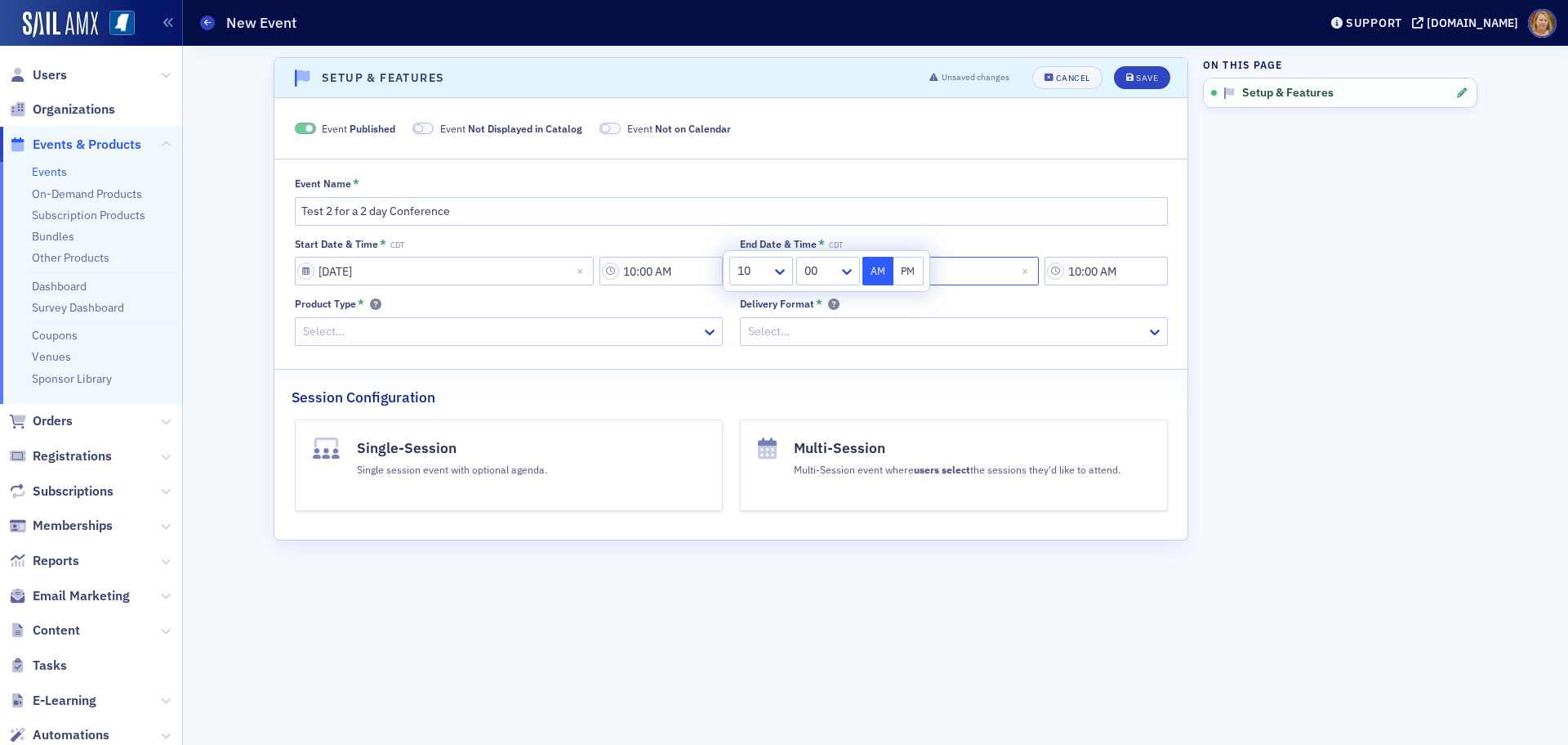
select select "2025"
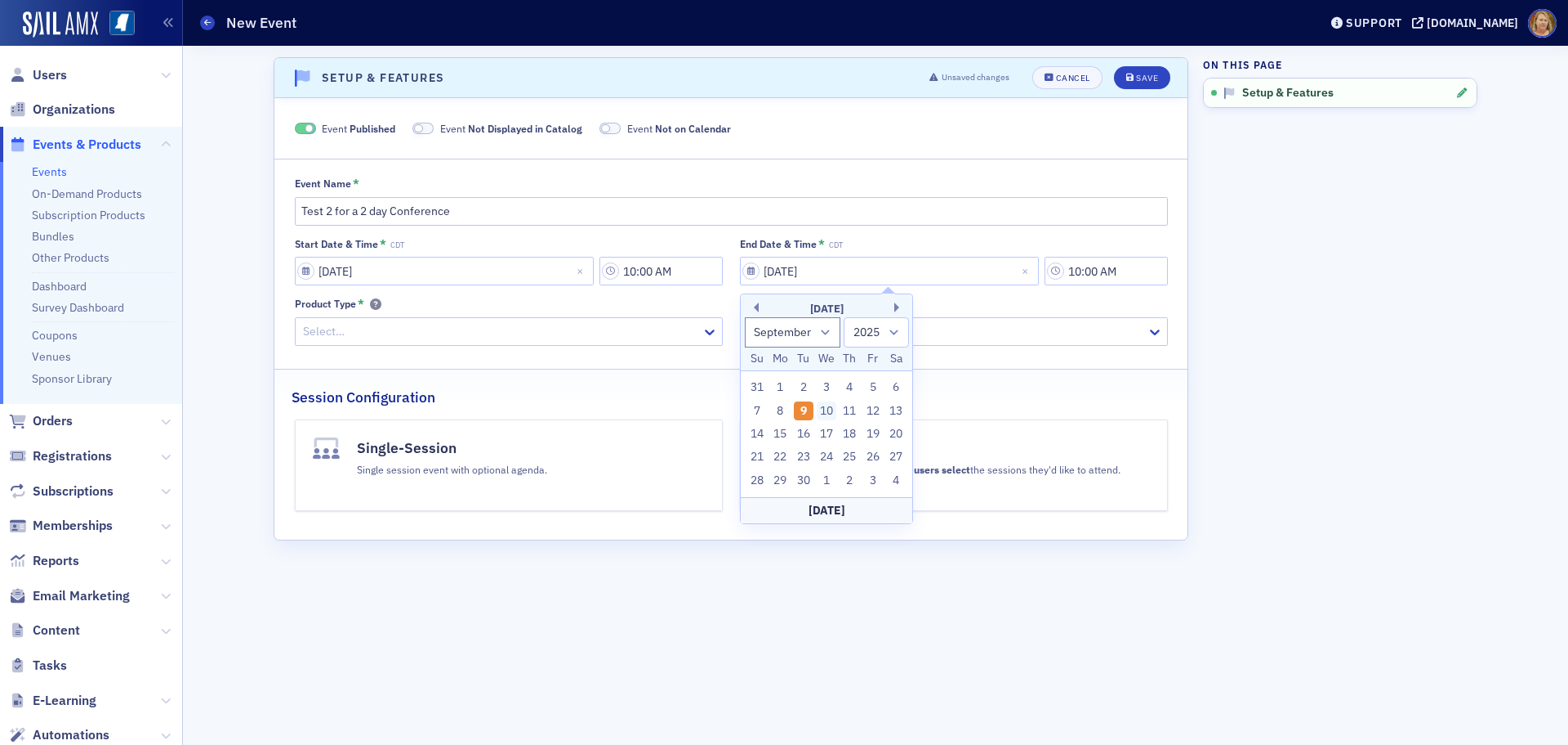
click at [829, 405] on div "10" at bounding box center [826, 411] width 20 height 20
type input "09/10/2025"
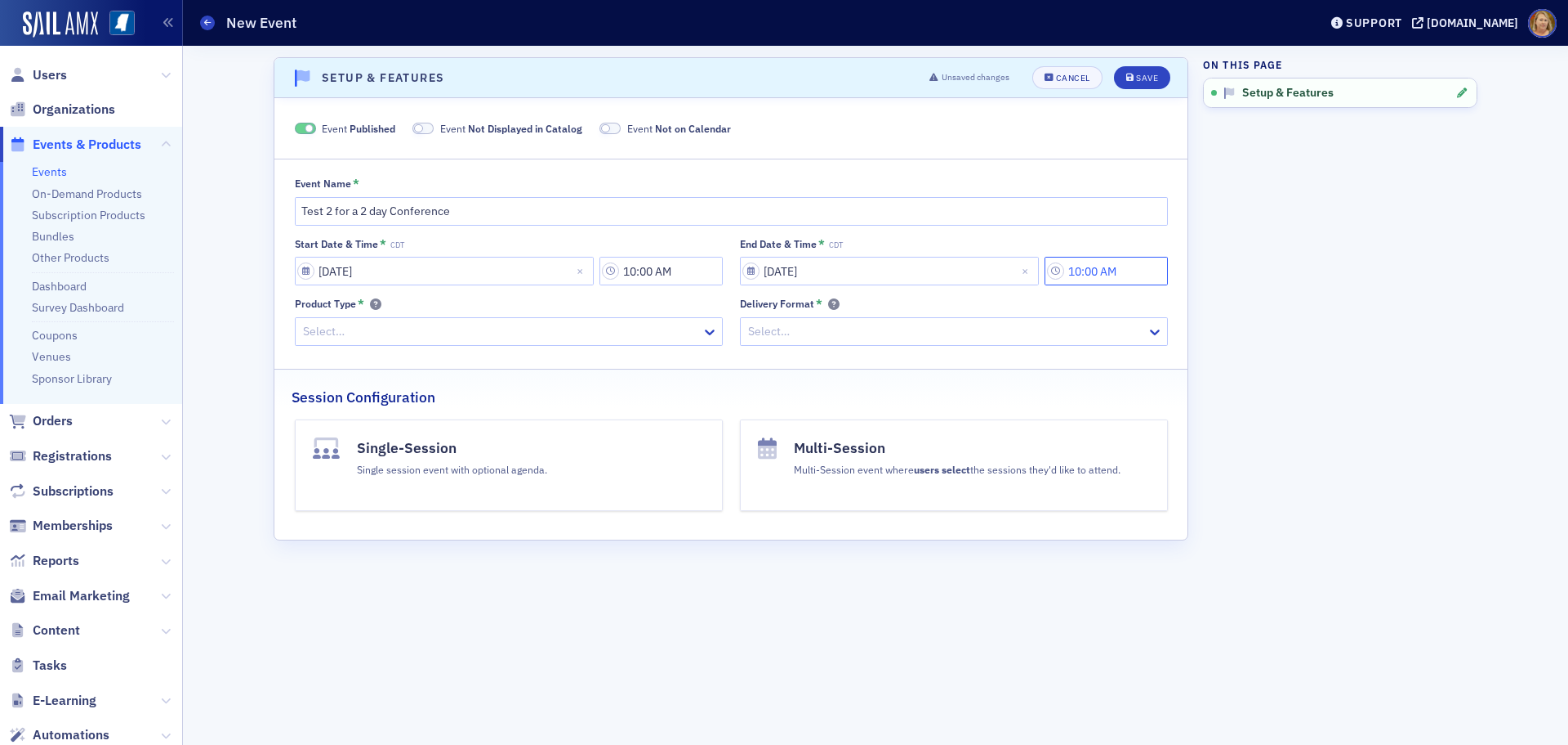
click at [1089, 278] on input "10:00 AM" at bounding box center [1106, 271] width 123 height 29
click at [909, 271] on icon at bounding box center [905, 272] width 10 height 6
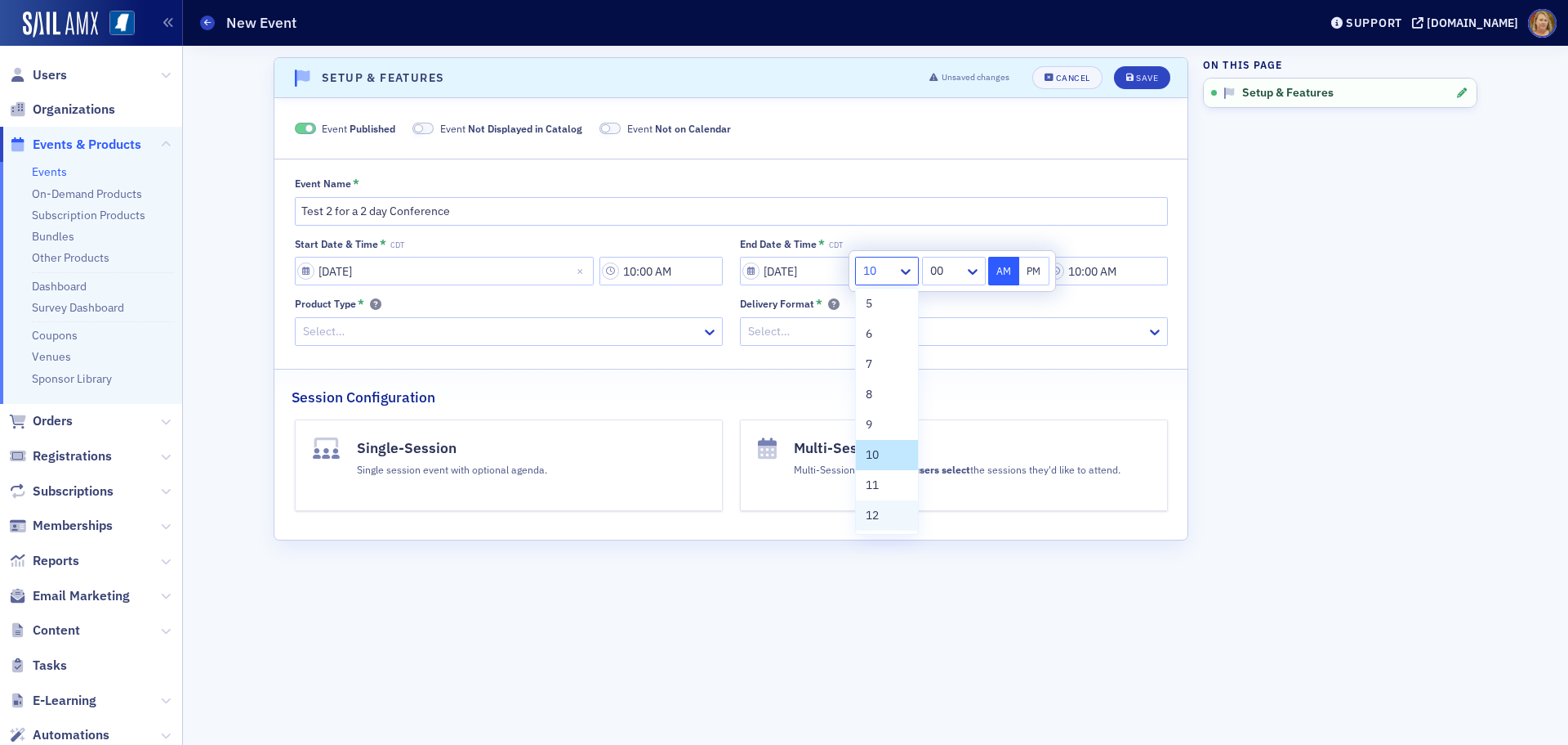
click at [887, 506] on div "12" at bounding box center [887, 515] width 62 height 31
click at [1026, 275] on button "PM" at bounding box center [1034, 271] width 31 height 29
type input "12:00 PM"
click at [942, 328] on div at bounding box center [946, 331] width 399 height 21
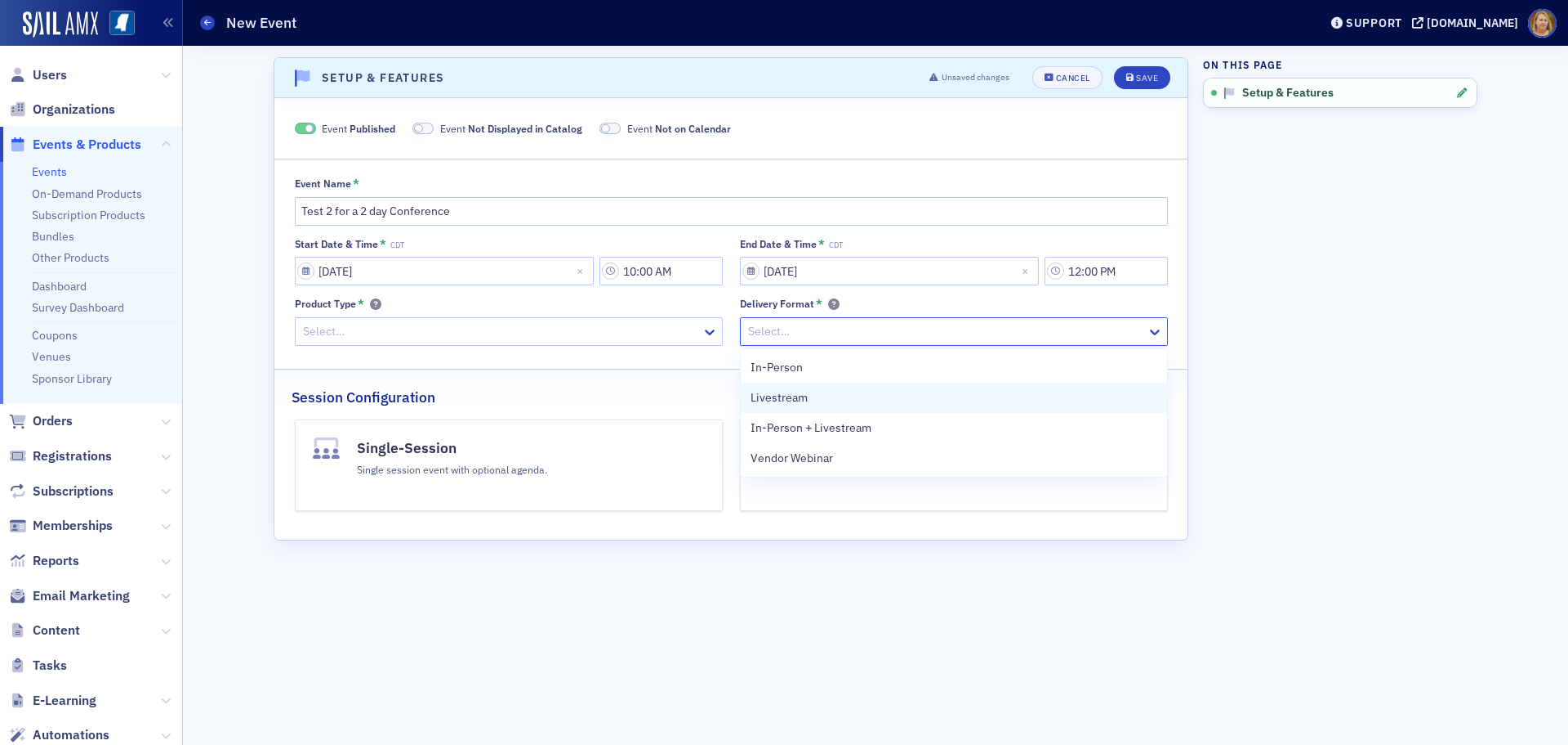
click at [878, 390] on div "Livestream" at bounding box center [954, 397] width 407 height 17
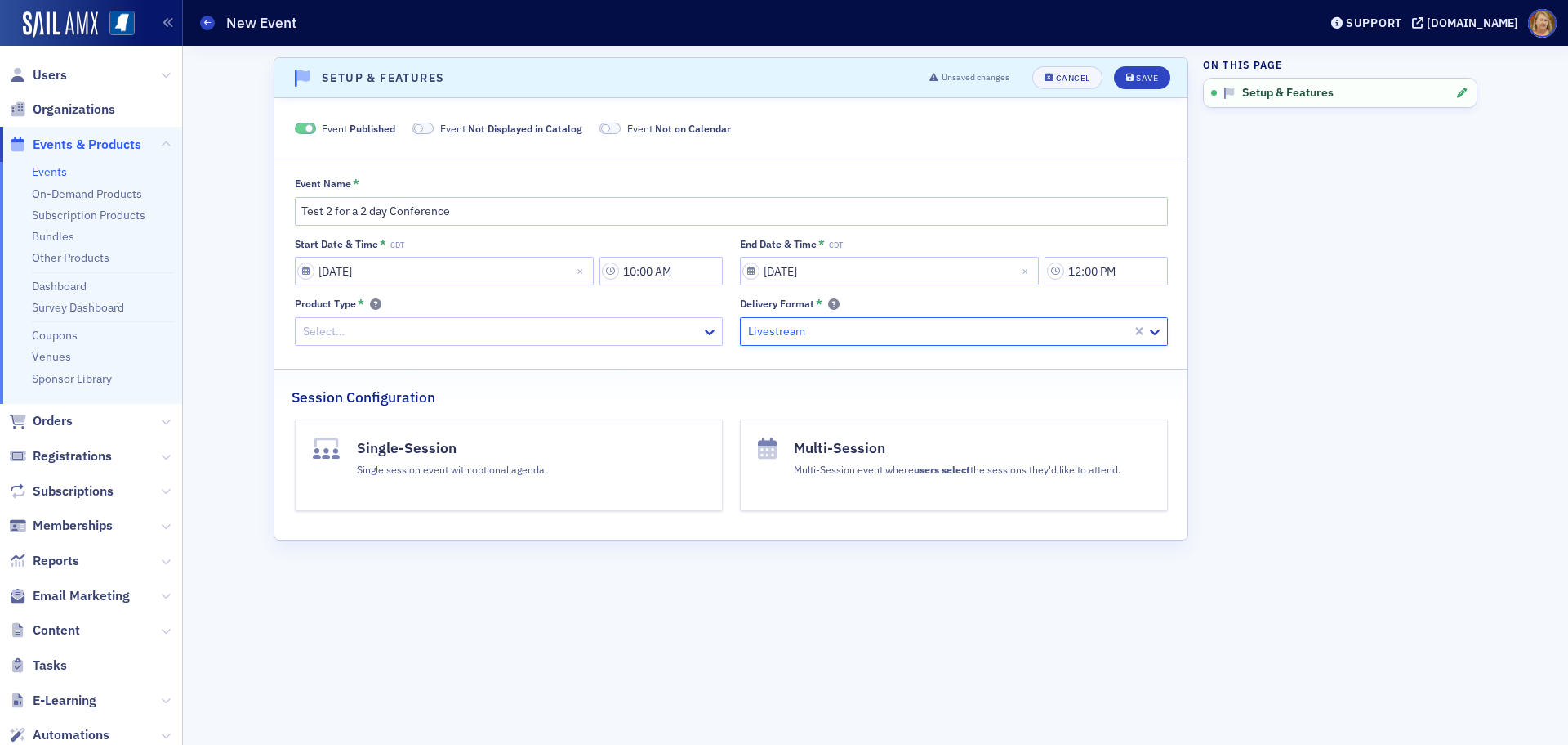
click at [636, 335] on div at bounding box center [501, 331] width 399 height 21
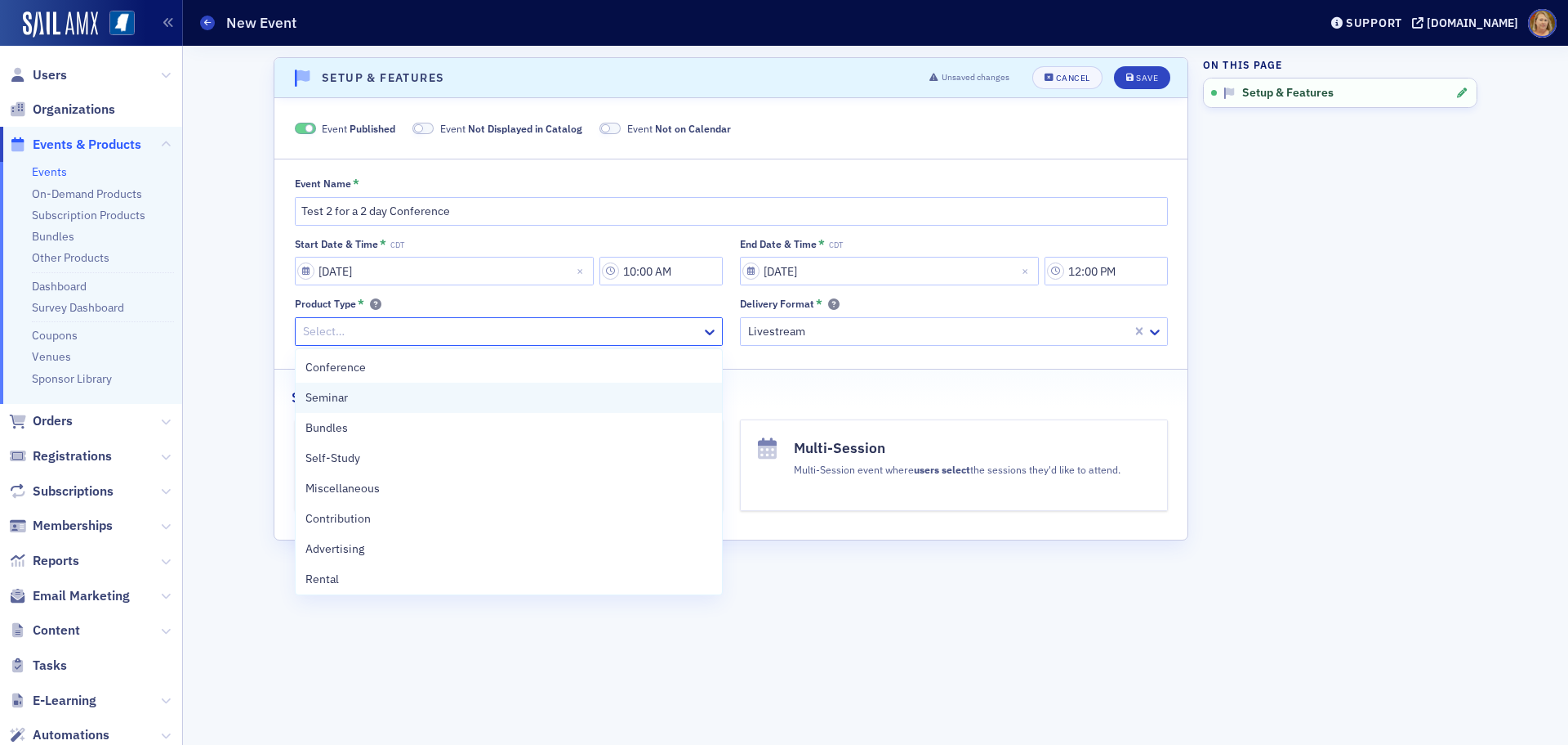
click at [592, 405] on div "Seminar" at bounding box center [509, 397] width 407 height 17
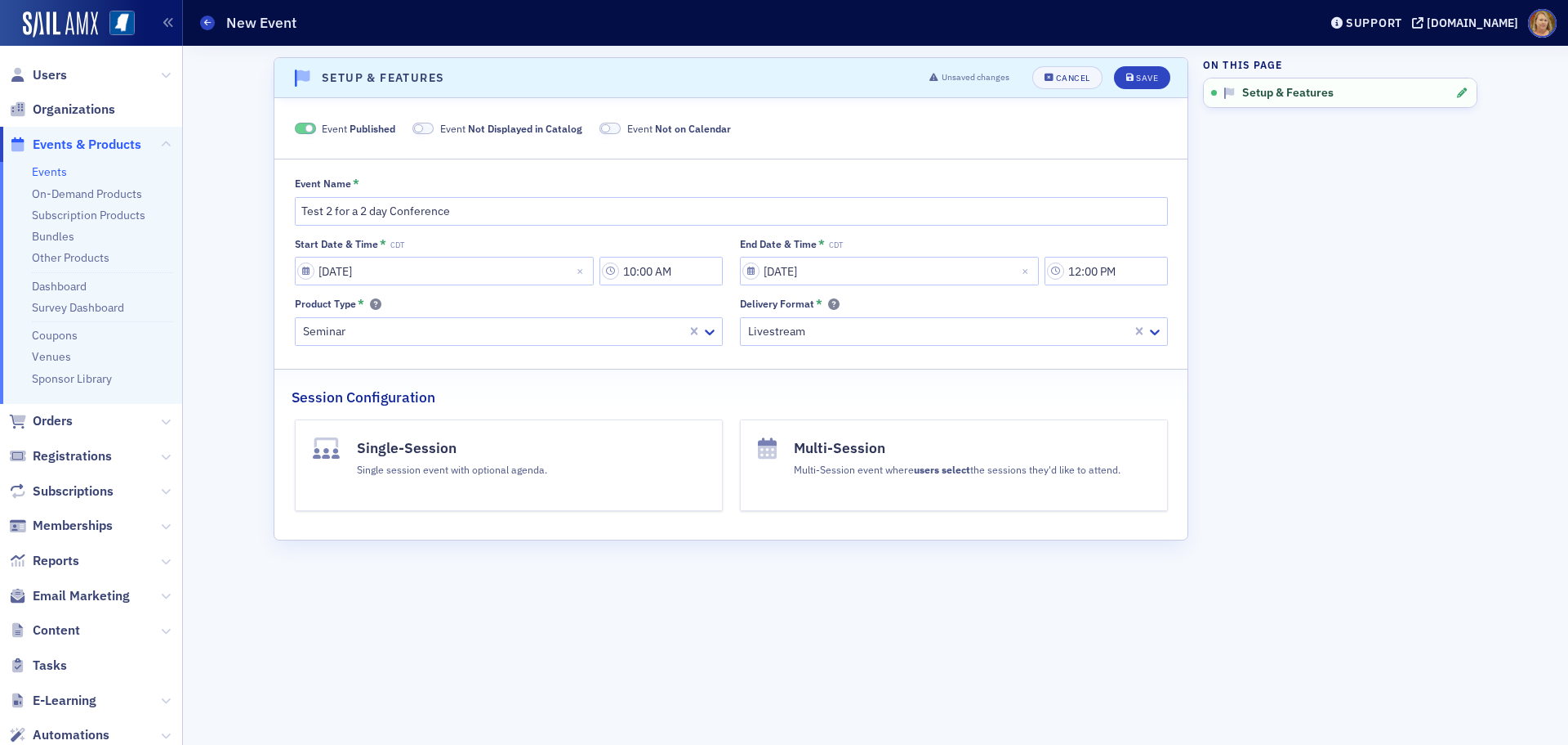
click at [604, 447] on button "Single-Session Single session event with optional agenda." at bounding box center [509, 464] width 428 height 92
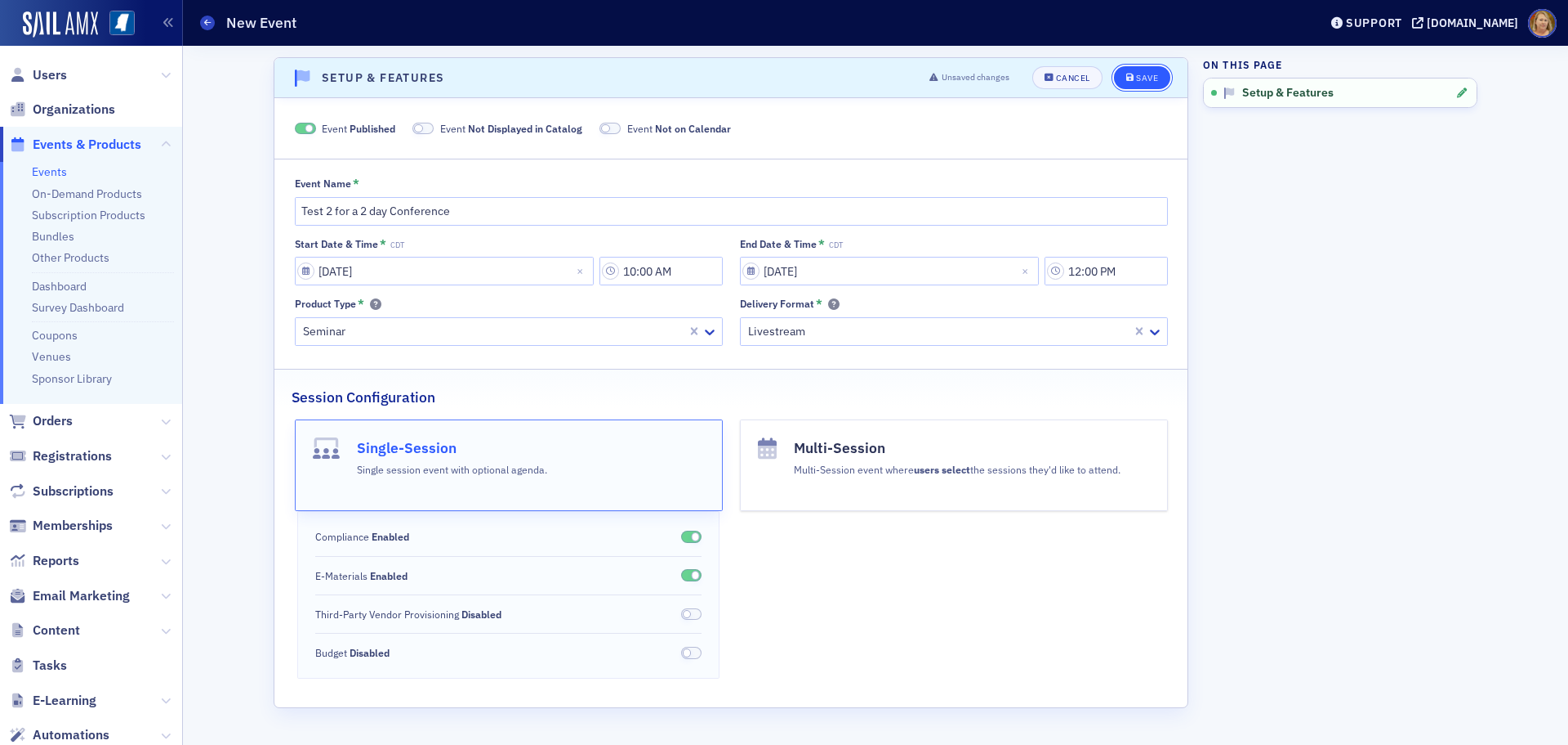
click at [1141, 83] on button "Save" at bounding box center [1141, 77] width 56 height 23
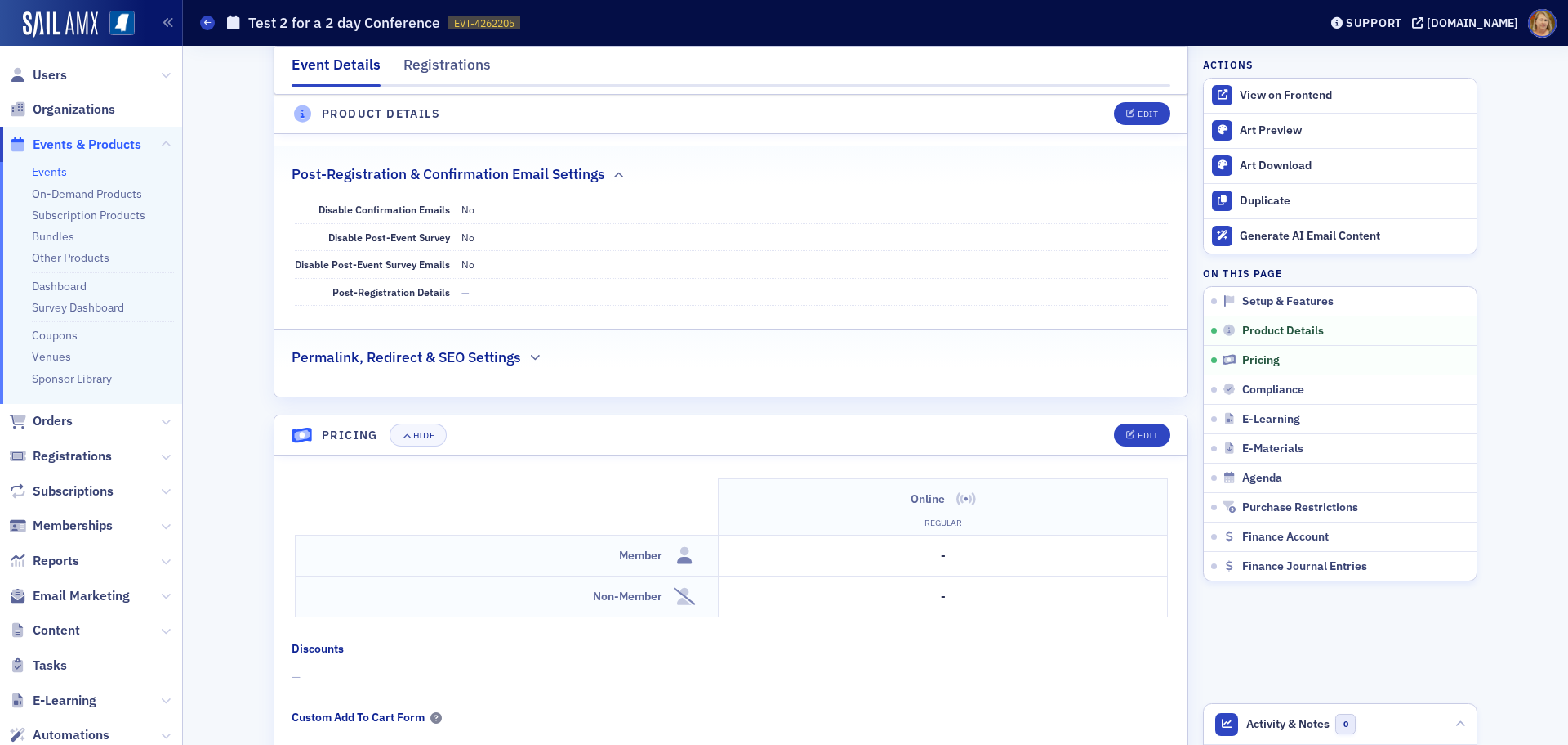
scroll to position [1311, 0]
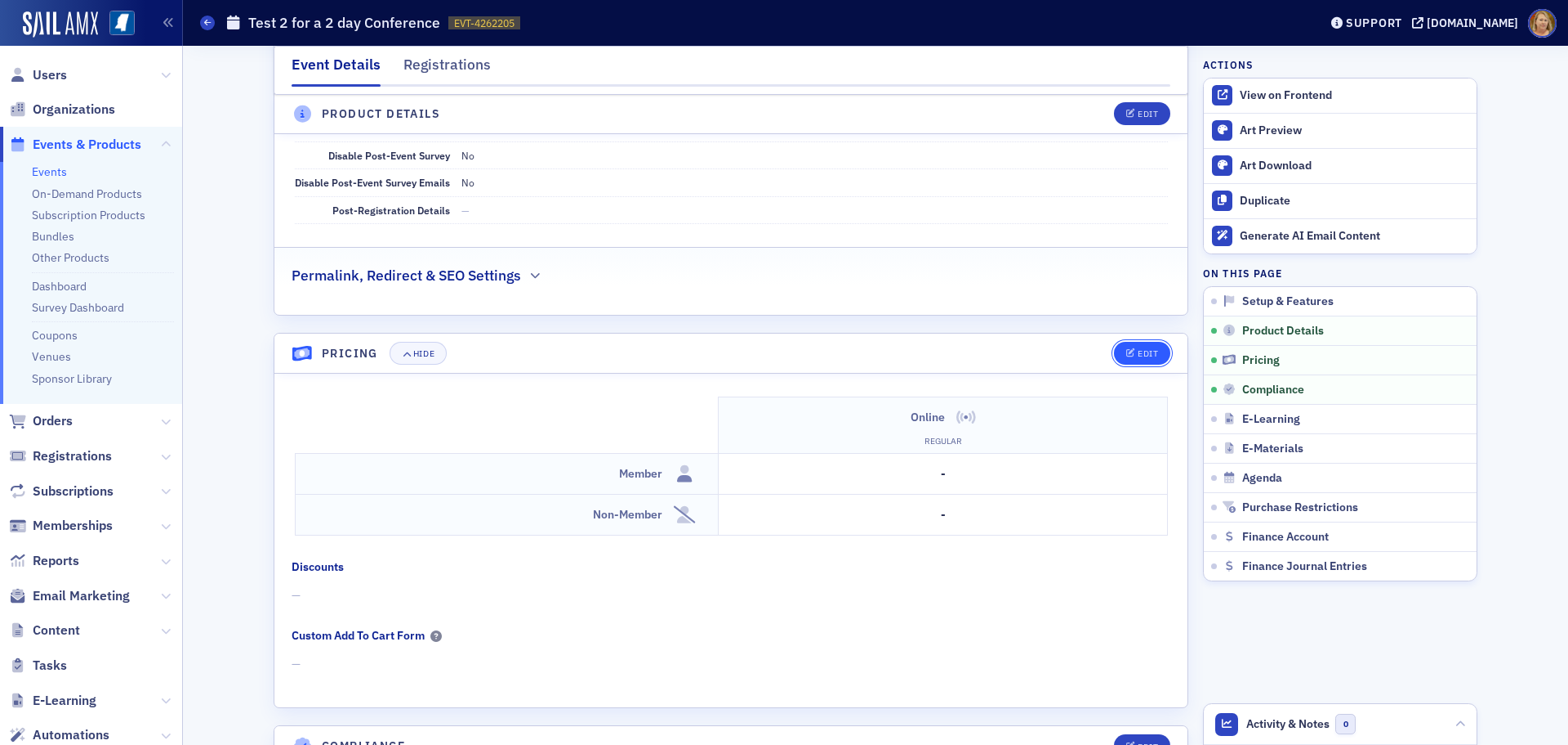
click at [1127, 349] on icon "button" at bounding box center [1132, 353] width 10 height 9
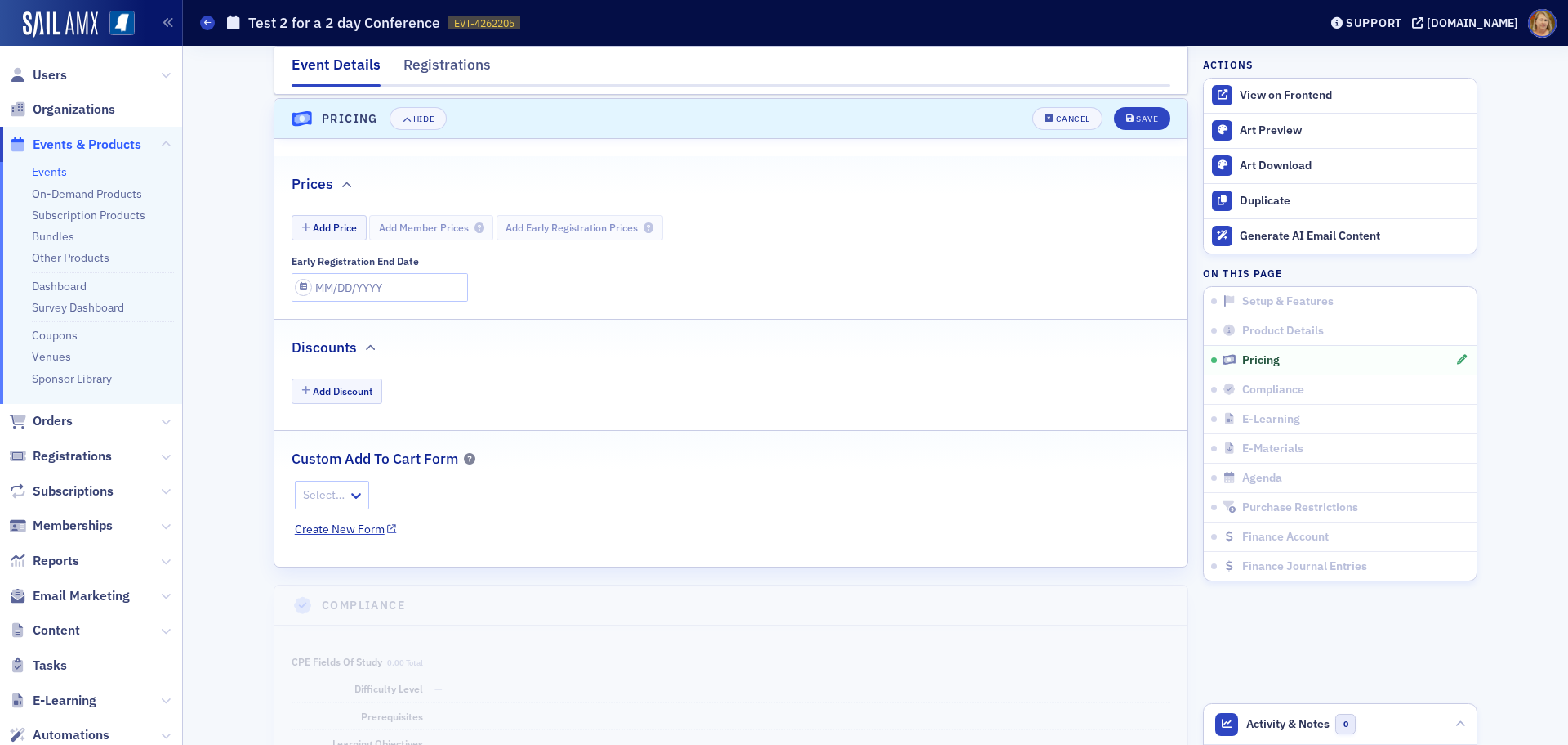
scroll to position [1549, 0]
click at [350, 226] on button "Add Price" at bounding box center [329, 224] width 75 height 26
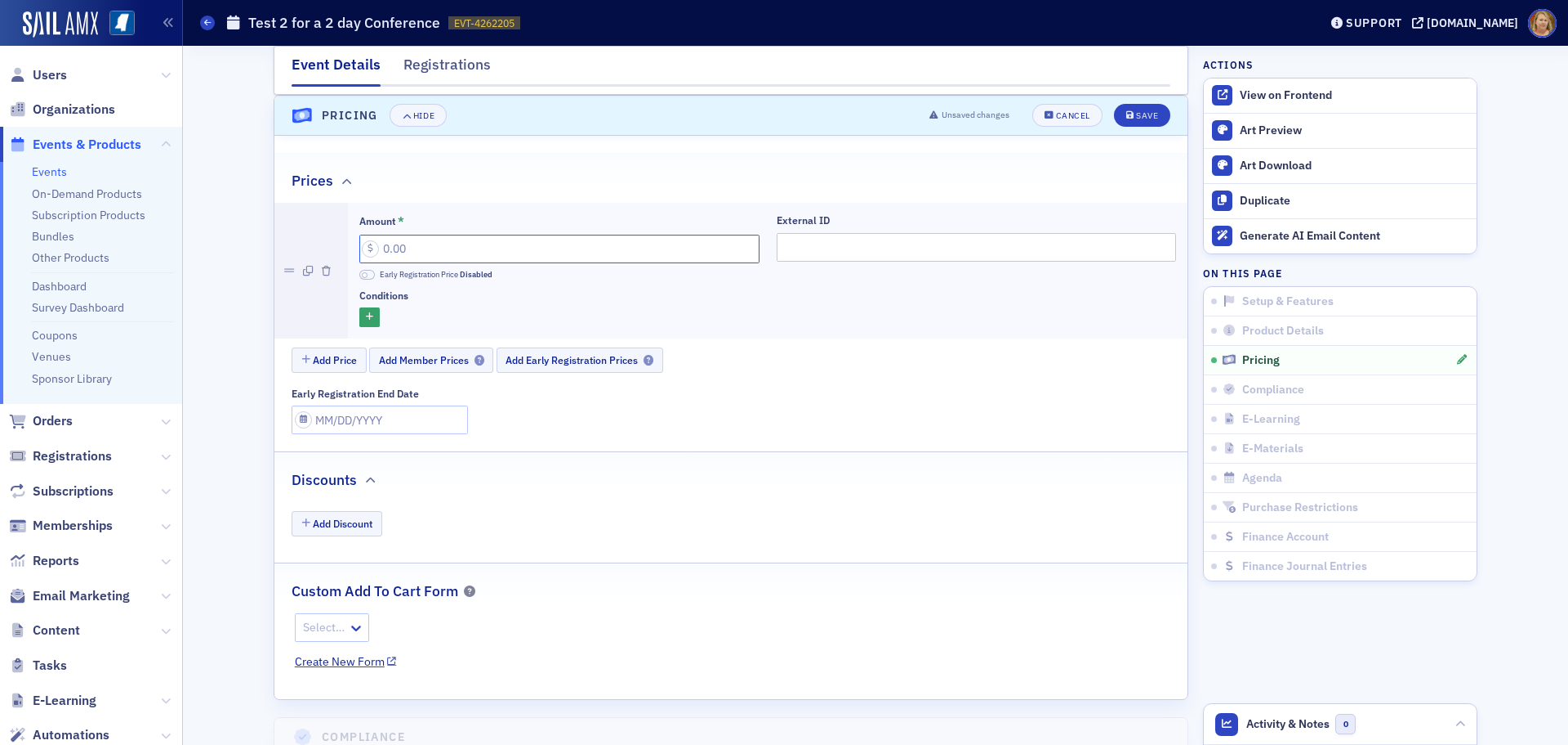
click at [397, 244] on input "Amount *" at bounding box center [559, 248] width 400 height 29
type input "0.00"
click at [345, 356] on button "Add Price" at bounding box center [329, 361] width 75 height 26
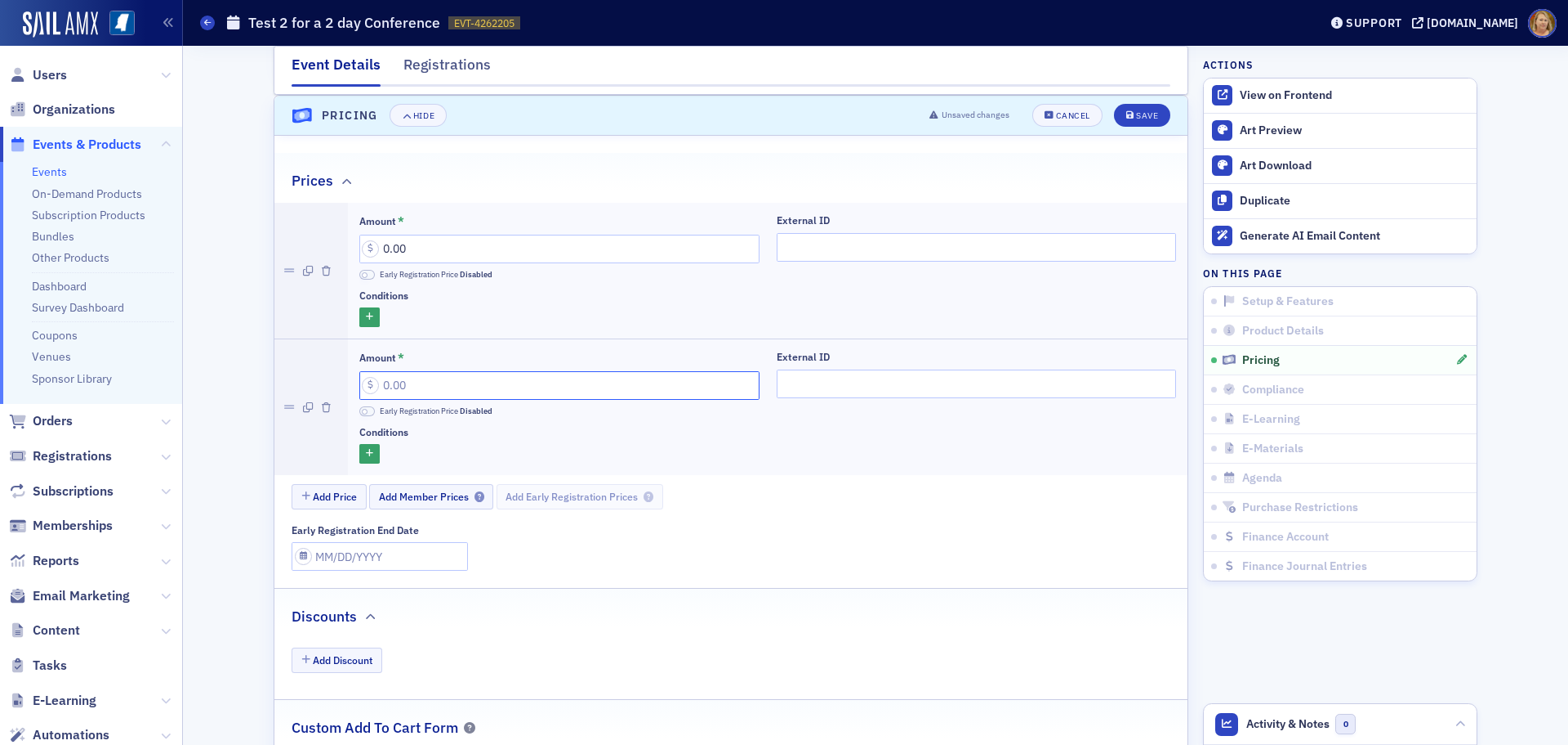
click at [390, 386] on input "Amount *" at bounding box center [559, 385] width 400 height 29
type input "0.00"
drag, startPoint x: 556, startPoint y: 441, endPoint x: 564, endPoint y: 446, distance: 9.4
click at [560, 445] on div "Conditions" at bounding box center [768, 445] width 818 height 39
click at [1141, 118] on div "Save" at bounding box center [1147, 116] width 22 height 9
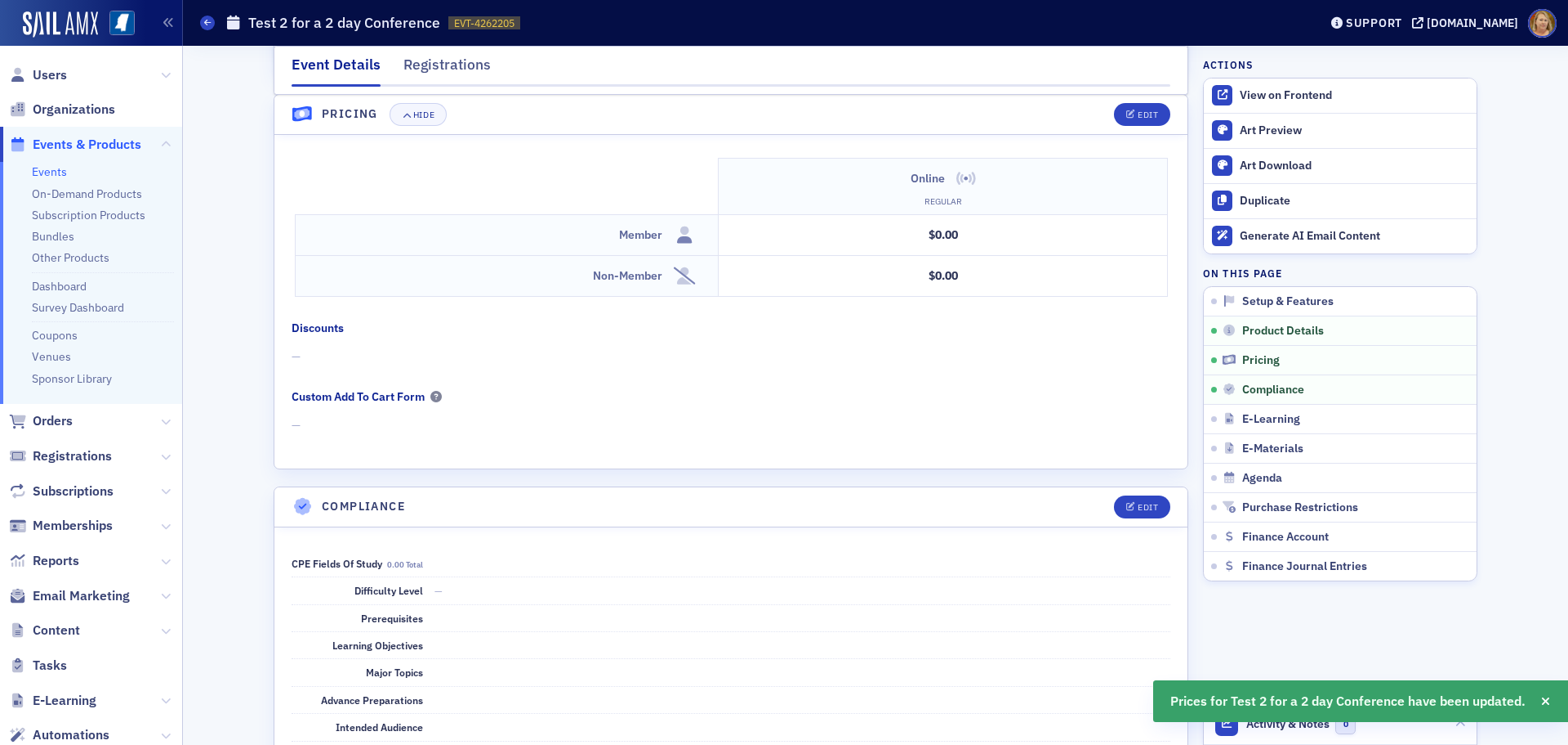
scroll to position [1488, 0]
click at [1143, 123] on button "Edit" at bounding box center [1141, 115] width 56 height 23
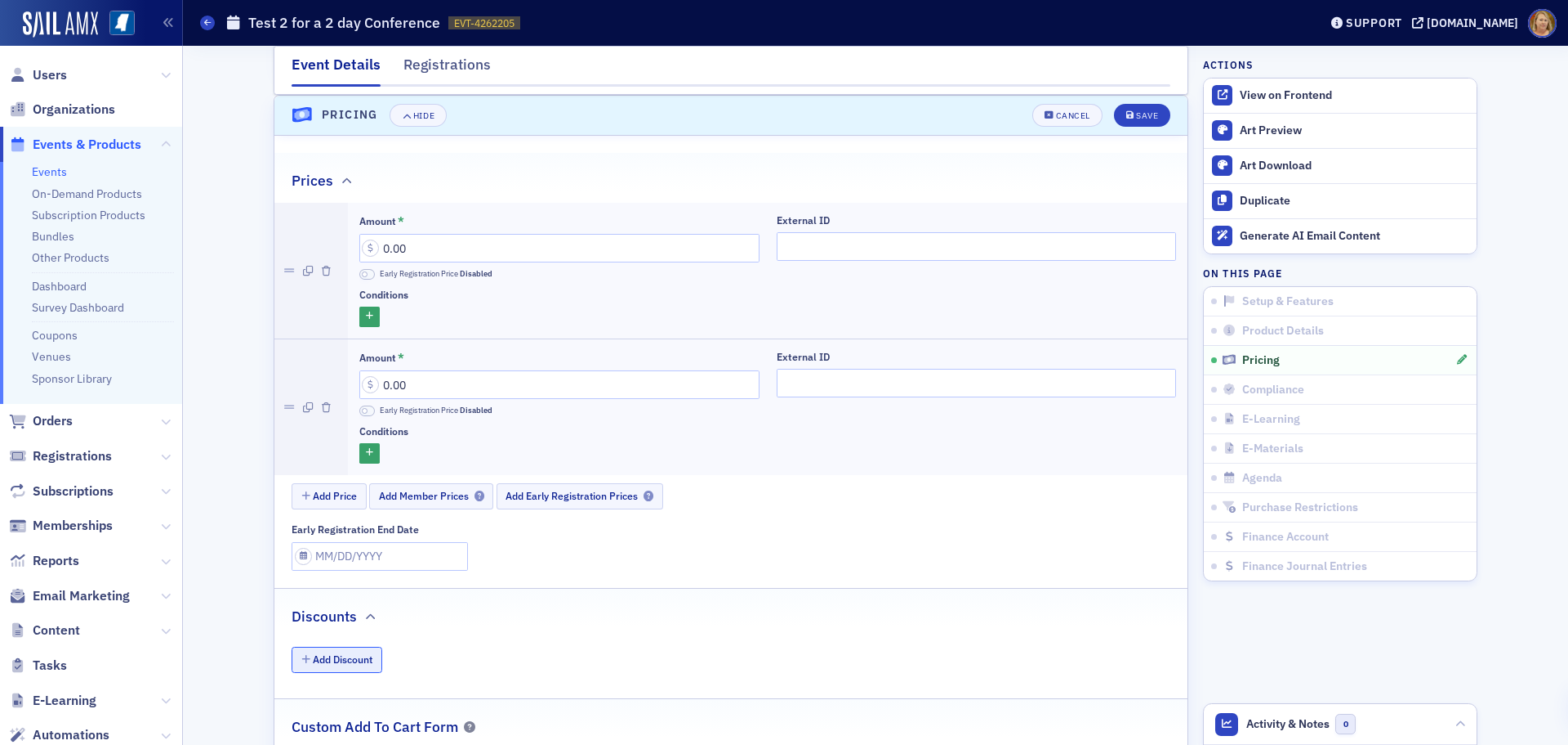
click at [350, 653] on button "Add Discount" at bounding box center [337, 659] width 91 height 26
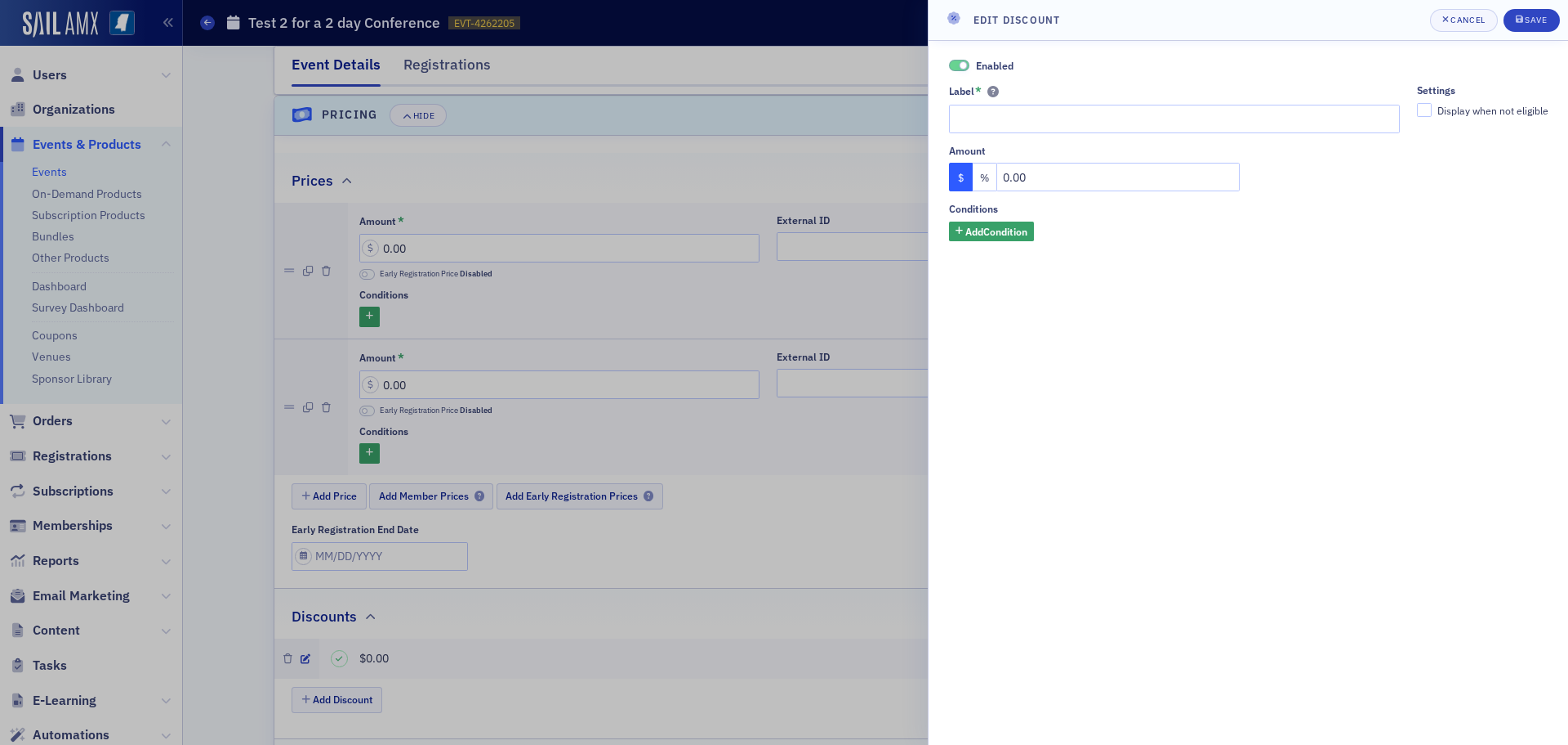
click at [592, 589] on div at bounding box center [784, 372] width 1568 height 745
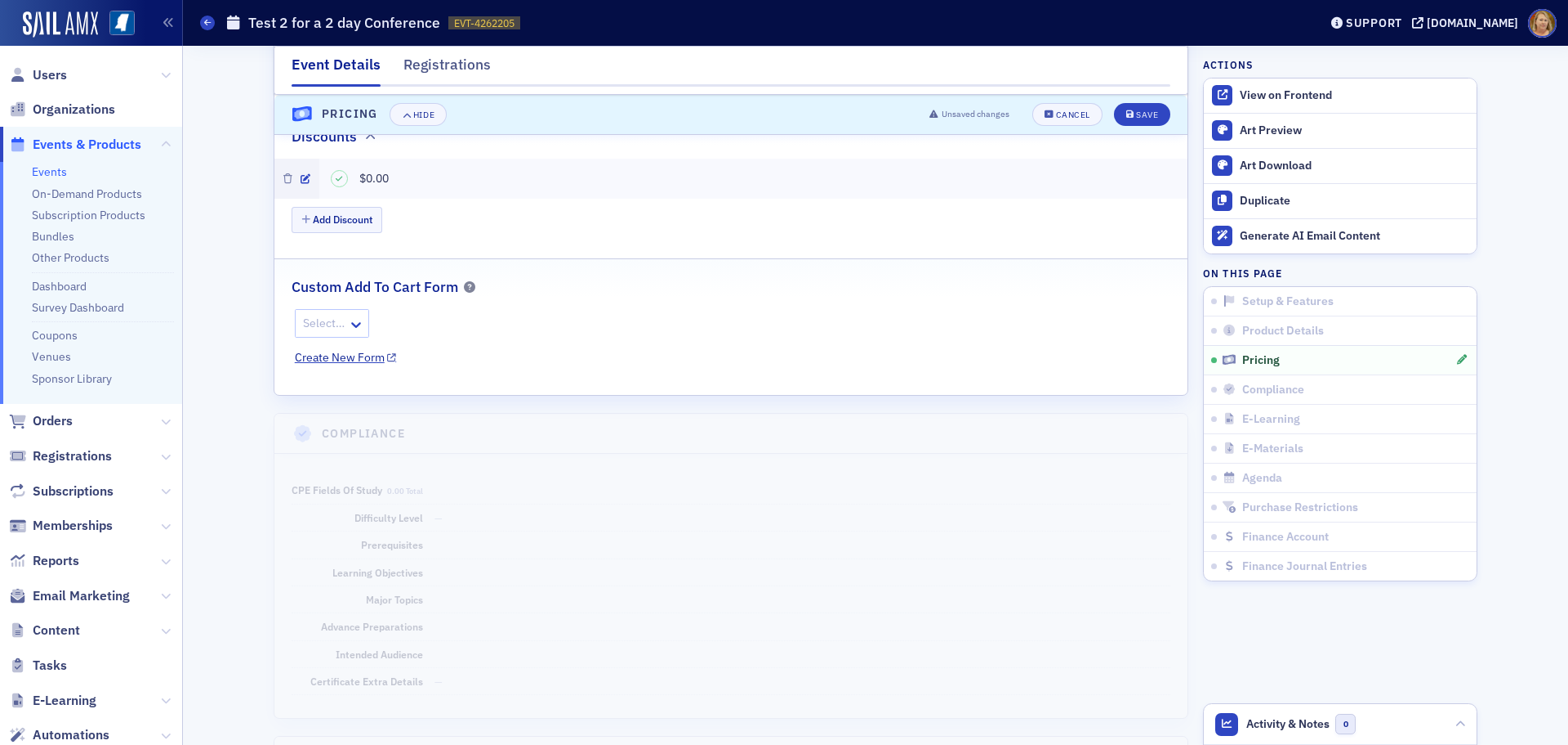
scroll to position [1978, 0]
click at [1129, 115] on span "Save" at bounding box center [1142, 115] width 32 height 9
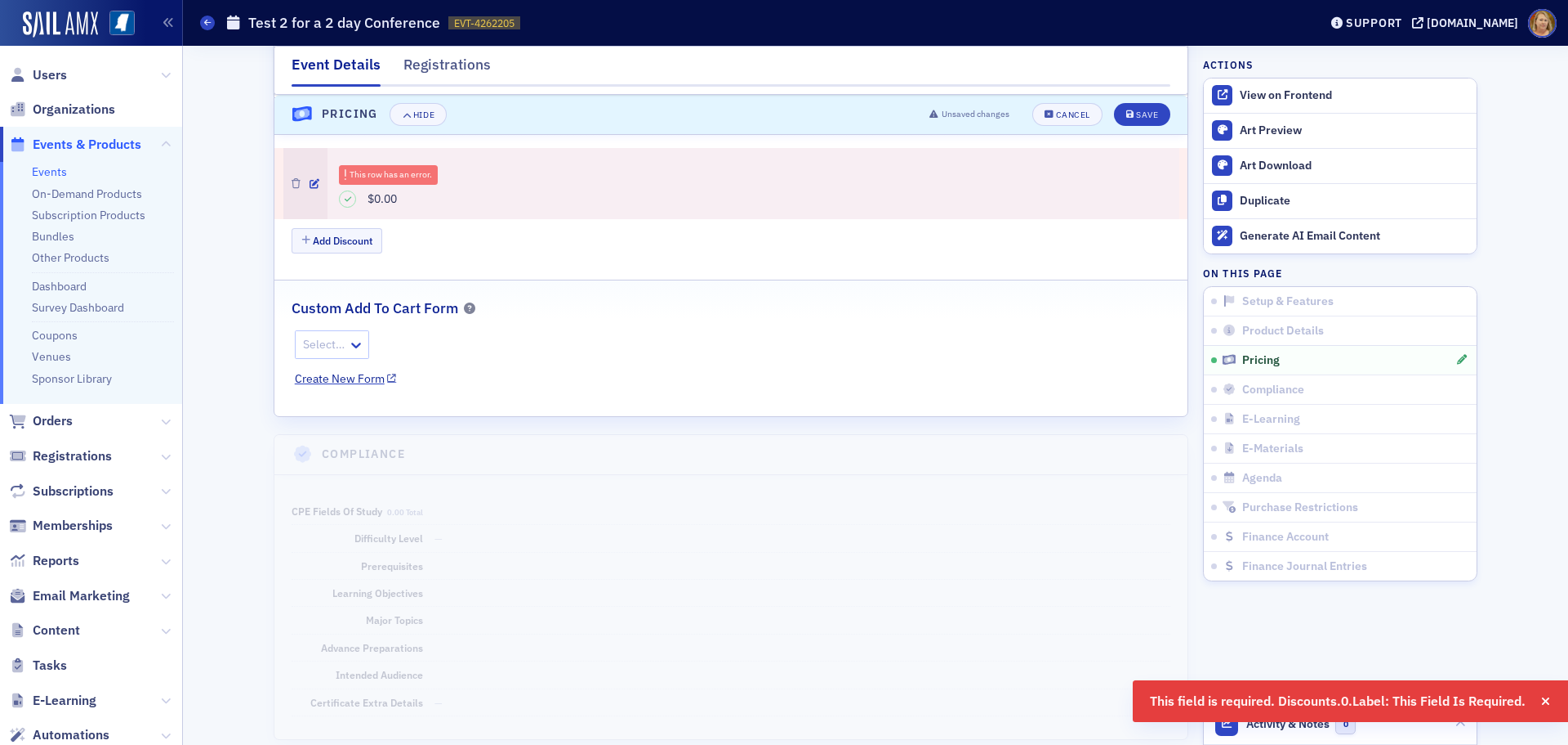
click at [712, 173] on div "This row has an error." at bounding box center [753, 175] width 829 height 32
click at [405, 177] on div "This row has an error." at bounding box center [391, 174] width 83 height 9
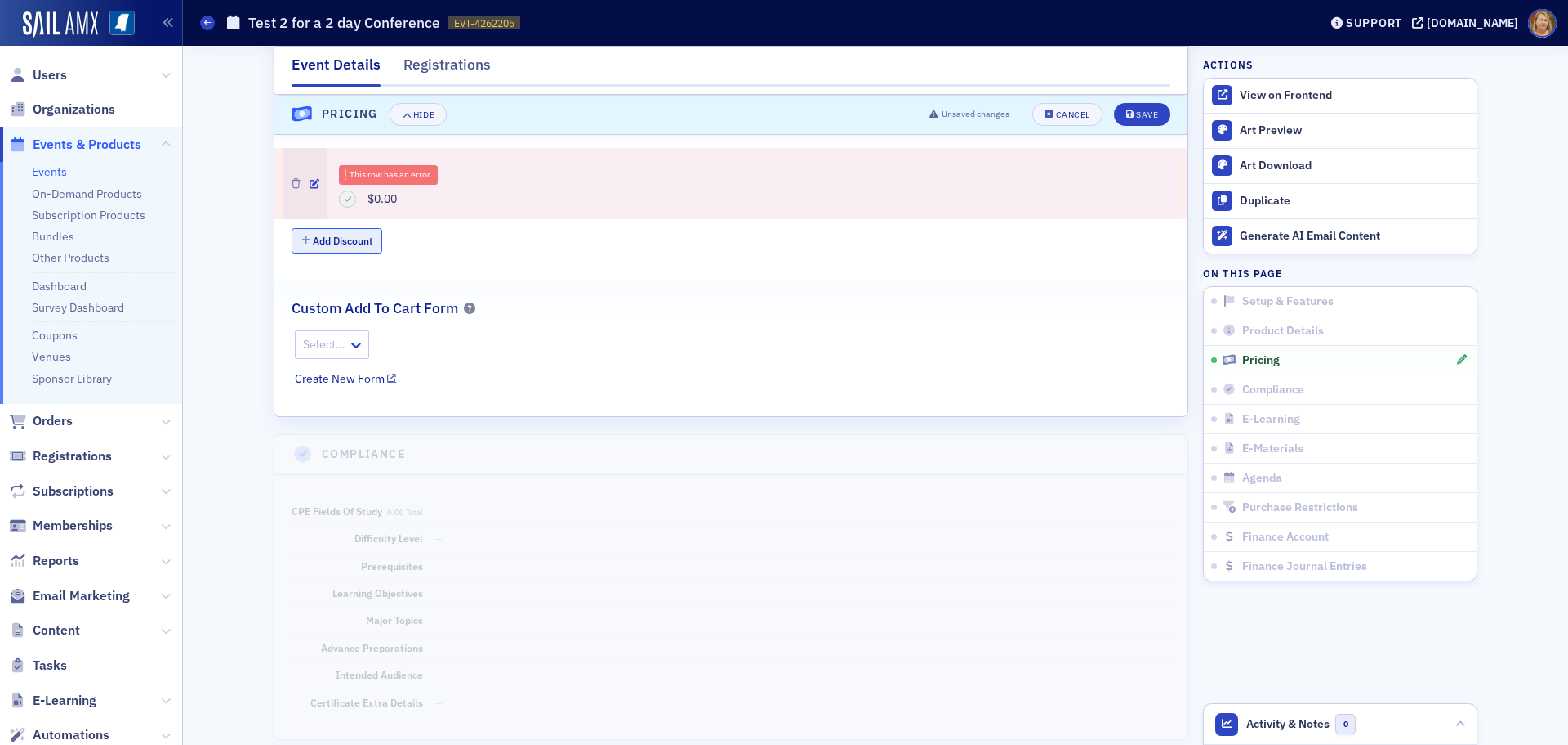
click at [340, 241] on button "Add Discount" at bounding box center [337, 241] width 91 height 26
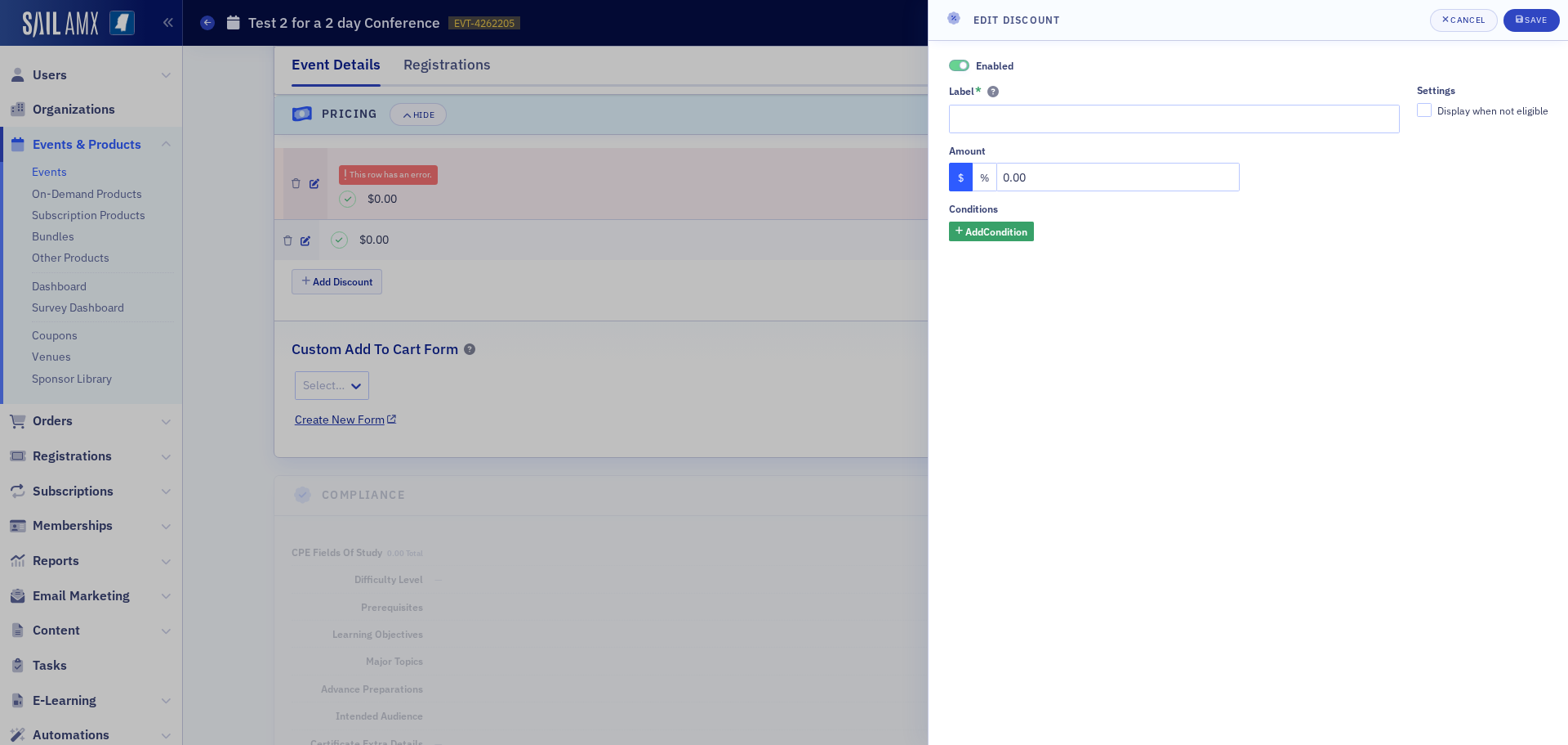
click at [344, 234] on div at bounding box center [784, 372] width 1568 height 745
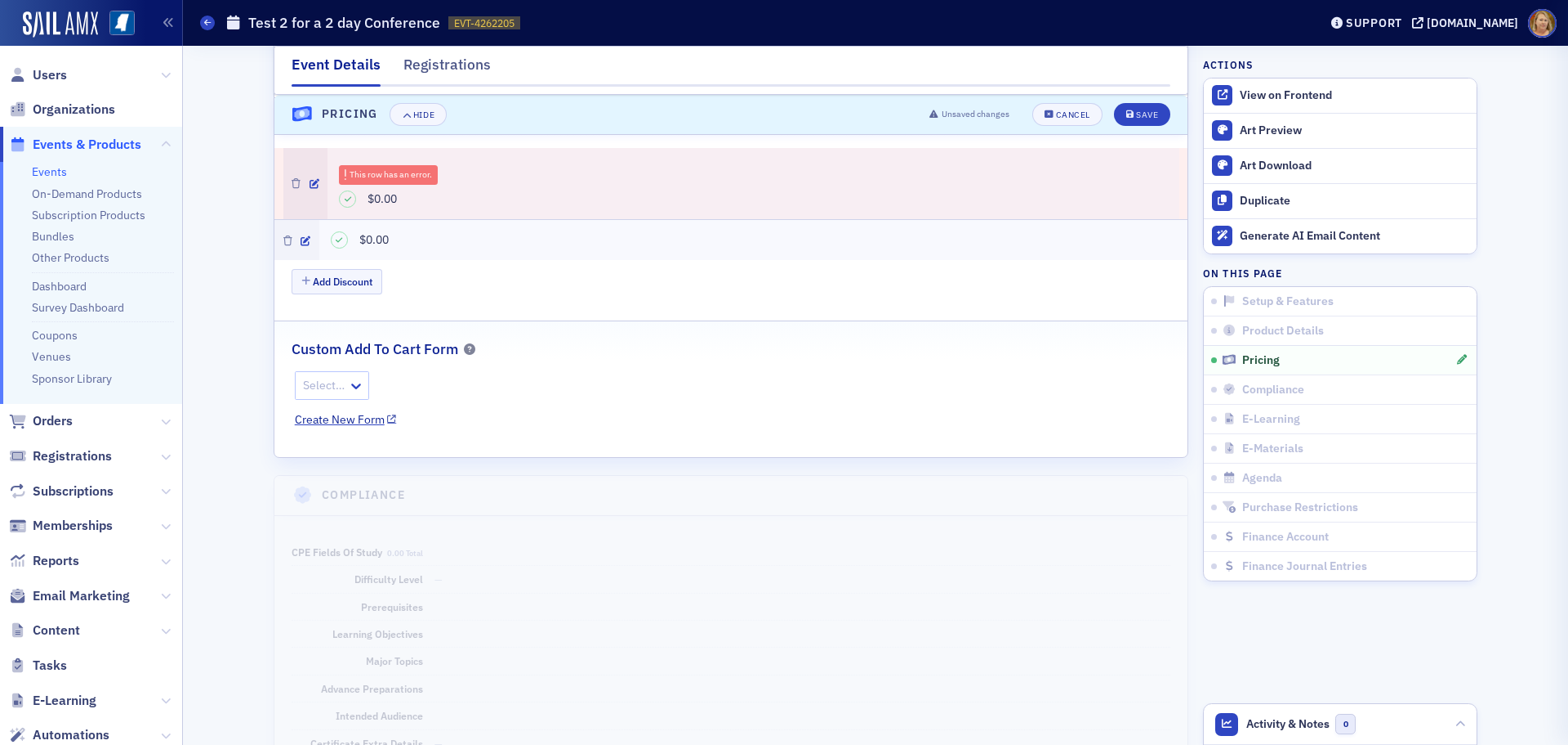
click at [344, 234] on div at bounding box center [784, 372] width 1568 height 745
click at [358, 195] on div "$0.00" at bounding box center [753, 199] width 829 height 17
click at [348, 209] on div "This row has an error. $0.00" at bounding box center [753, 184] width 852 height 72
click at [388, 172] on div "This row has an error." at bounding box center [391, 174] width 83 height 9
click at [1079, 122] on button "Cancel" at bounding box center [1067, 114] width 70 height 23
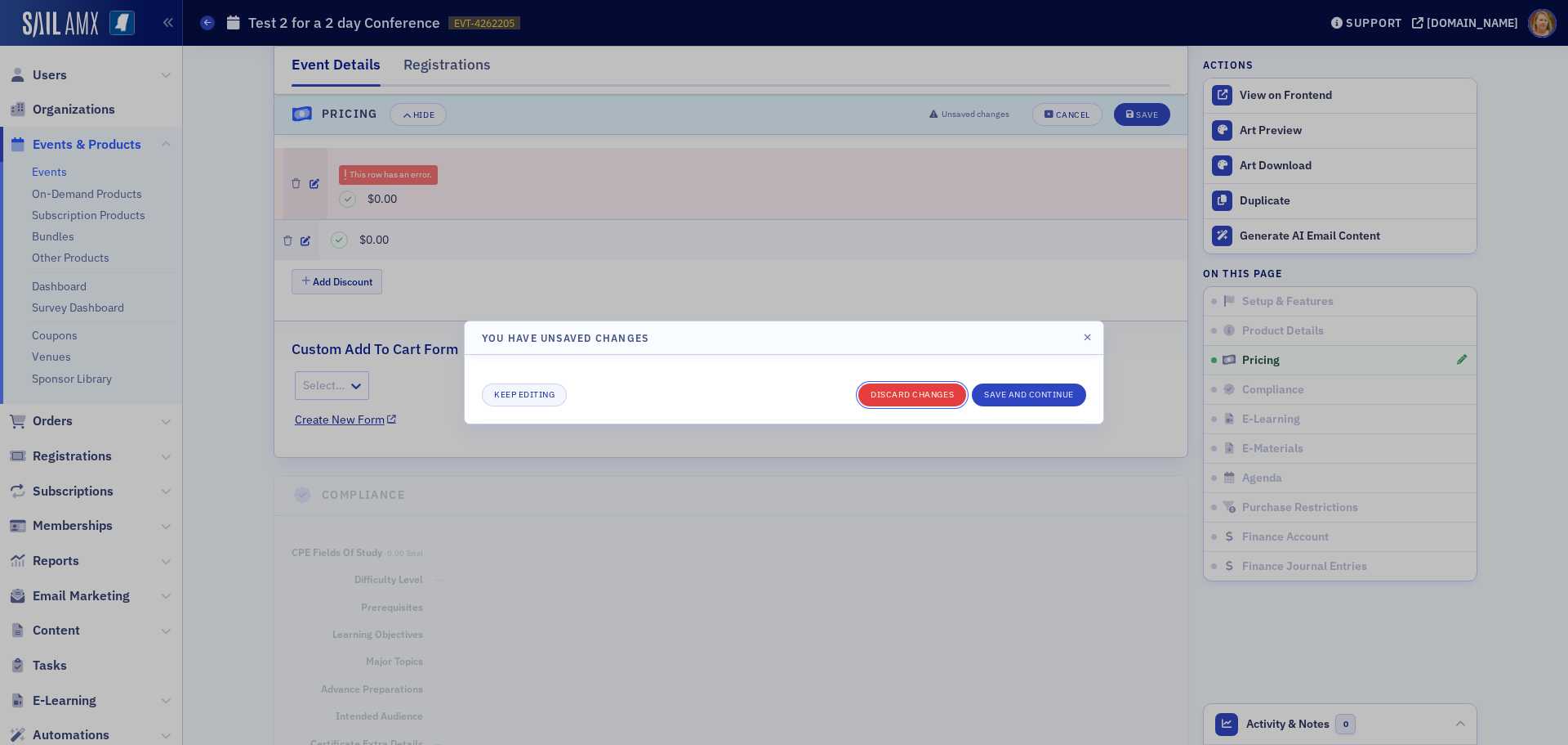
click at [949, 393] on button "Discard changes" at bounding box center [911, 394] width 108 height 23
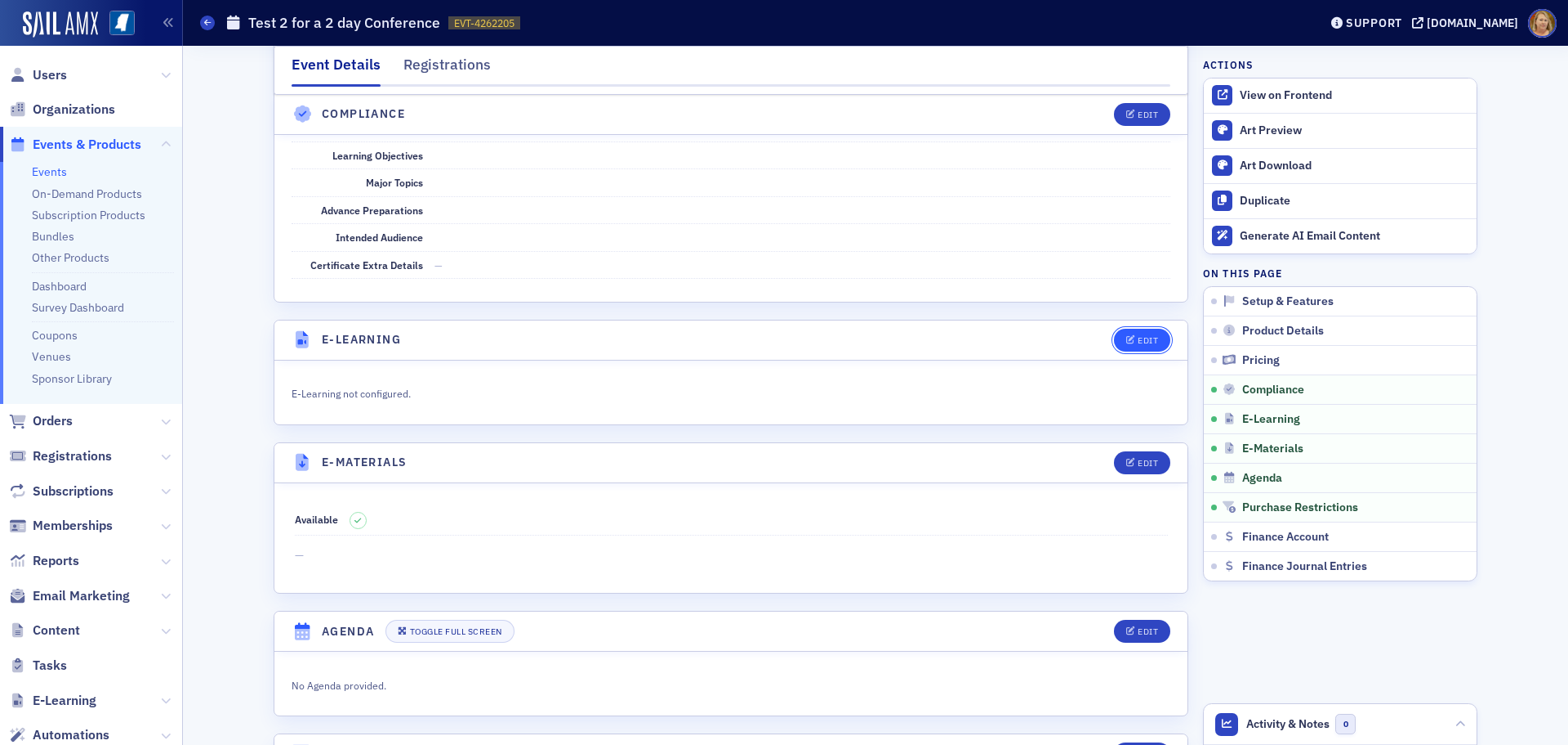
click at [1137, 338] on div "Edit" at bounding box center [1147, 340] width 21 height 9
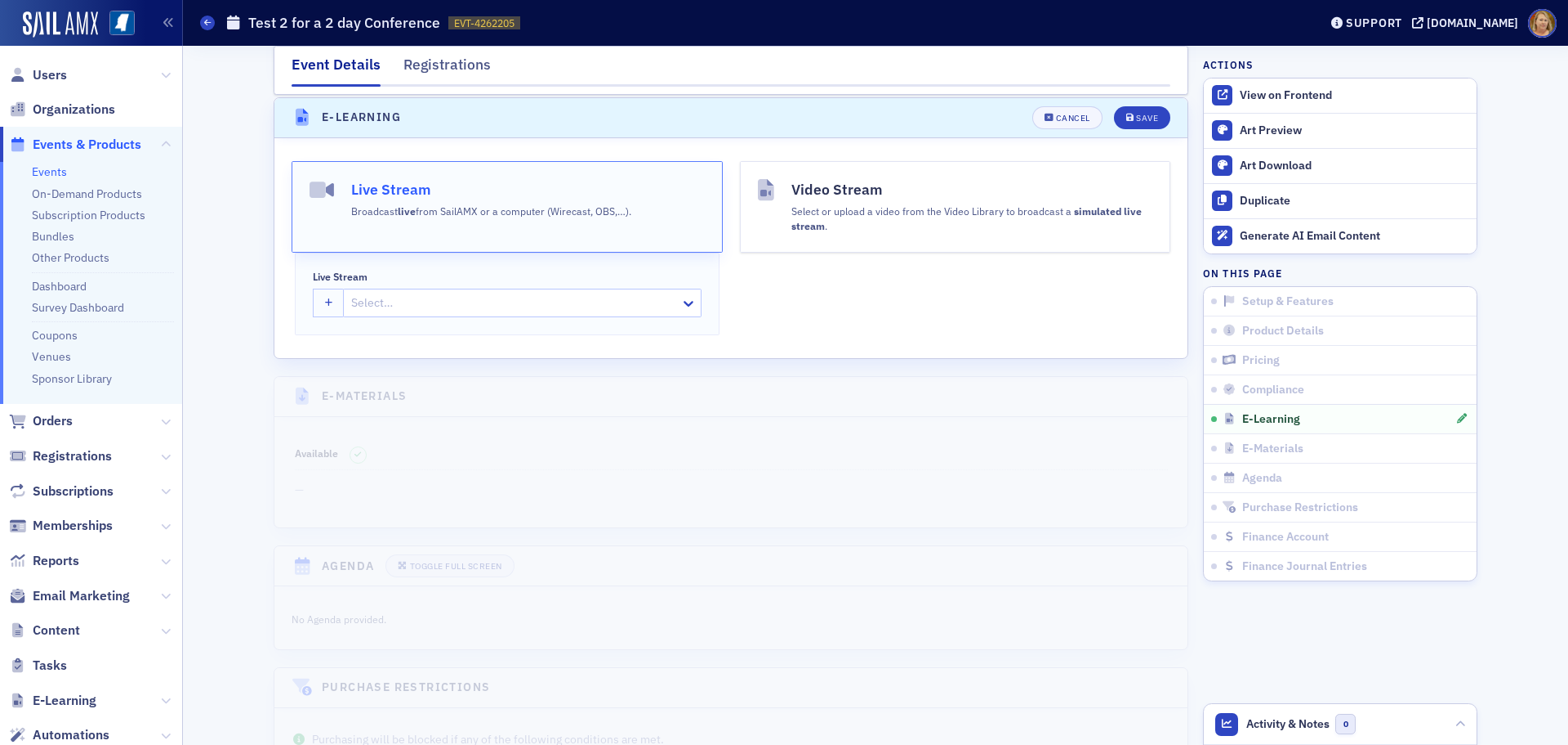
scroll to position [2202, 0]
click at [514, 300] on div at bounding box center [498, 300] width 296 height 21
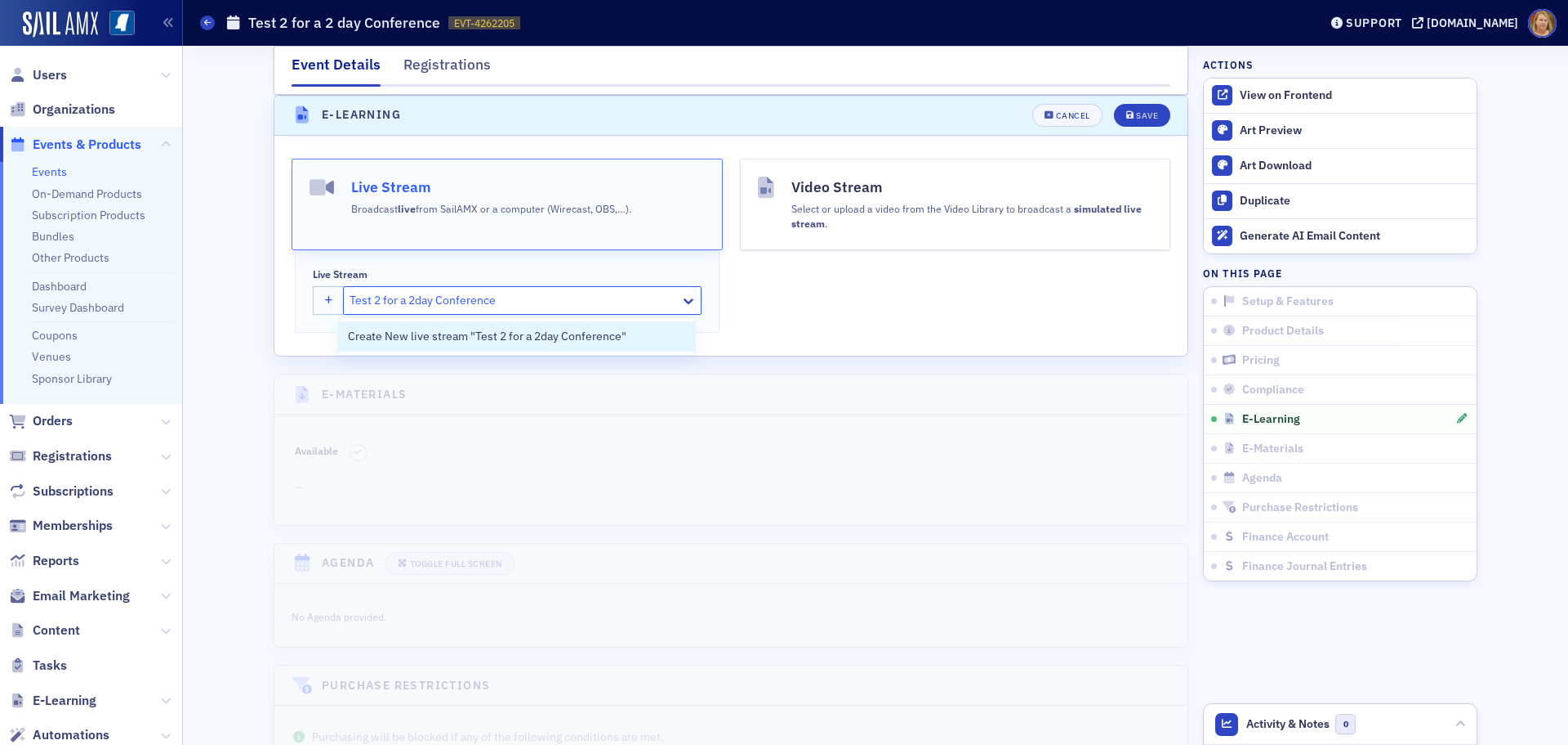
click at [412, 299] on input "Test 2 for a 2day Conference" at bounding box center [424, 299] width 149 height 17
click at [544, 330] on span "Create New live stream "Test 2 for a 2 day Conference"" at bounding box center [488, 336] width 281 height 17
type input "Test 2 for a 2 day Conference"
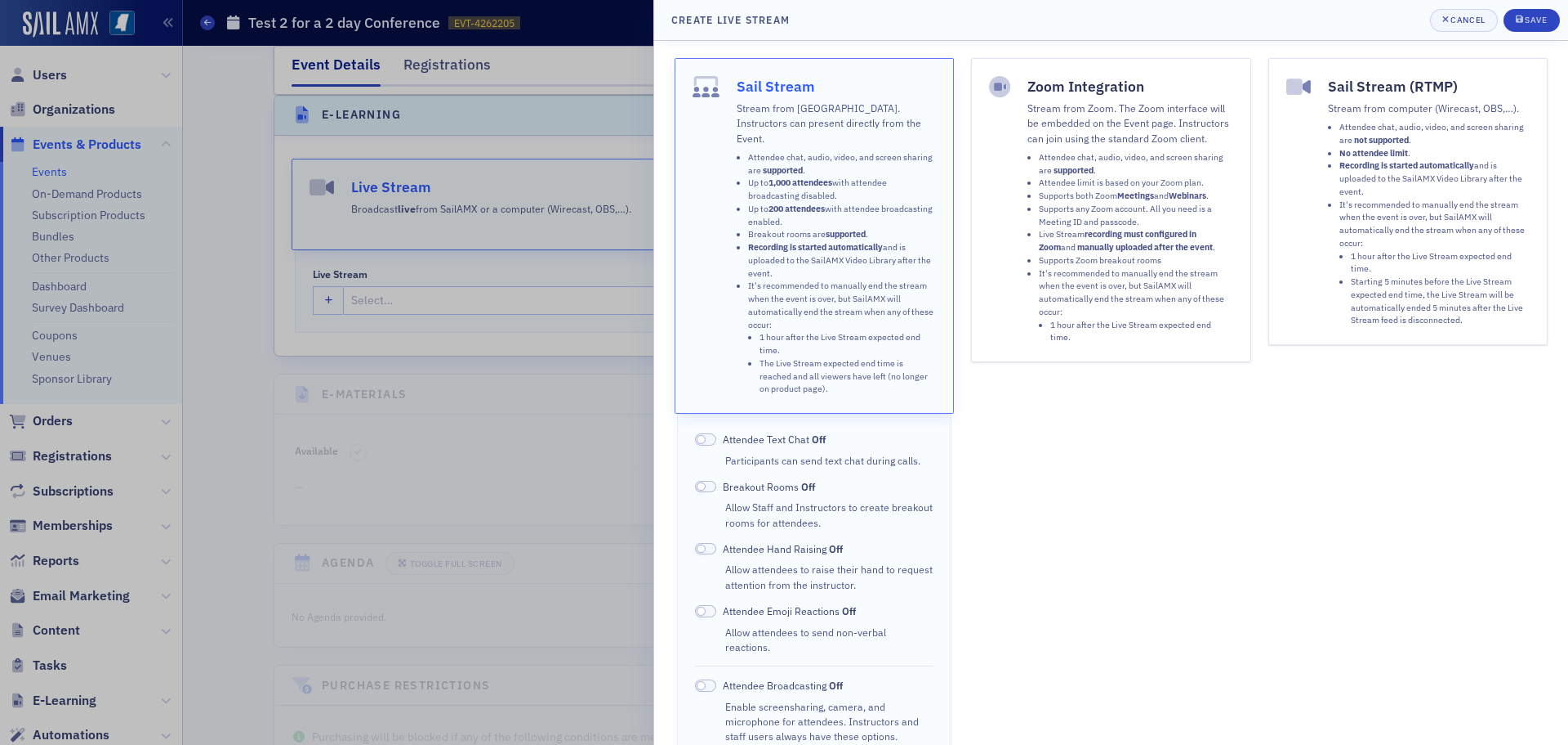
click at [714, 433] on span at bounding box center [706, 439] width 22 height 12
click at [708, 605] on span at bounding box center [706, 611] width 22 height 12
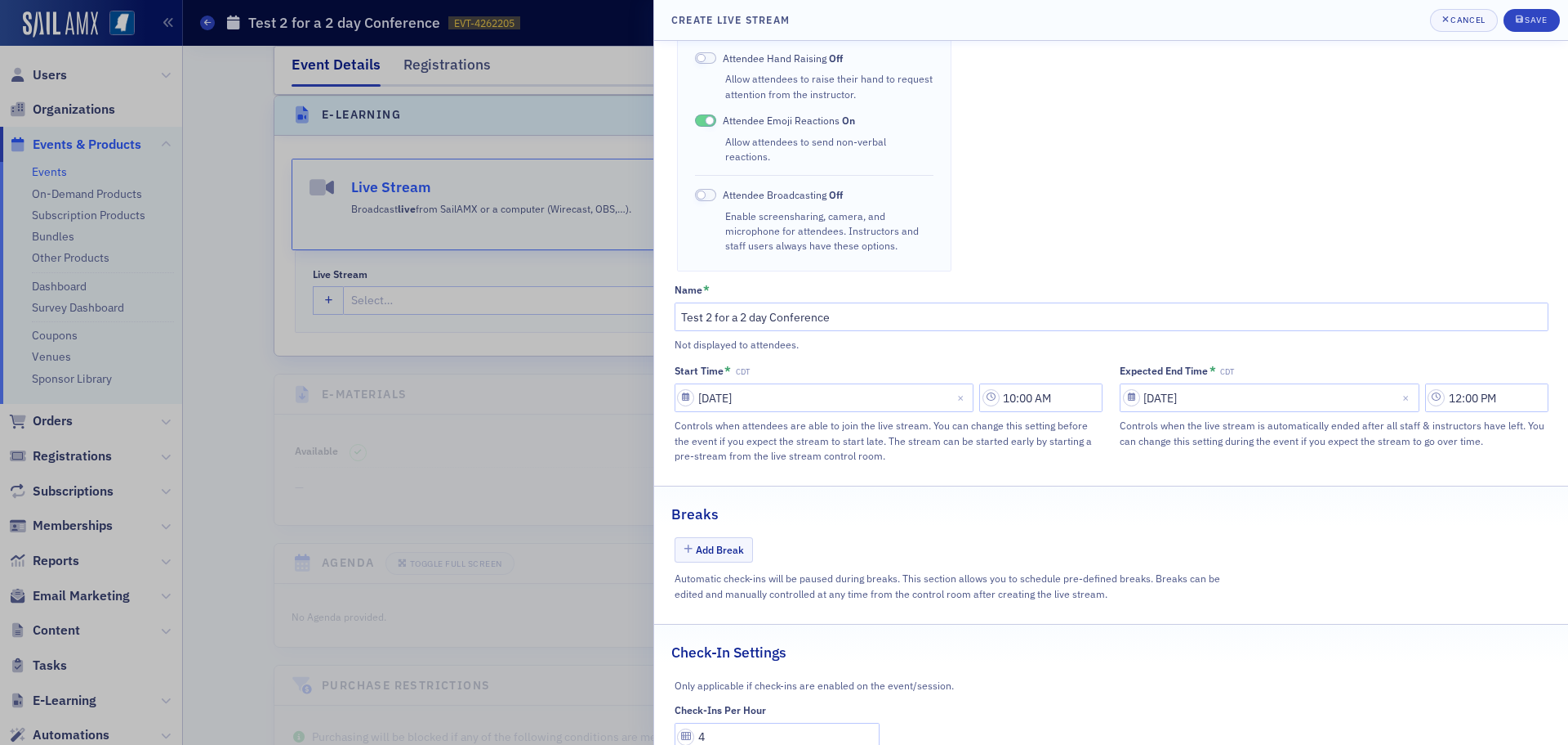
scroll to position [522, 0]
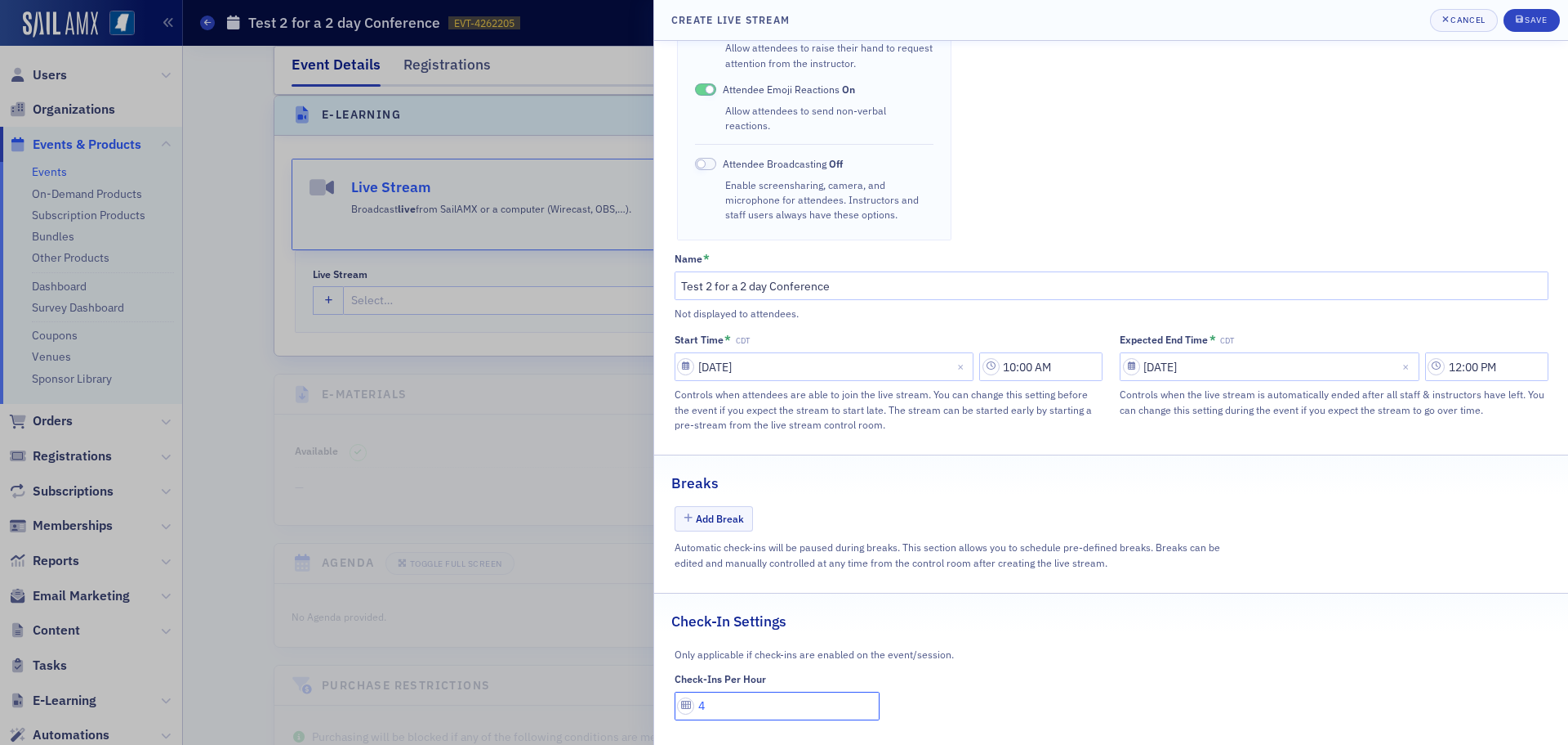
click at [717, 694] on input "4" at bounding box center [777, 705] width 205 height 29
type input "1"
click at [1545, 22] on div "Save" at bounding box center [1535, 20] width 22 height 9
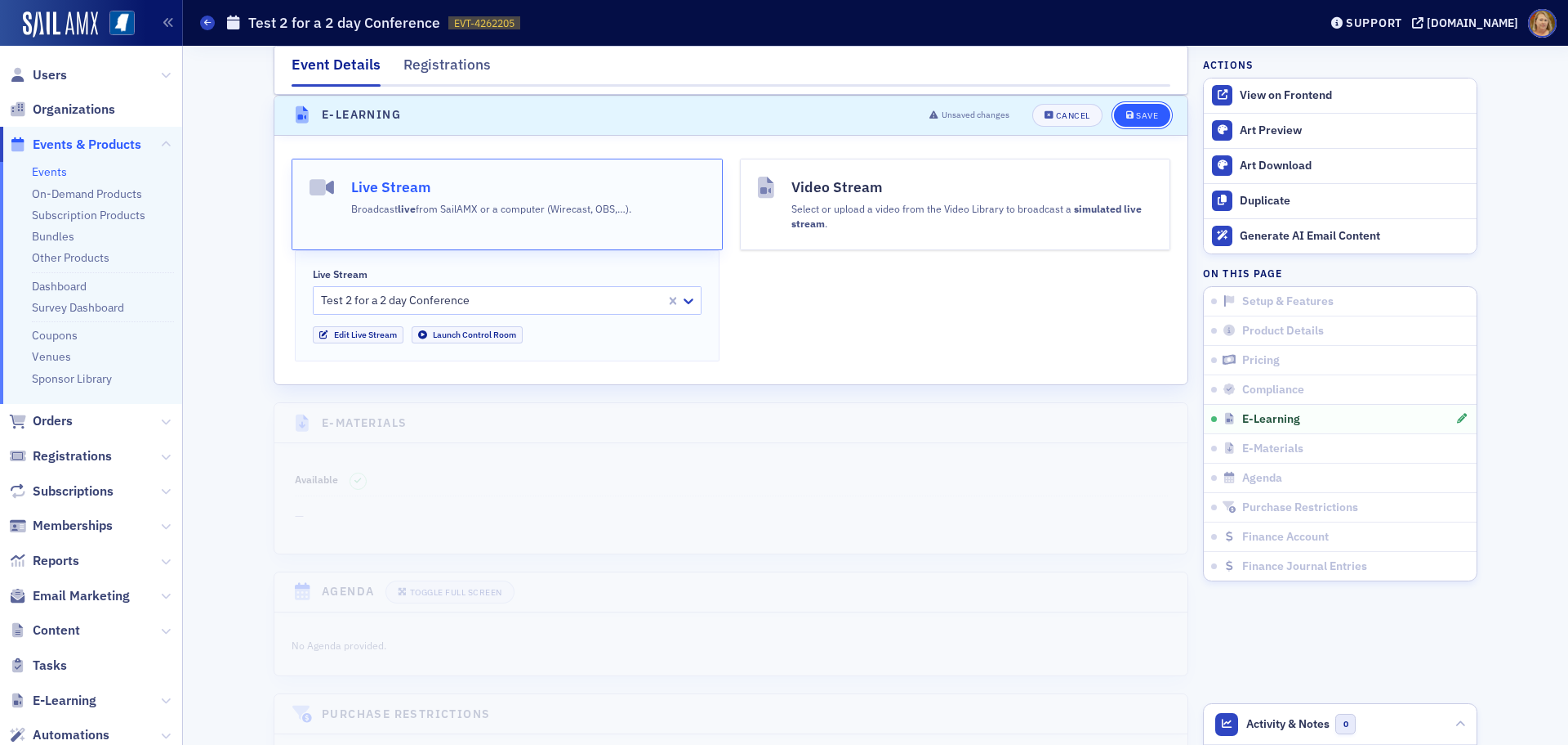
click at [1143, 118] on div "Save" at bounding box center [1147, 116] width 22 height 9
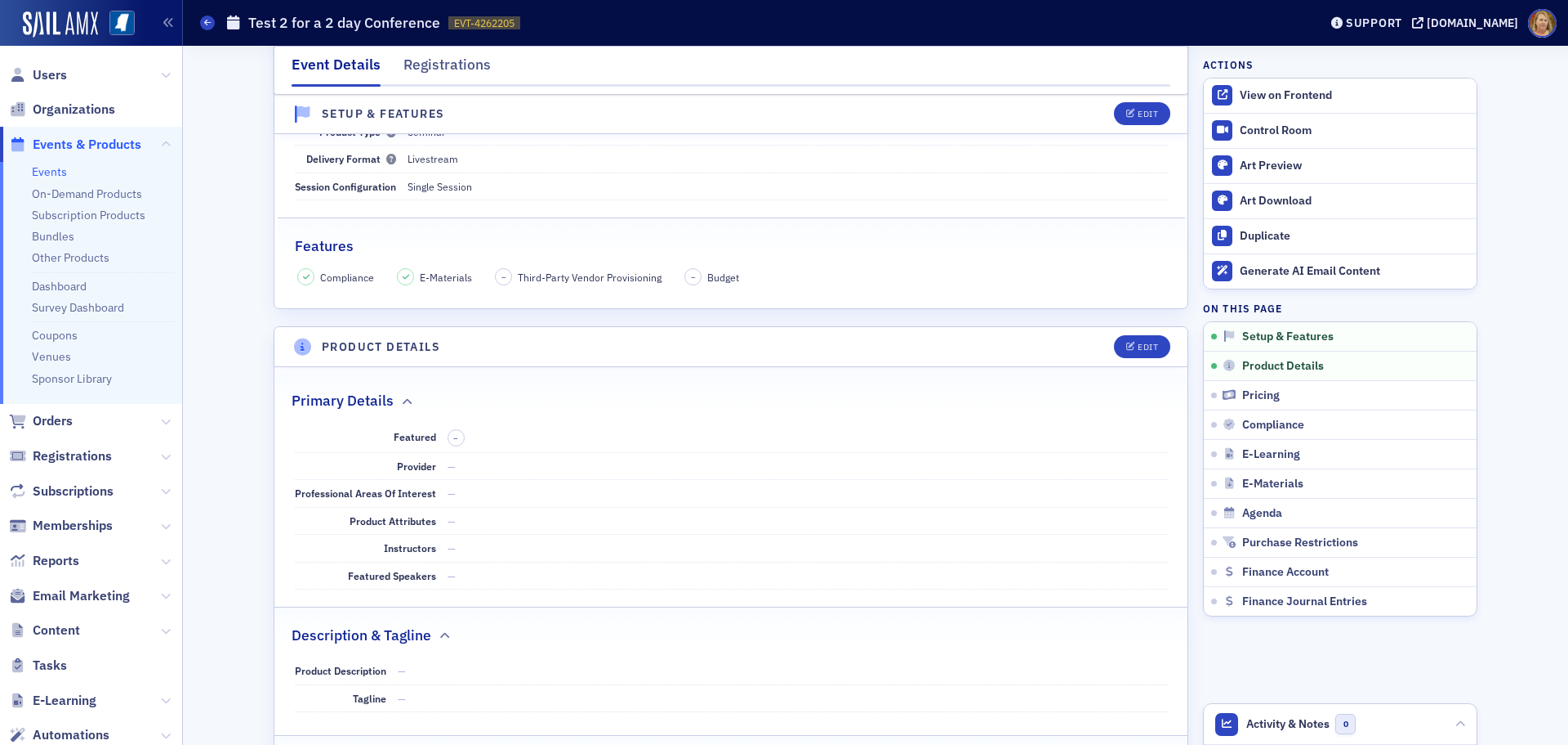
scroll to position [0, 0]
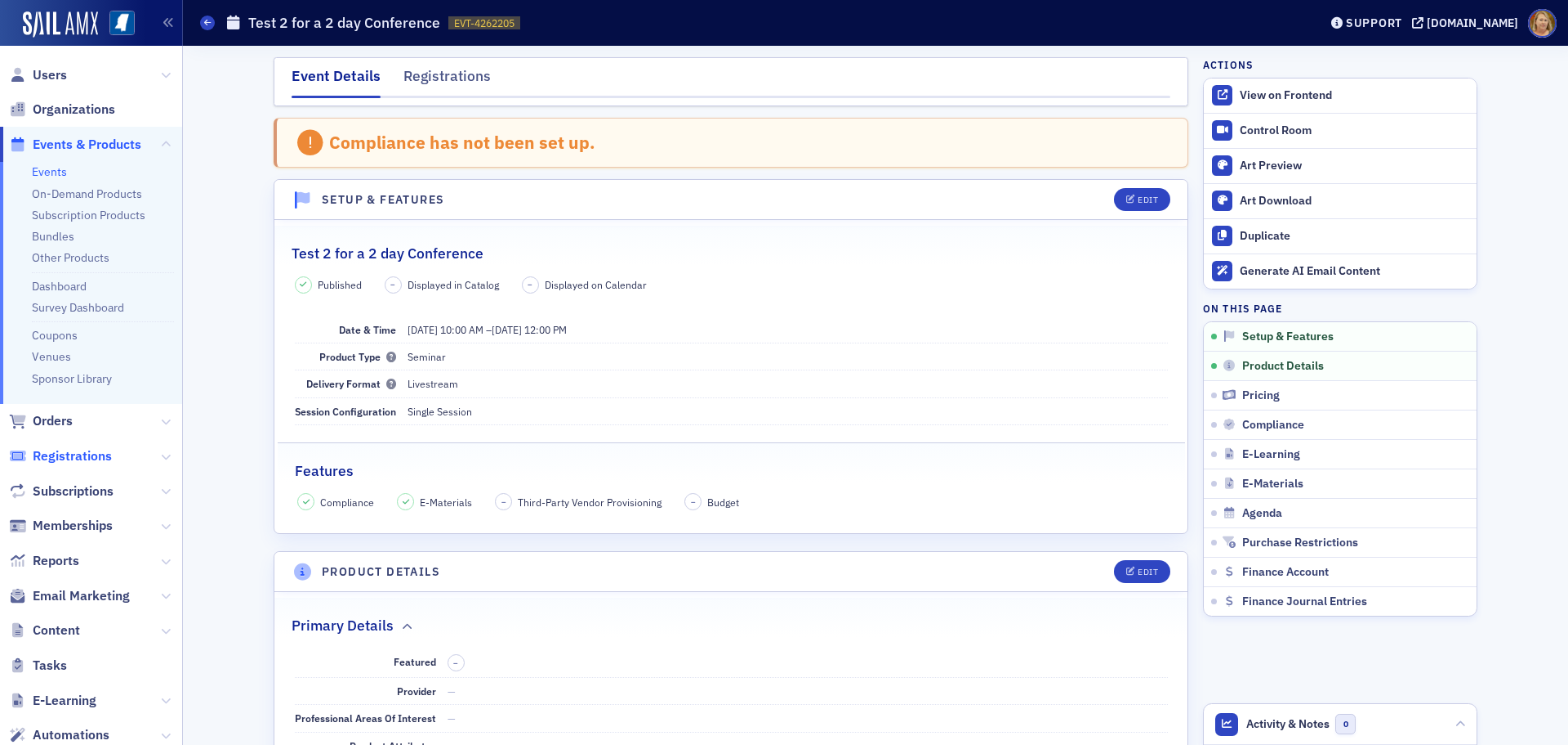
click at [70, 459] on span "Registrations" at bounding box center [72, 455] width 79 height 18
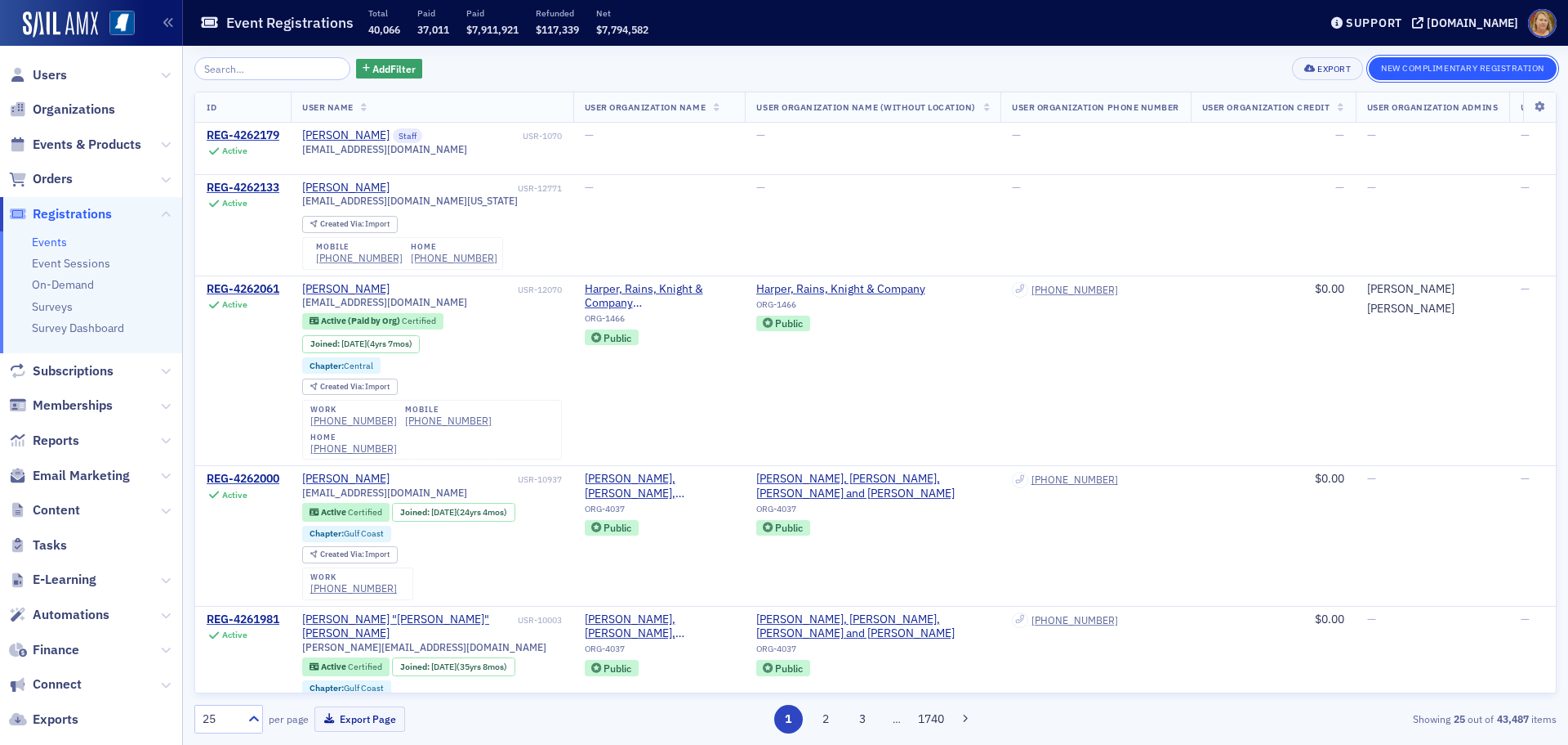
click at [1470, 68] on button "New Complimentary Registration" at bounding box center [1462, 68] width 188 height 23
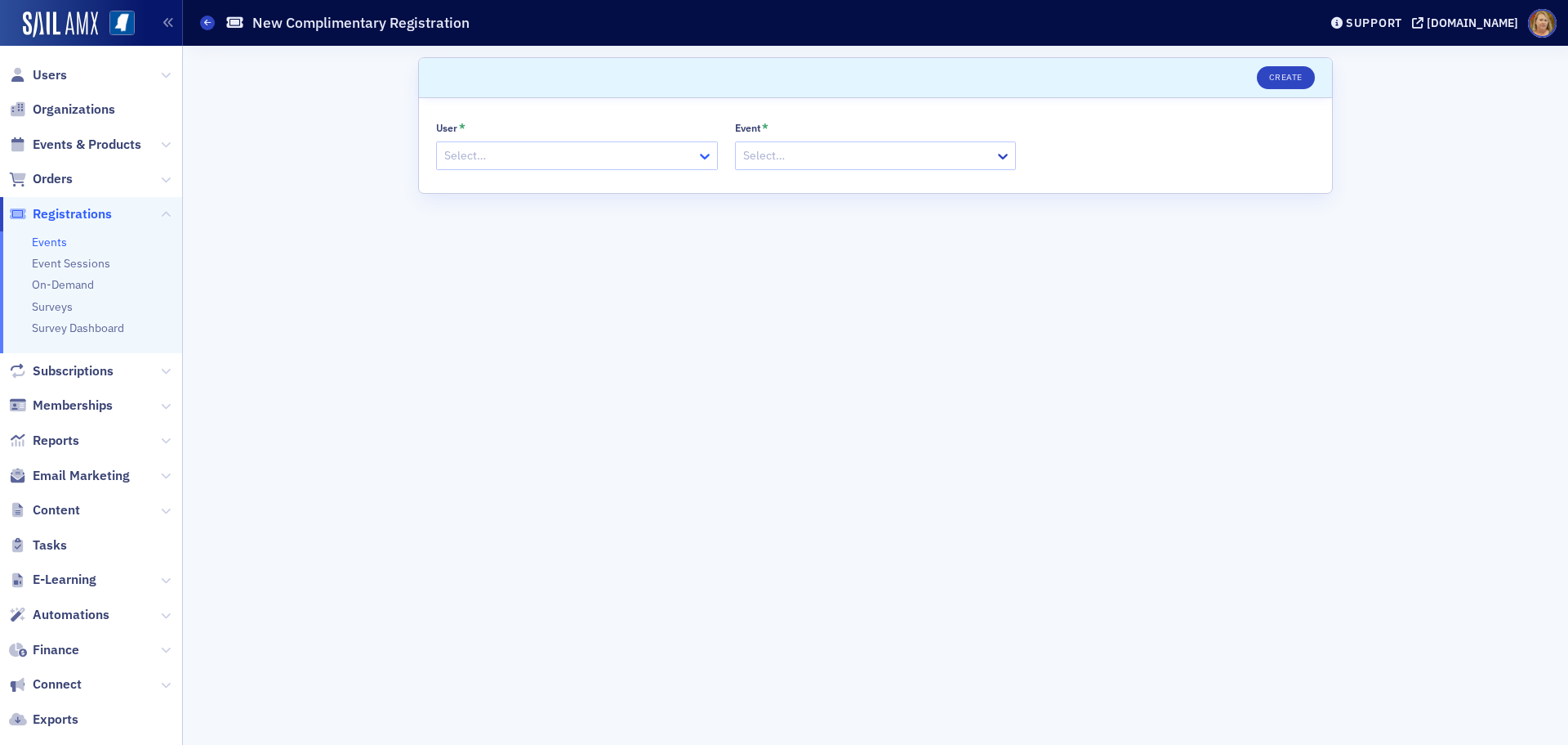
click at [705, 158] on icon at bounding box center [705, 157] width 10 height 6
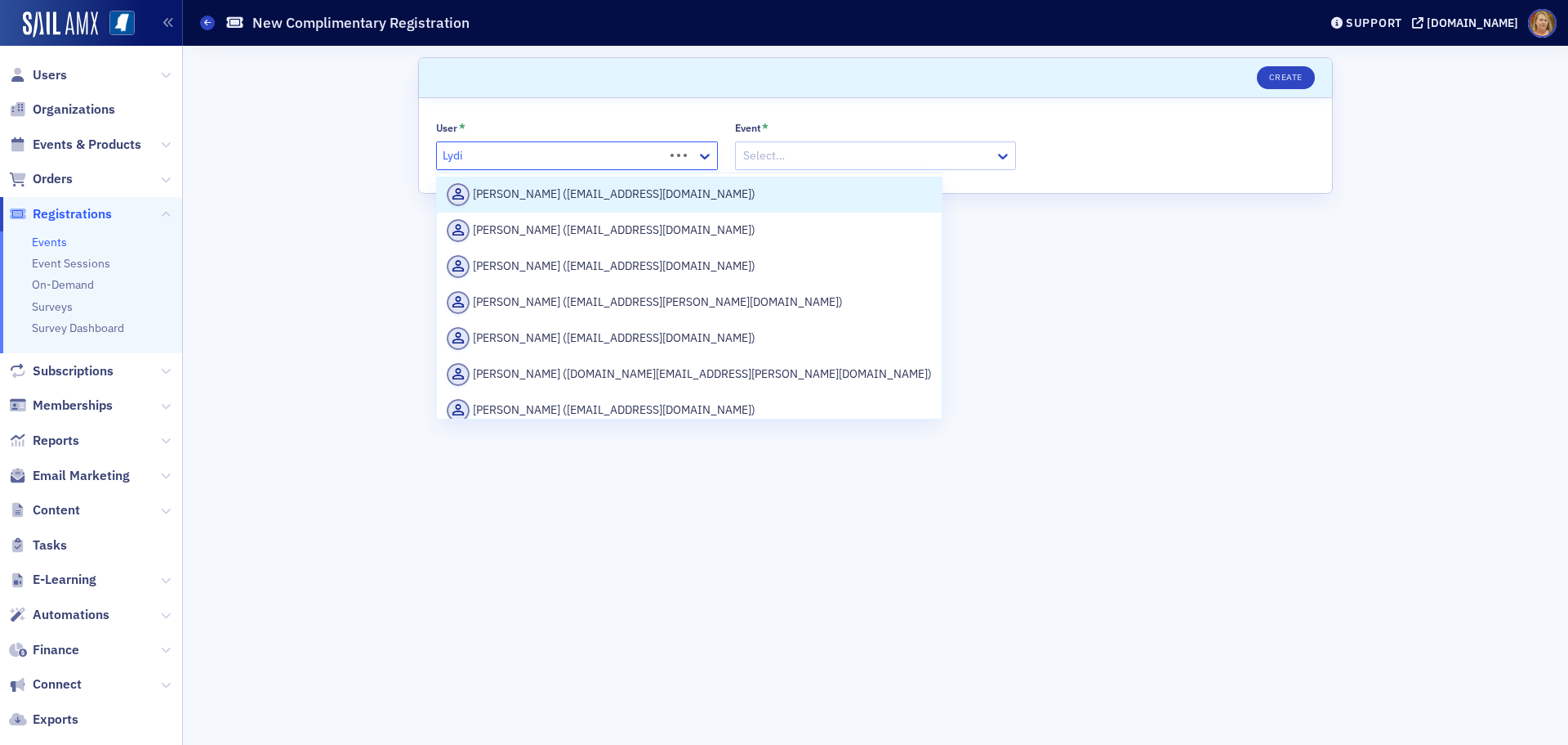
type input "Lydia"
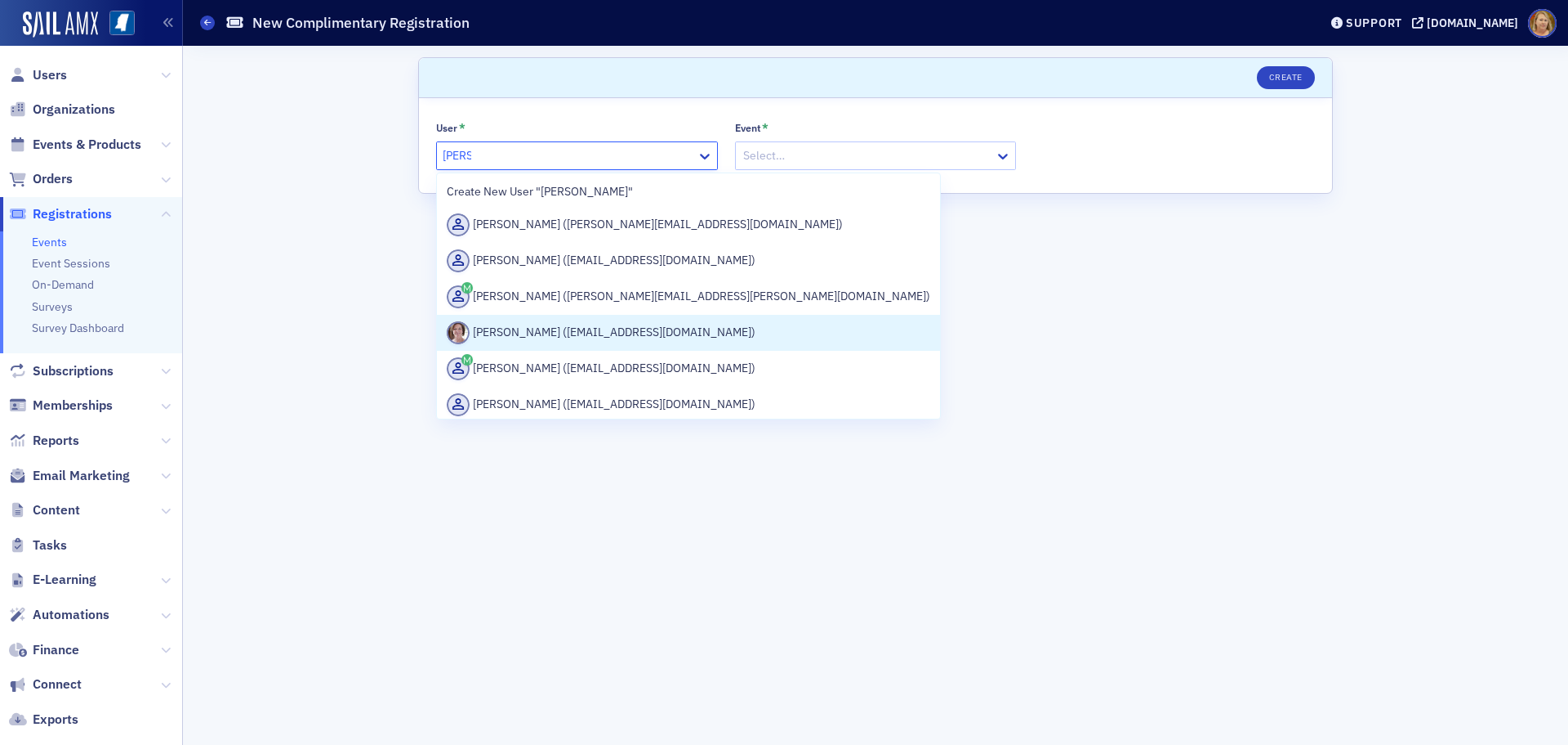
click at [597, 327] on div "Lydia Carlisle (lcarlisle@ms-cpa.org)" at bounding box center [688, 332] width 484 height 23
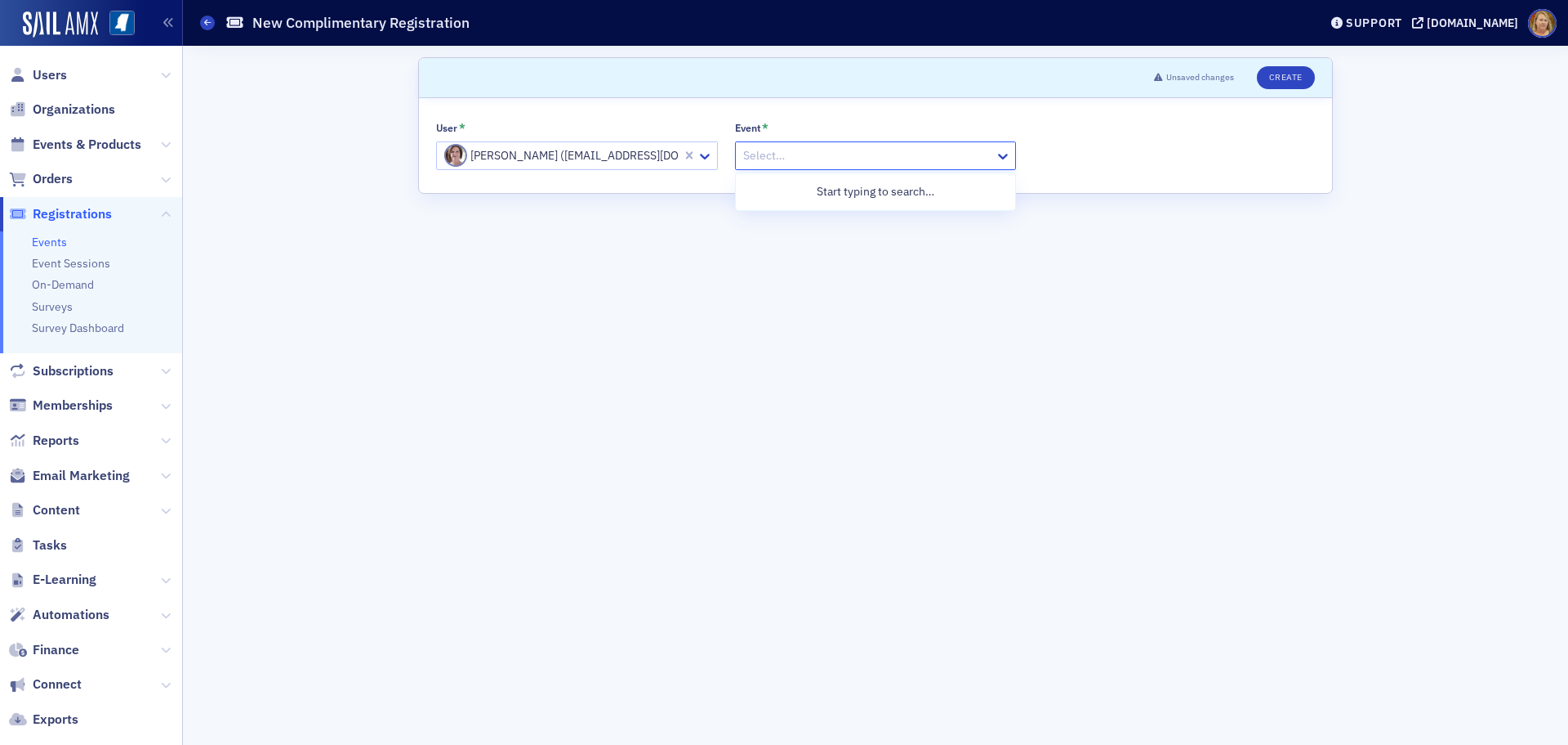
click at [756, 154] on div at bounding box center [868, 155] width 253 height 21
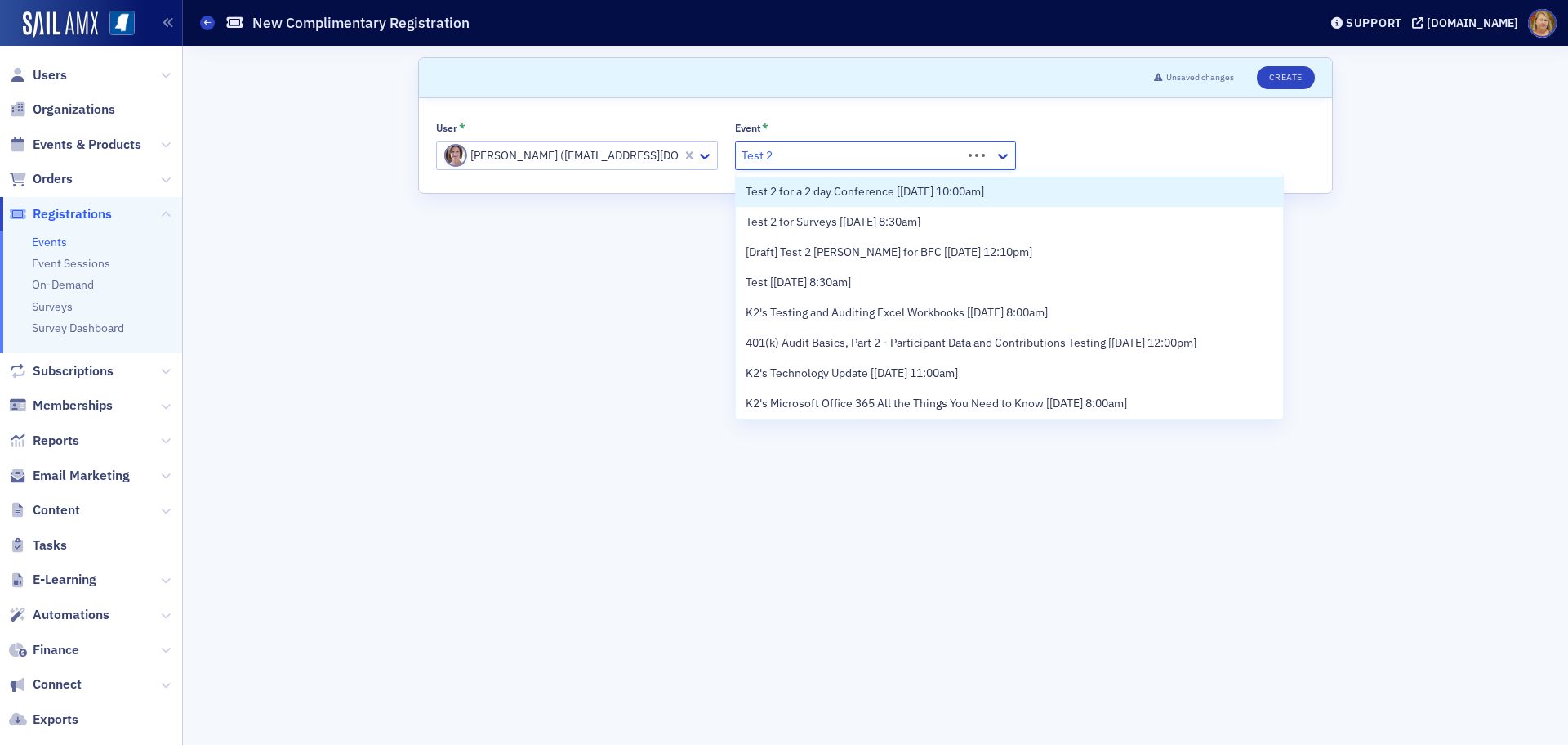
type input "Test 2"
click at [829, 192] on span "Test 2 for a 2 day Conference [9/9/2025 10:00am]" at bounding box center [865, 191] width 239 height 17
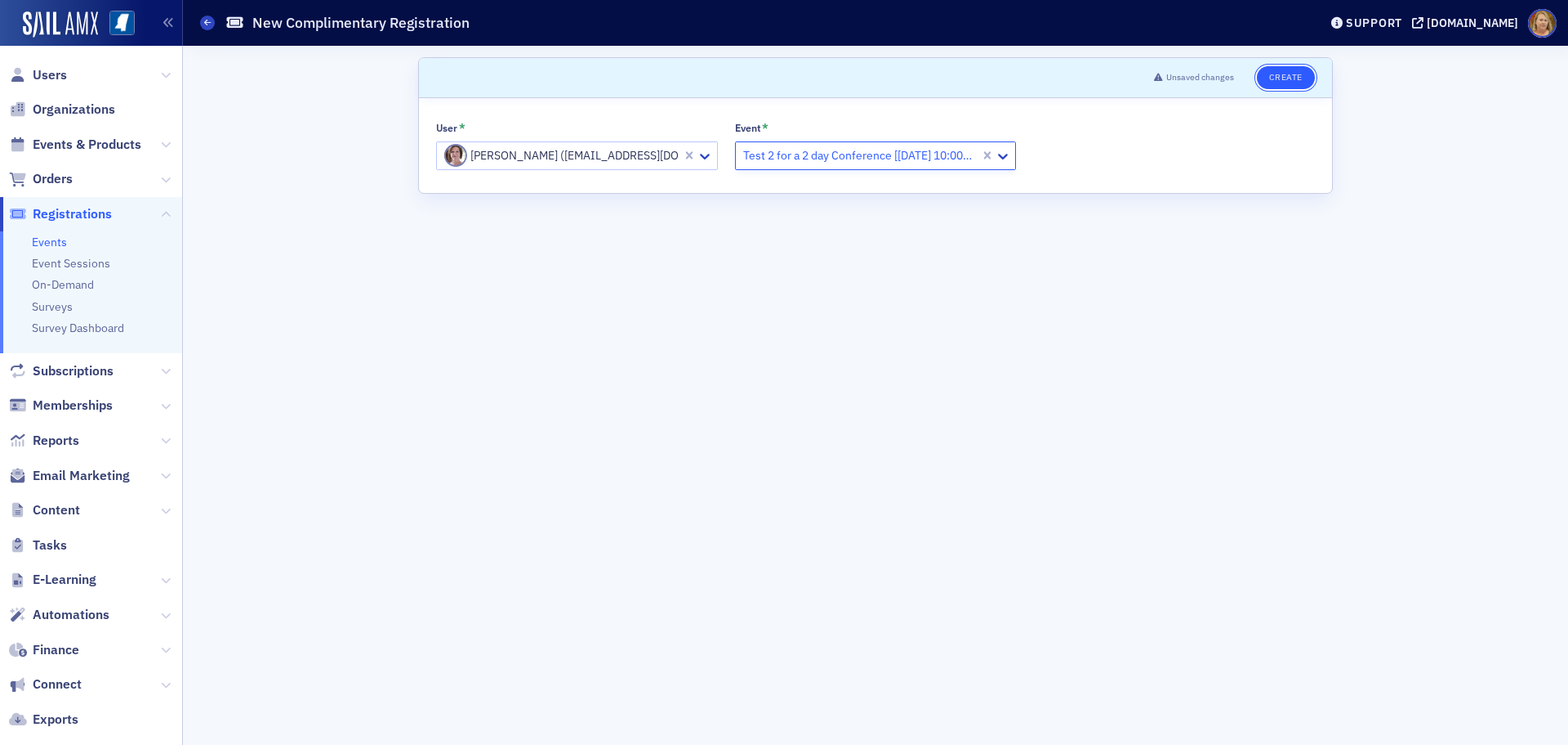
click at [1270, 78] on button "Create" at bounding box center [1286, 77] width 58 height 23
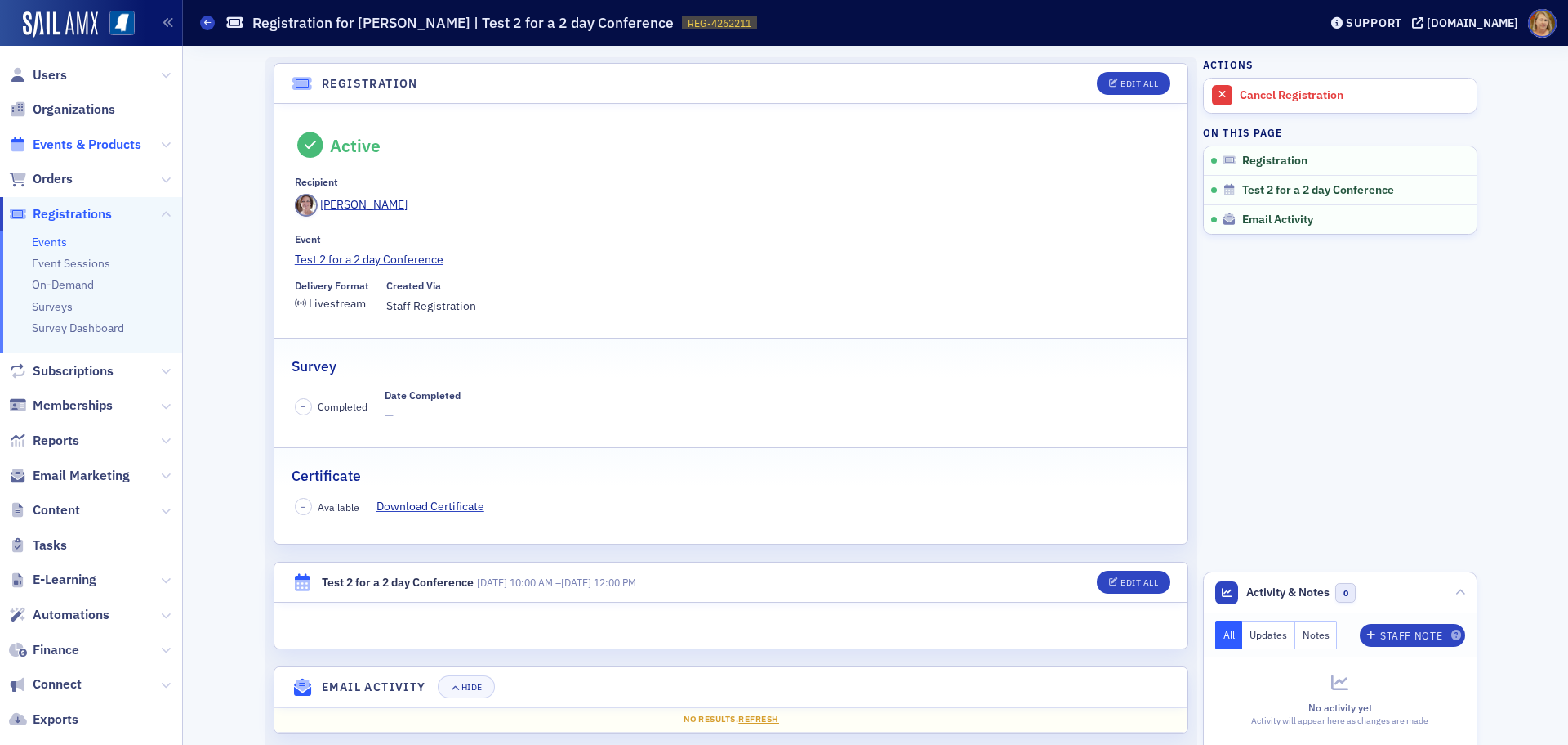
click at [116, 144] on span "Events & Products" at bounding box center [87, 144] width 109 height 18
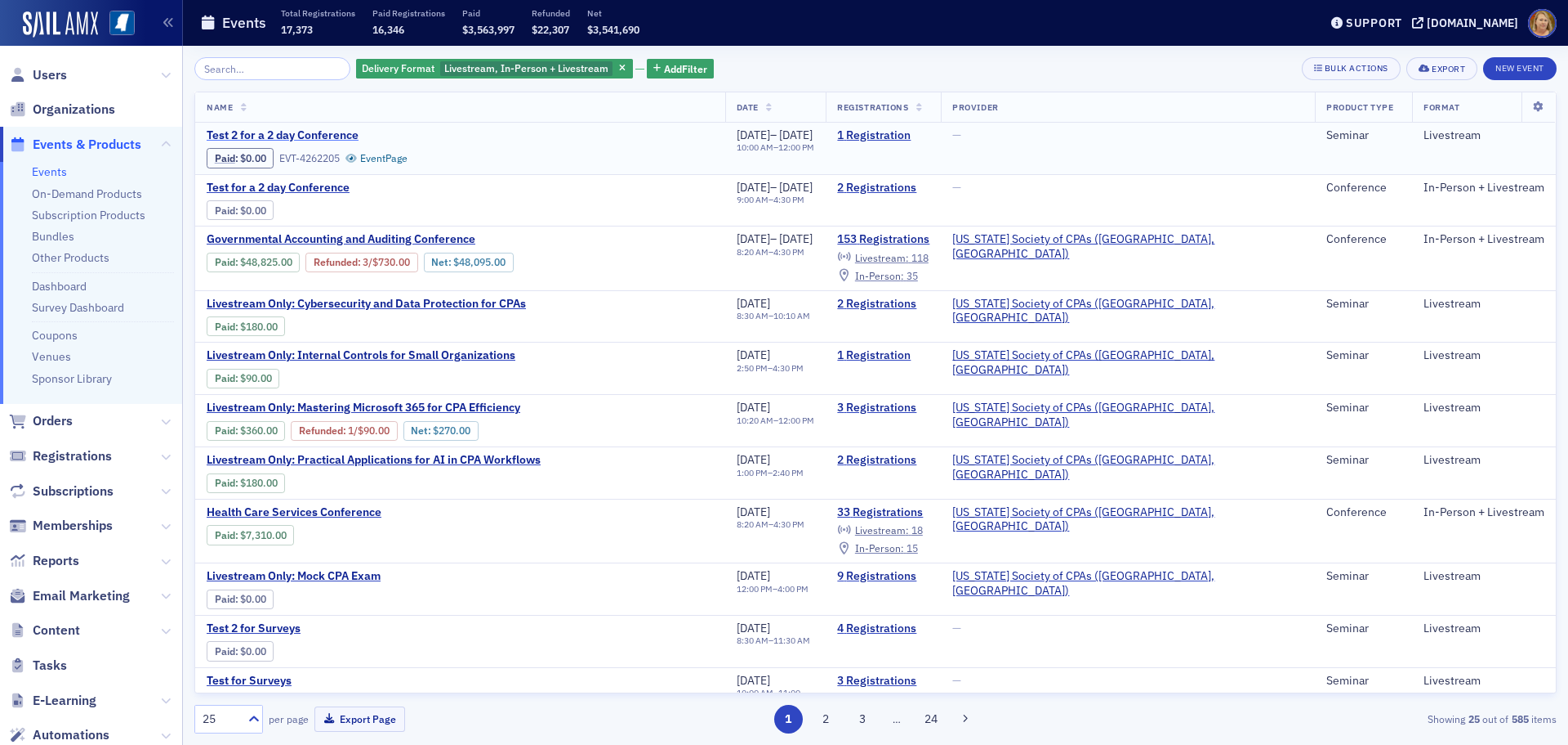
click at [308, 134] on span "Test 2 for a 2 day Conference" at bounding box center [344, 135] width 274 height 15
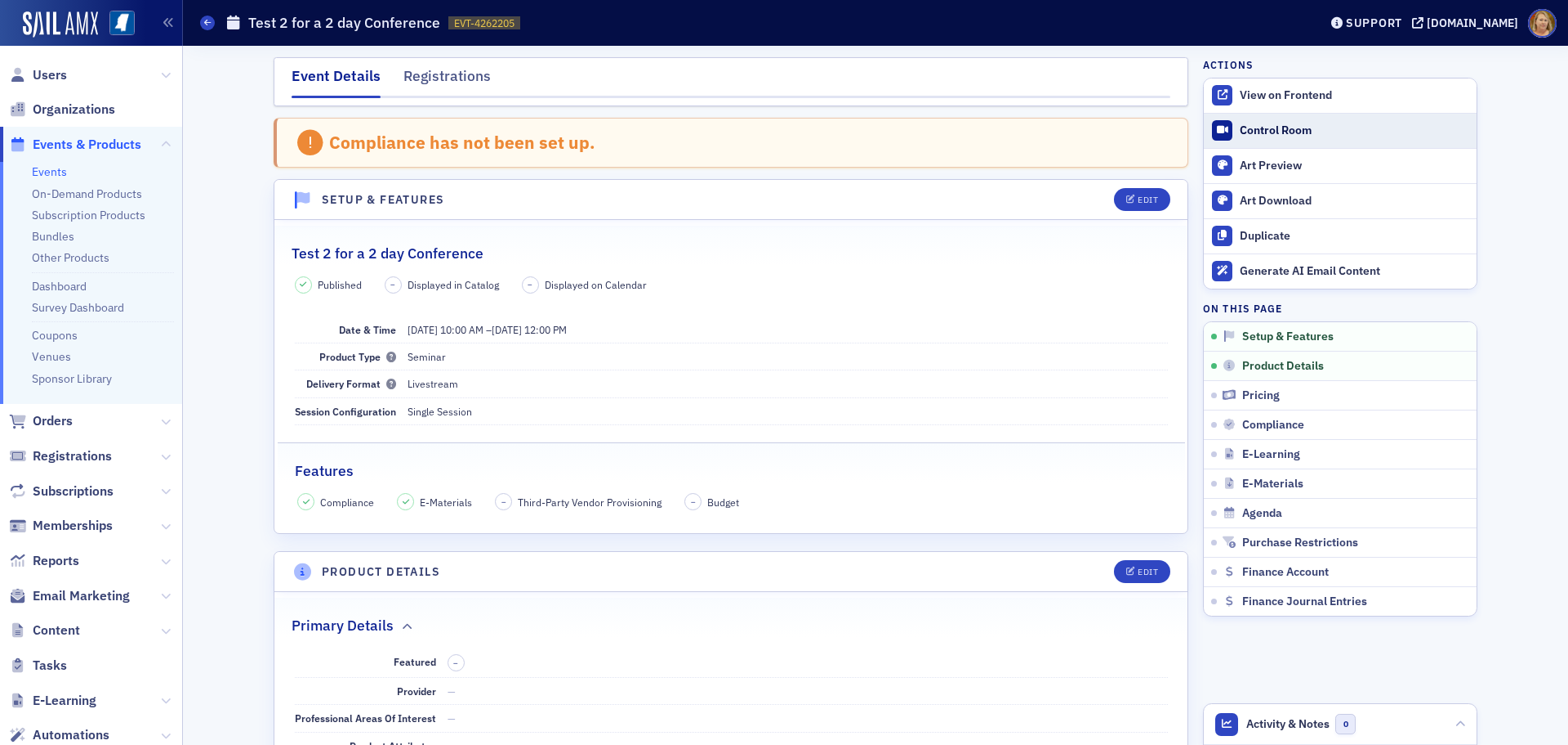
click at [1248, 126] on div "Control Room" at bounding box center [1355, 130] width 229 height 15
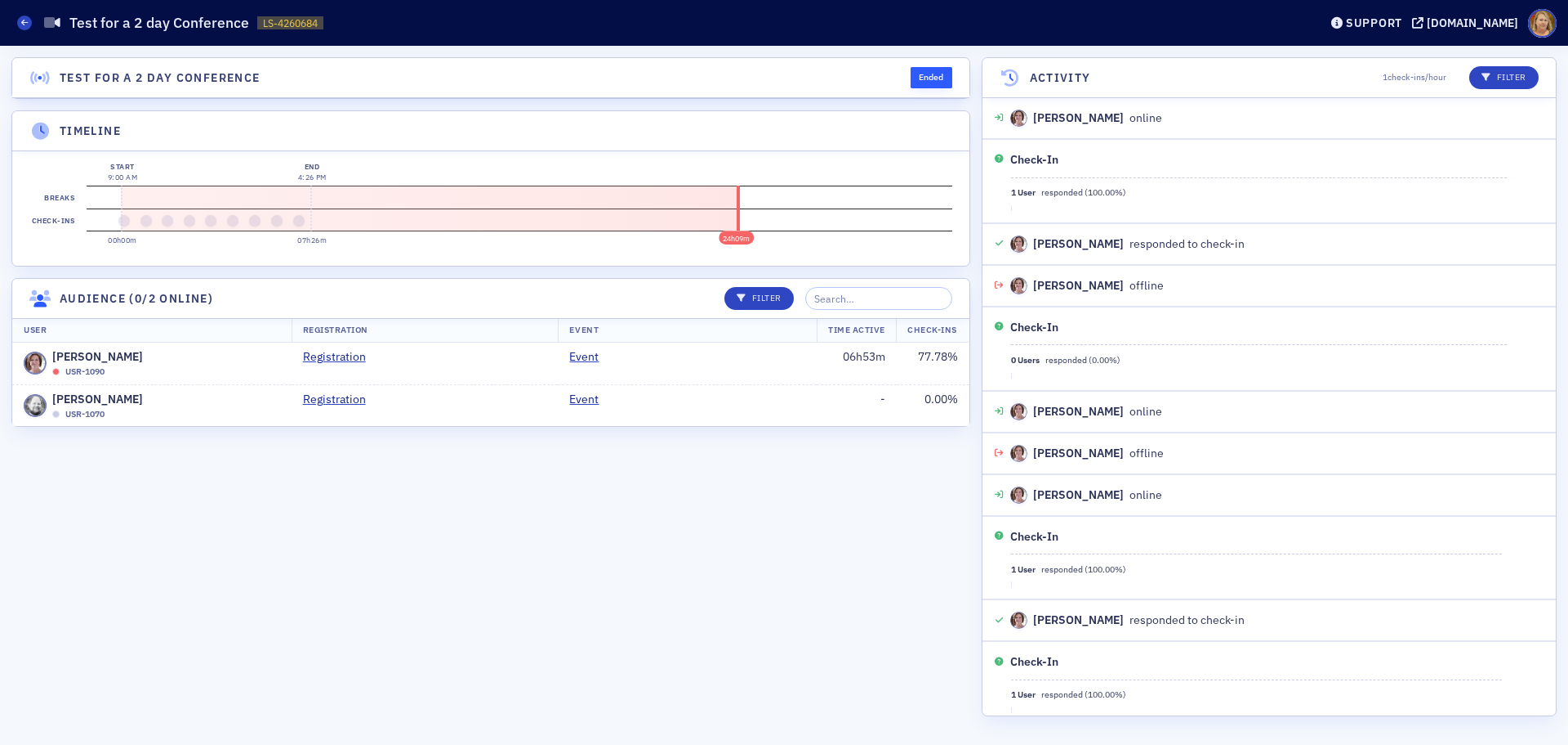
scroll to position [848, 0]
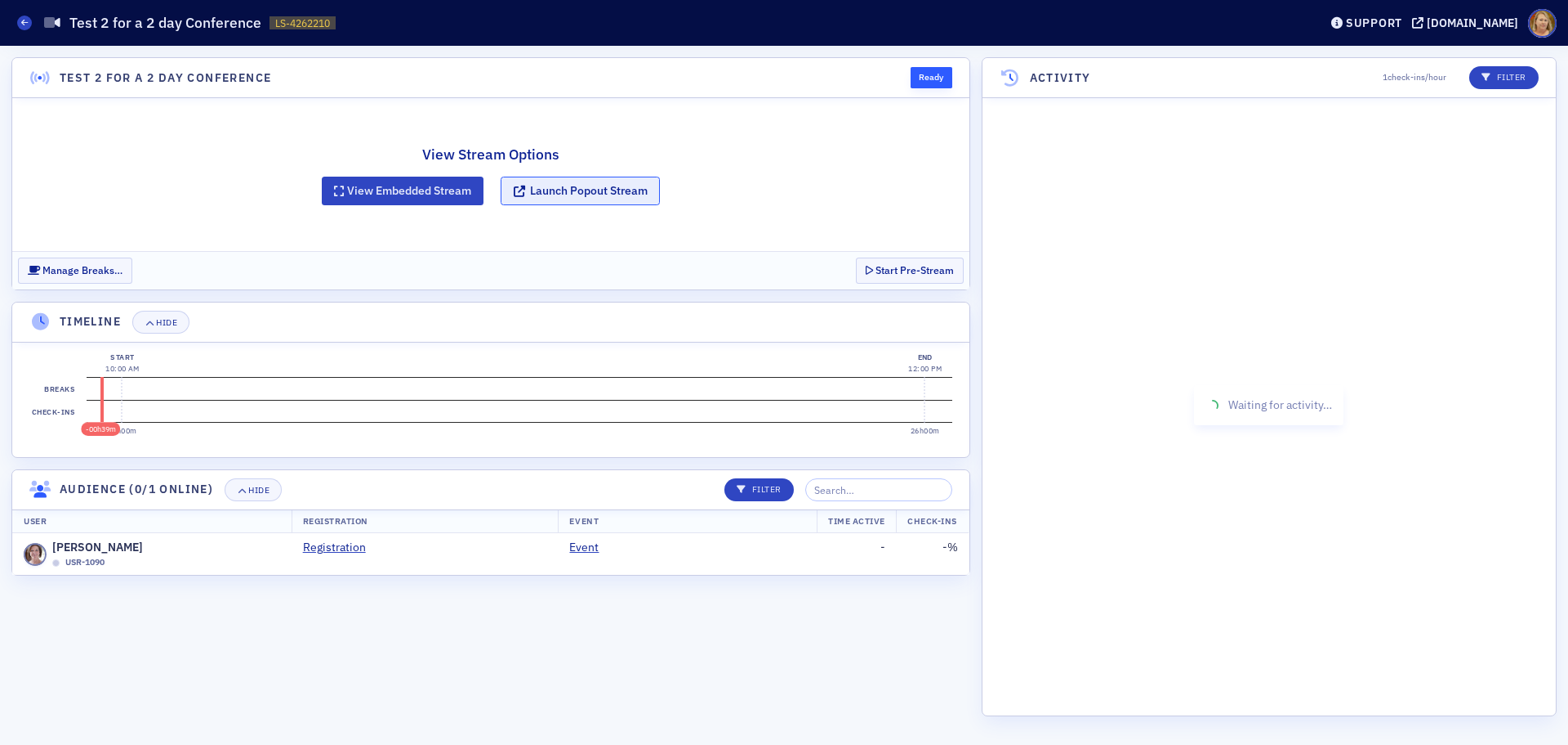
click at [586, 198] on button "Launch Popout Stream" at bounding box center [580, 191] width 159 height 29
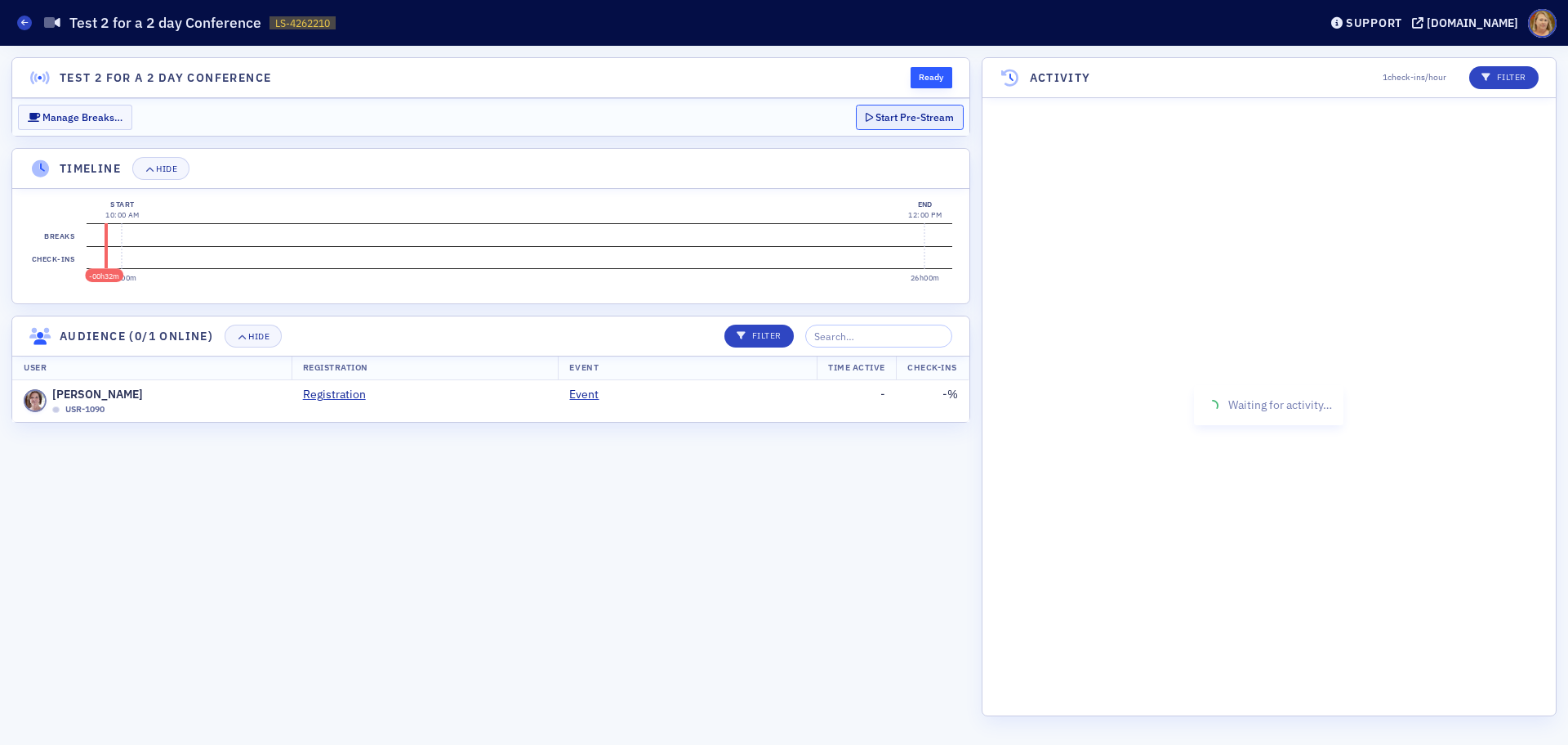
click at [893, 120] on button "Start Pre-Stream" at bounding box center [909, 118] width 108 height 26
